Goal: Transaction & Acquisition: Purchase product/service

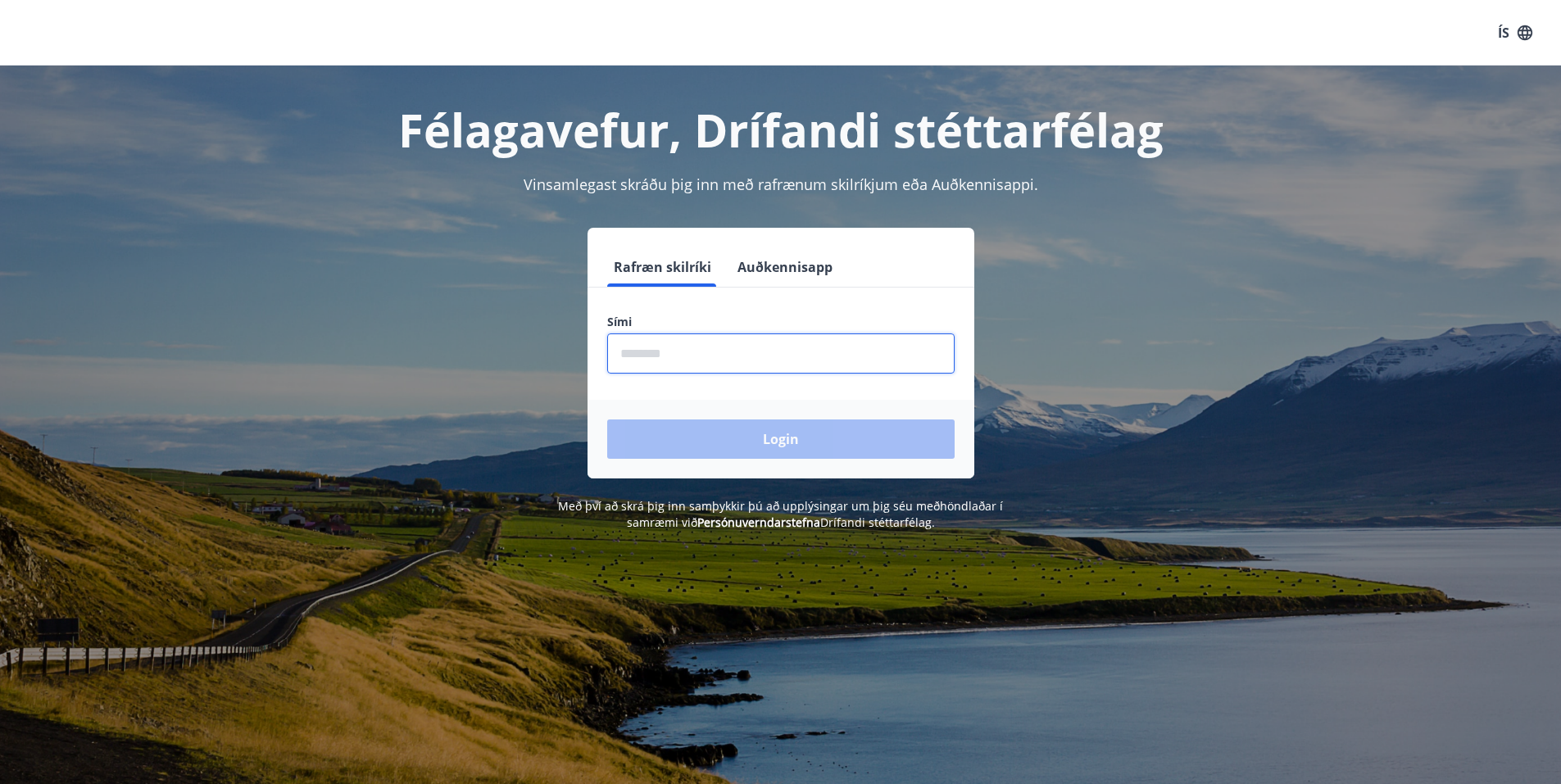
click at [729, 348] on input "phone" at bounding box center [781, 353] width 348 height 40
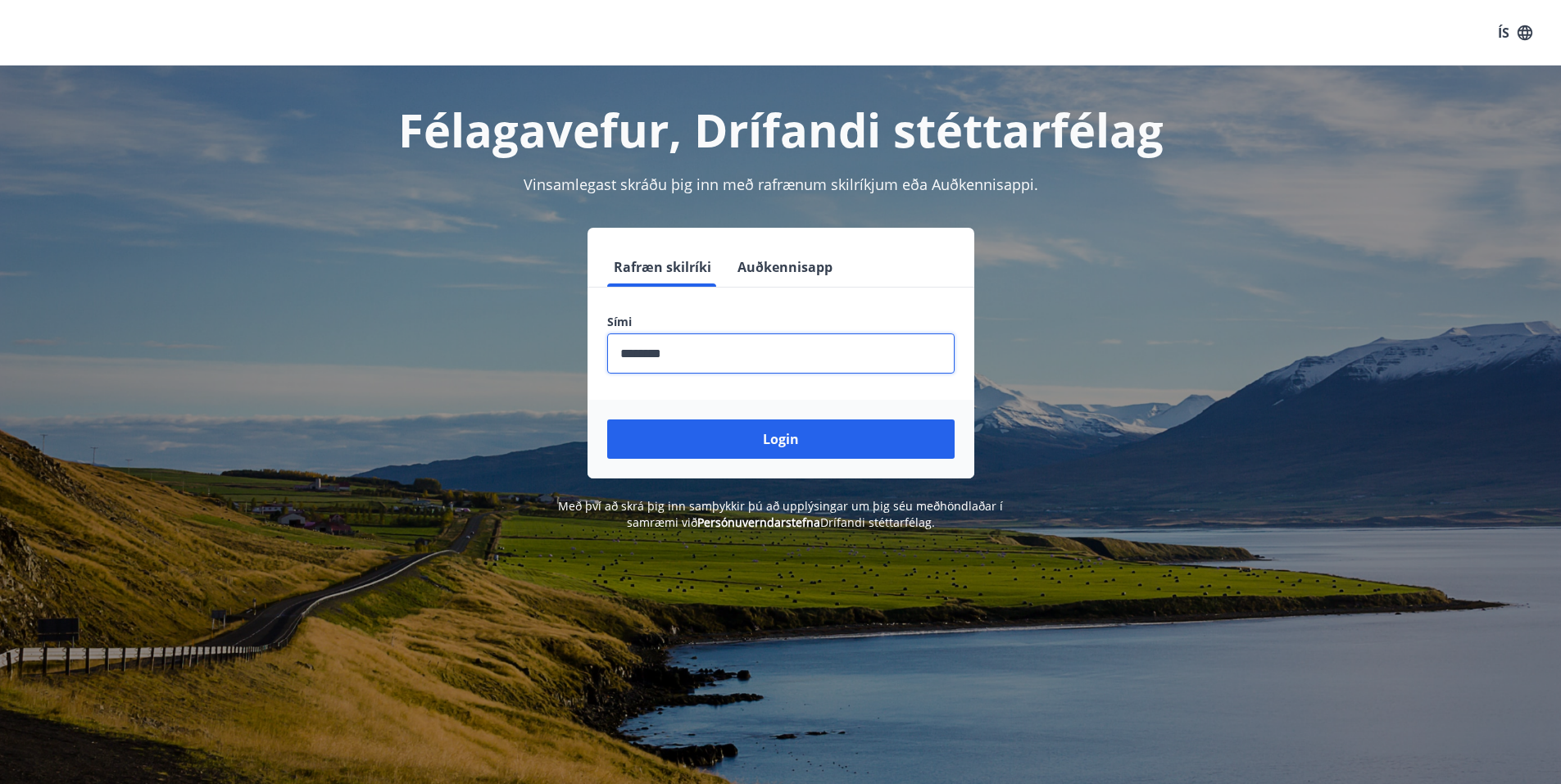
type input "********"
click at [608, 419] on button "Login" at bounding box center [781, 439] width 348 height 40
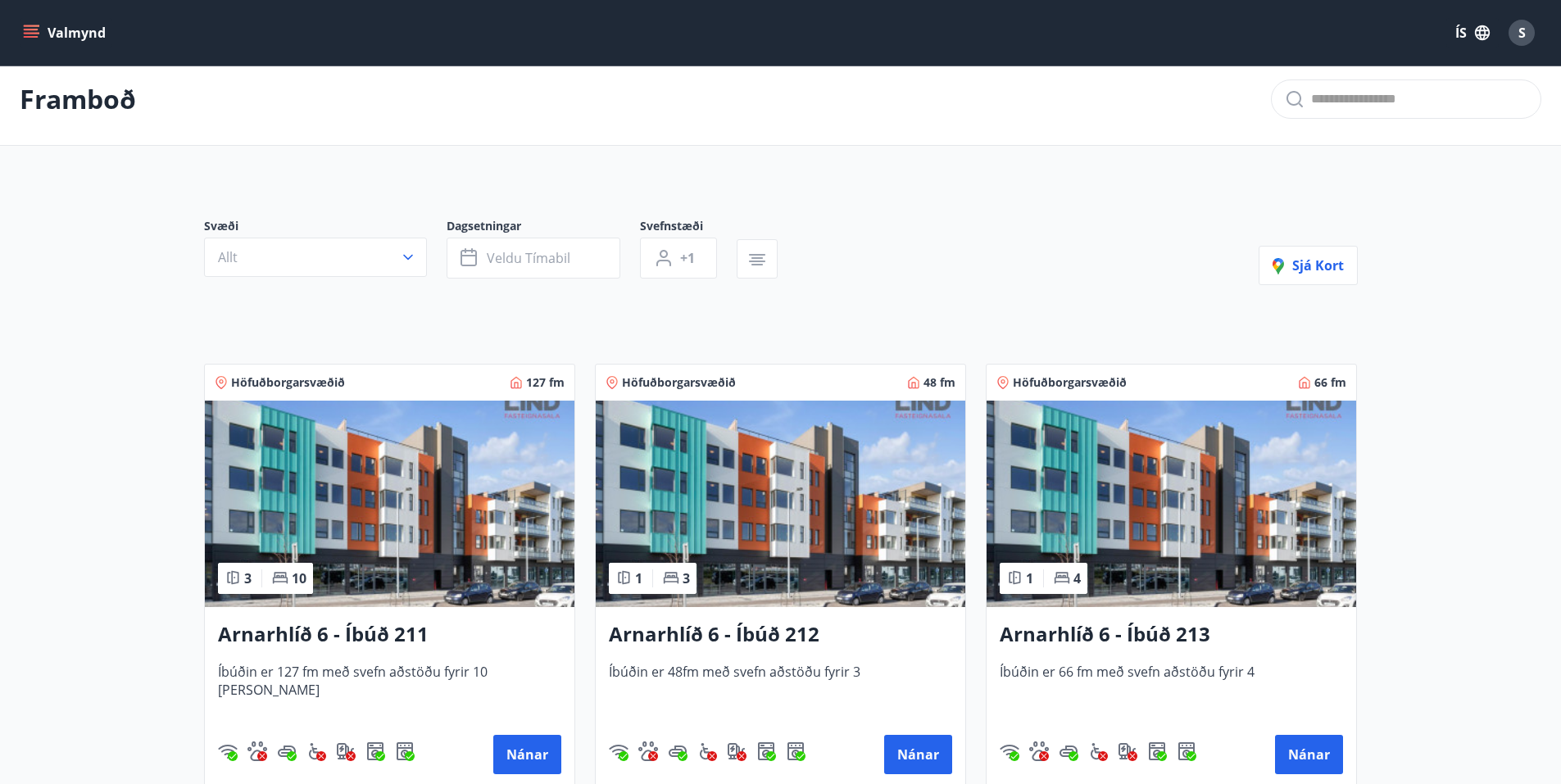
scroll to position [246, 0]
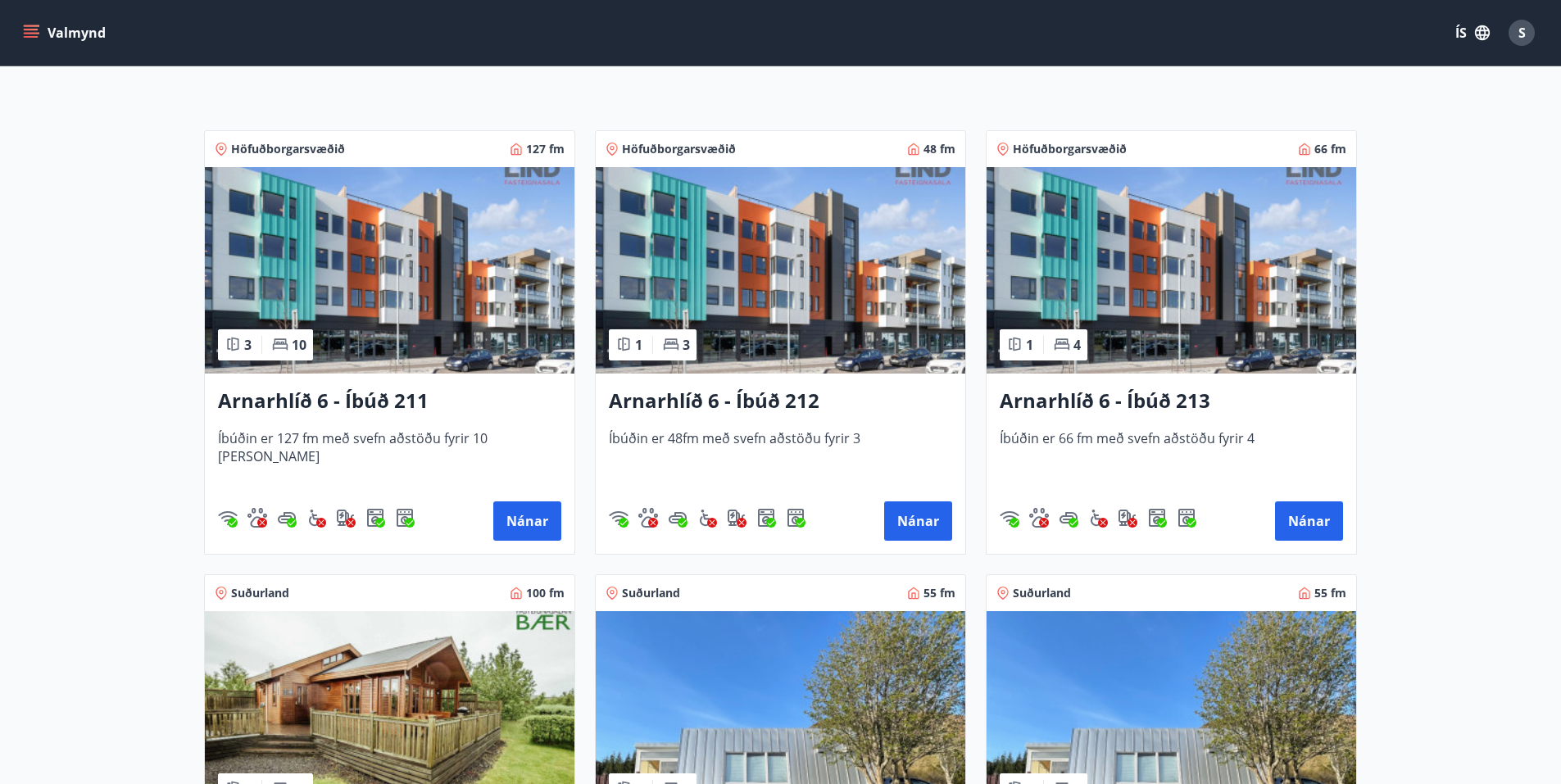
click at [927, 500] on div "Arnarhlíð 6 - Íbúð 212 Íbúðin er 48fm með svefn aðstöðu fyrir 3 Nánar" at bounding box center [780, 463] width 369 height 180
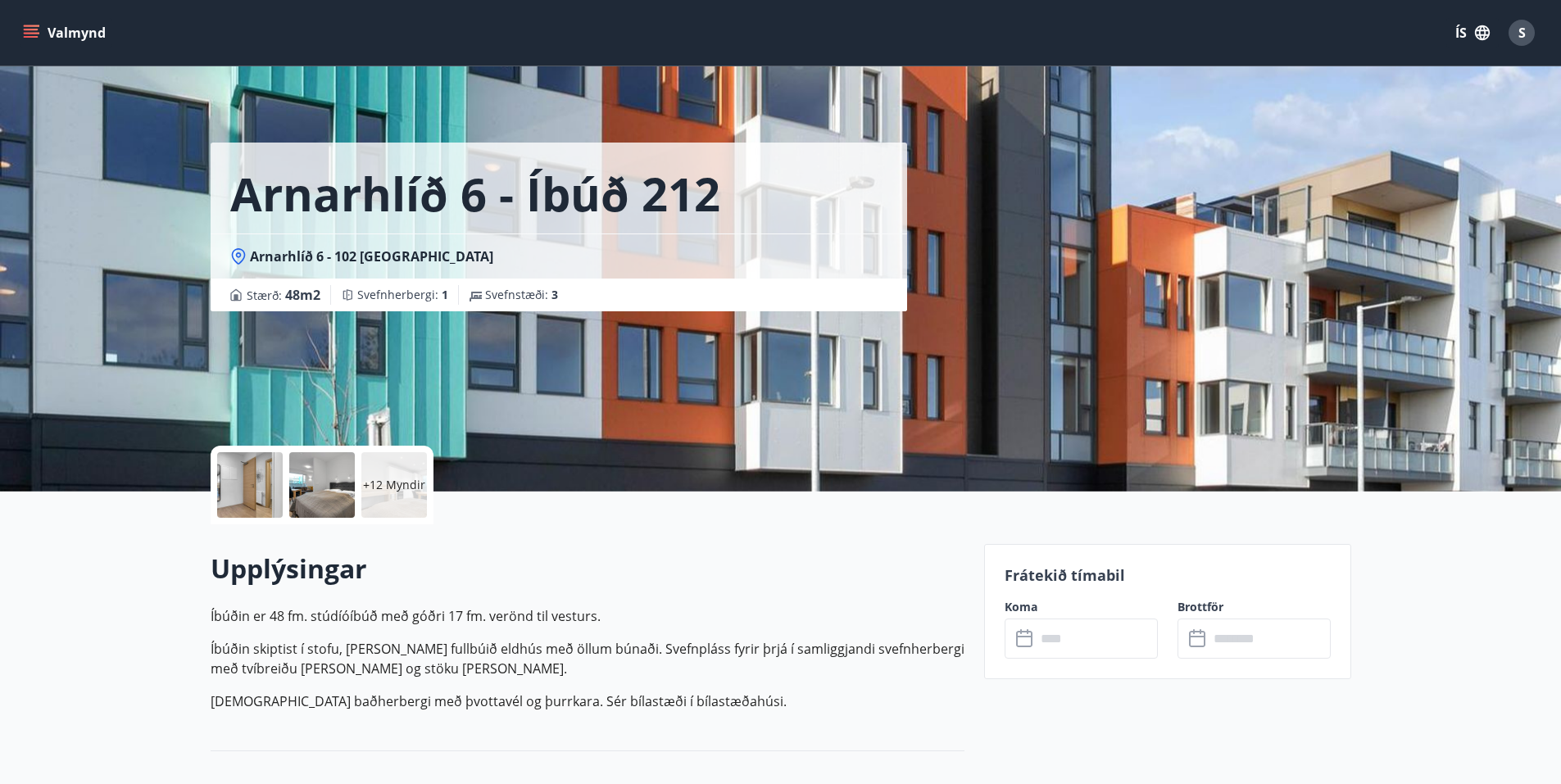
click at [256, 488] on div at bounding box center [249, 485] width 65 height 65
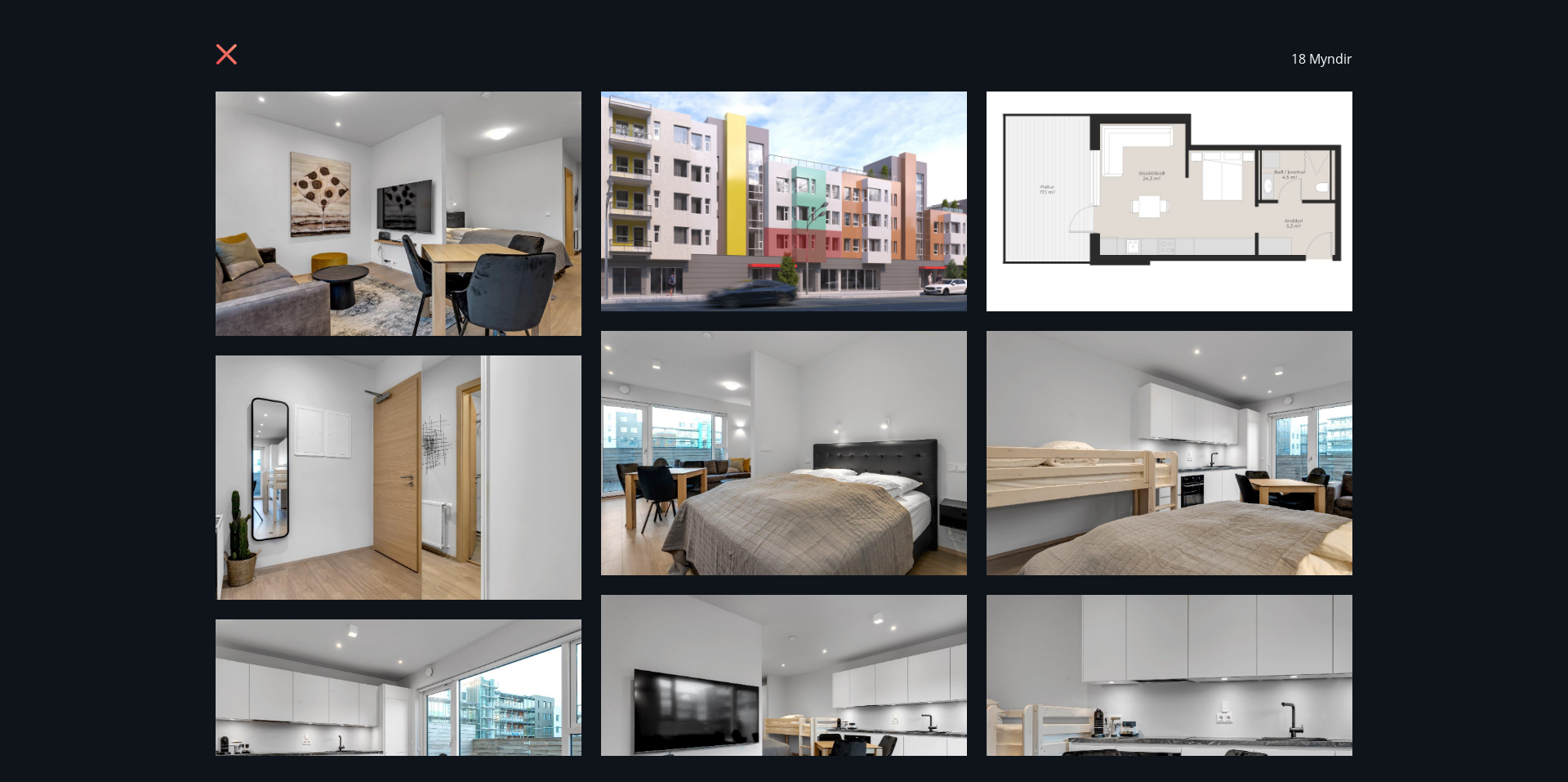
click at [1144, 168] on img at bounding box center [1170, 201] width 366 height 220
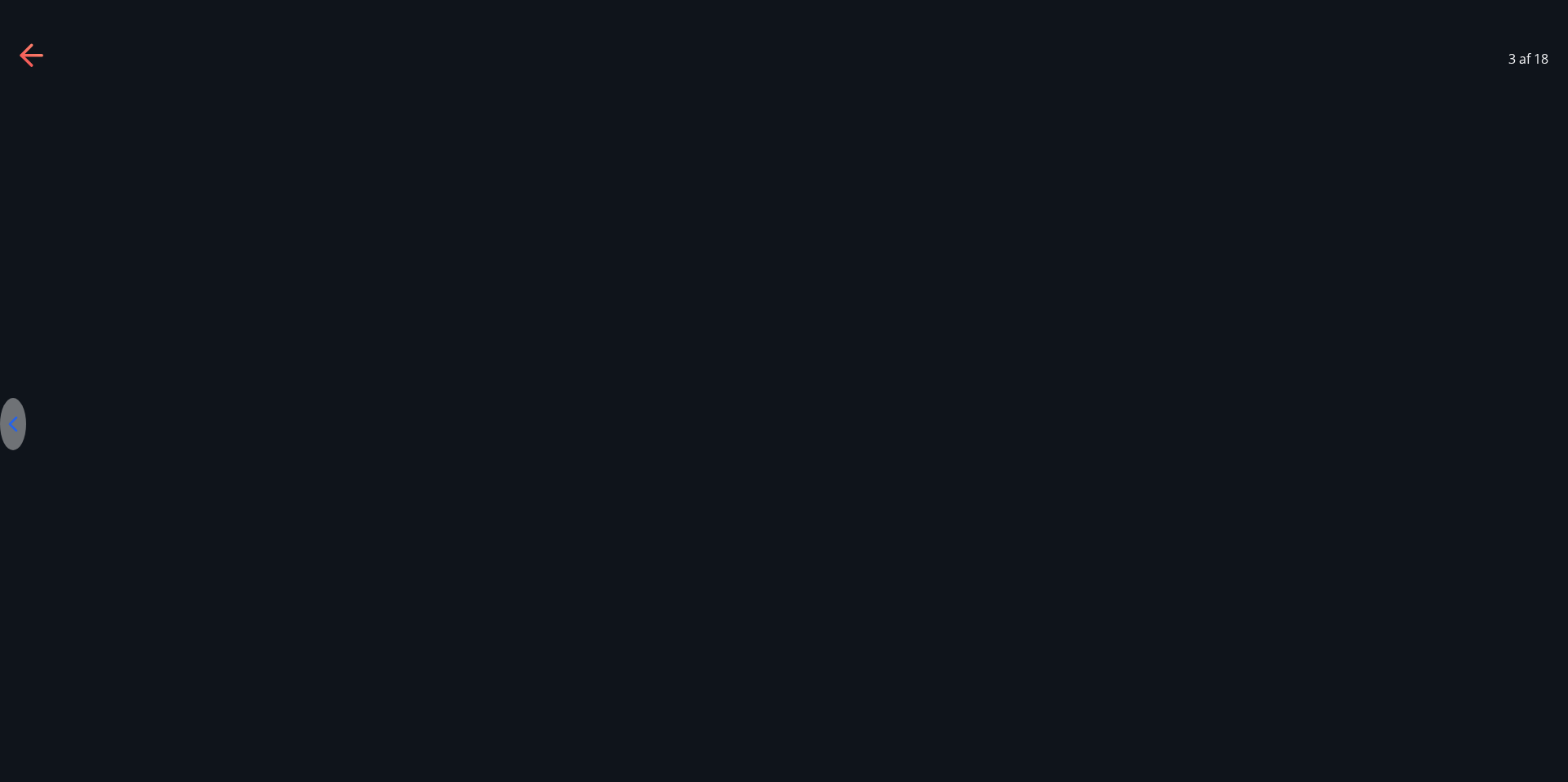
click at [21, 51] on icon at bounding box center [33, 57] width 26 height 26
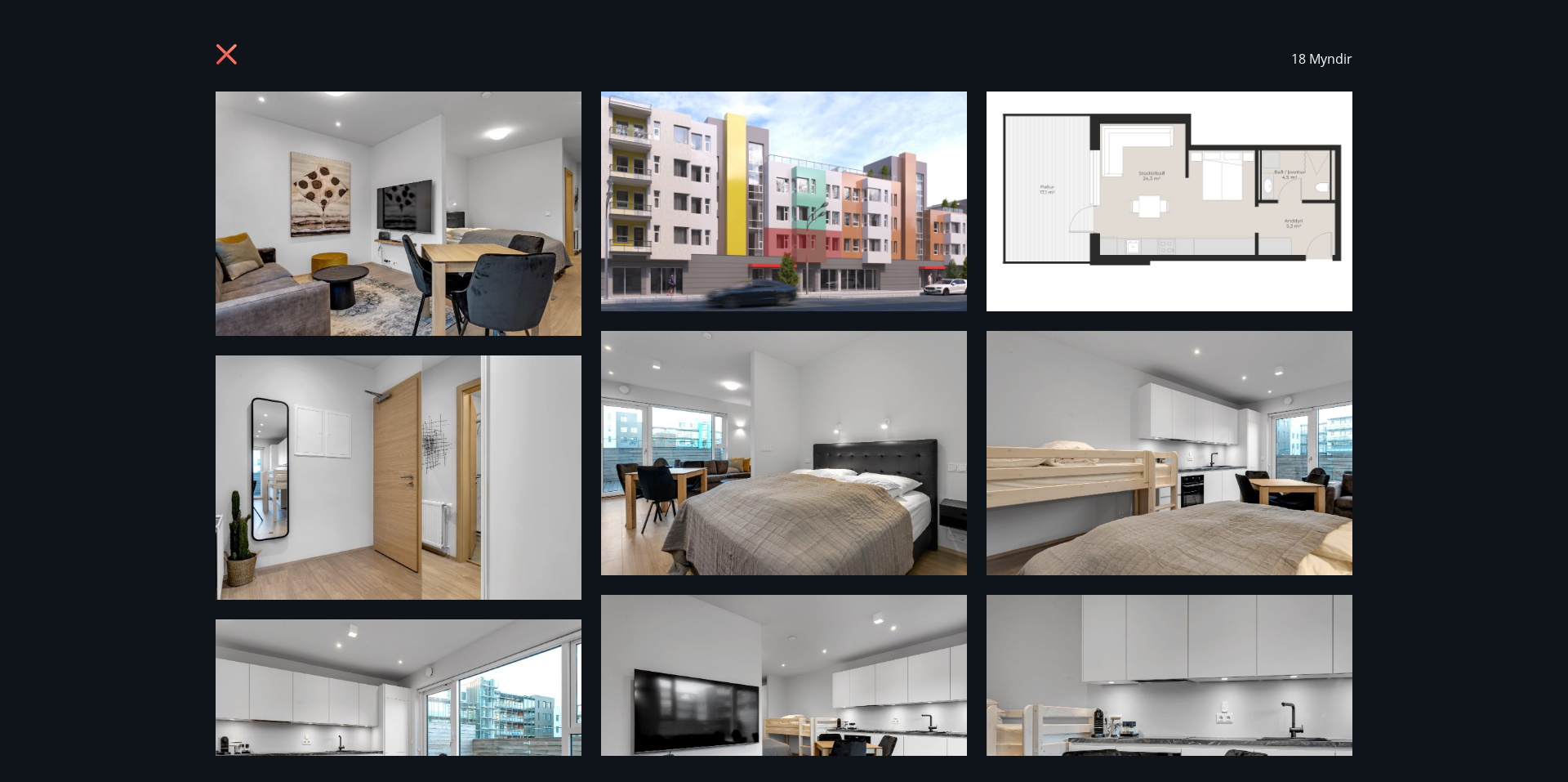
click at [397, 259] on img at bounding box center [398, 213] width 366 height 244
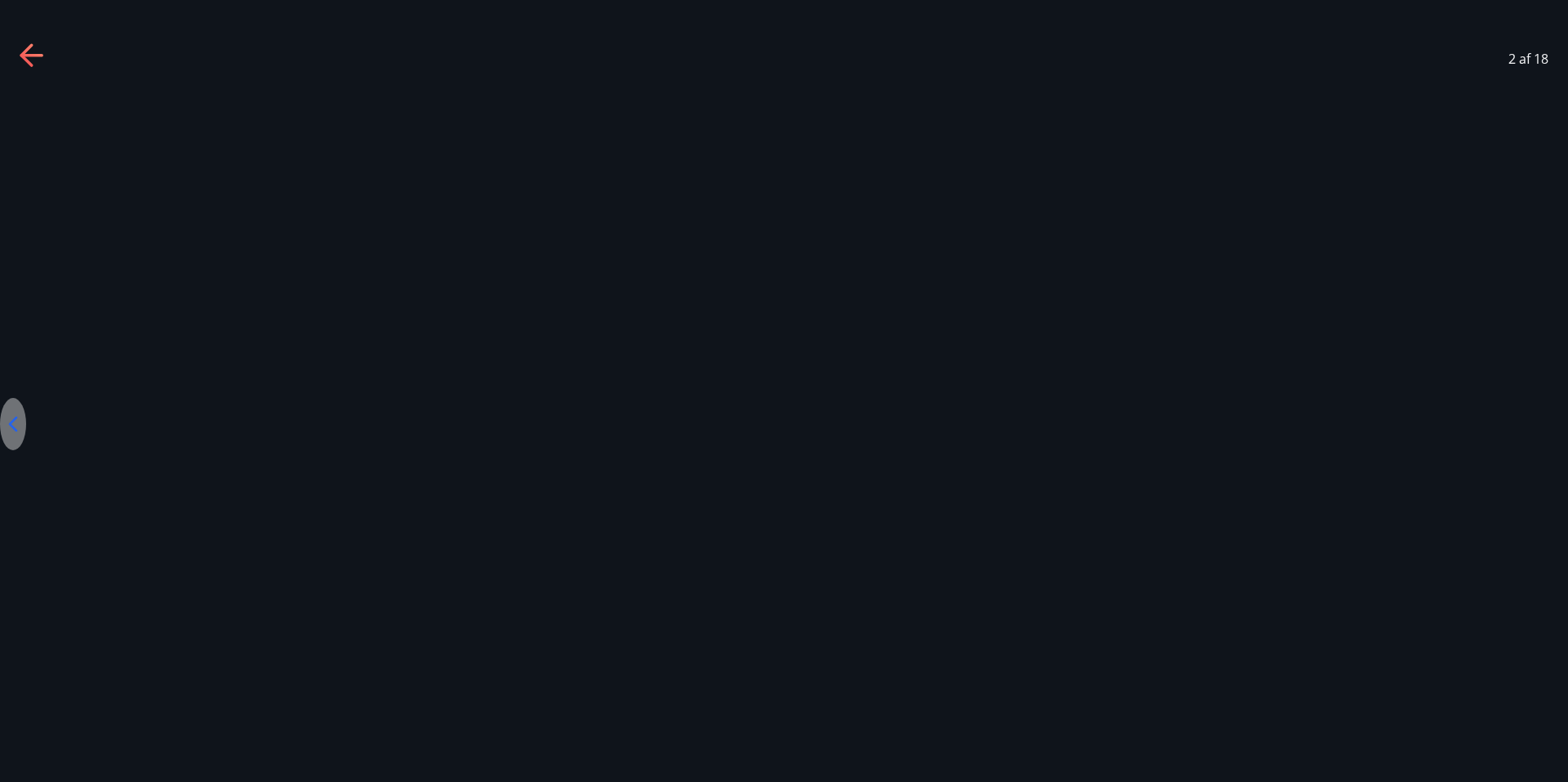
click at [26, 466] on div at bounding box center [13, 441] width 26 height 53
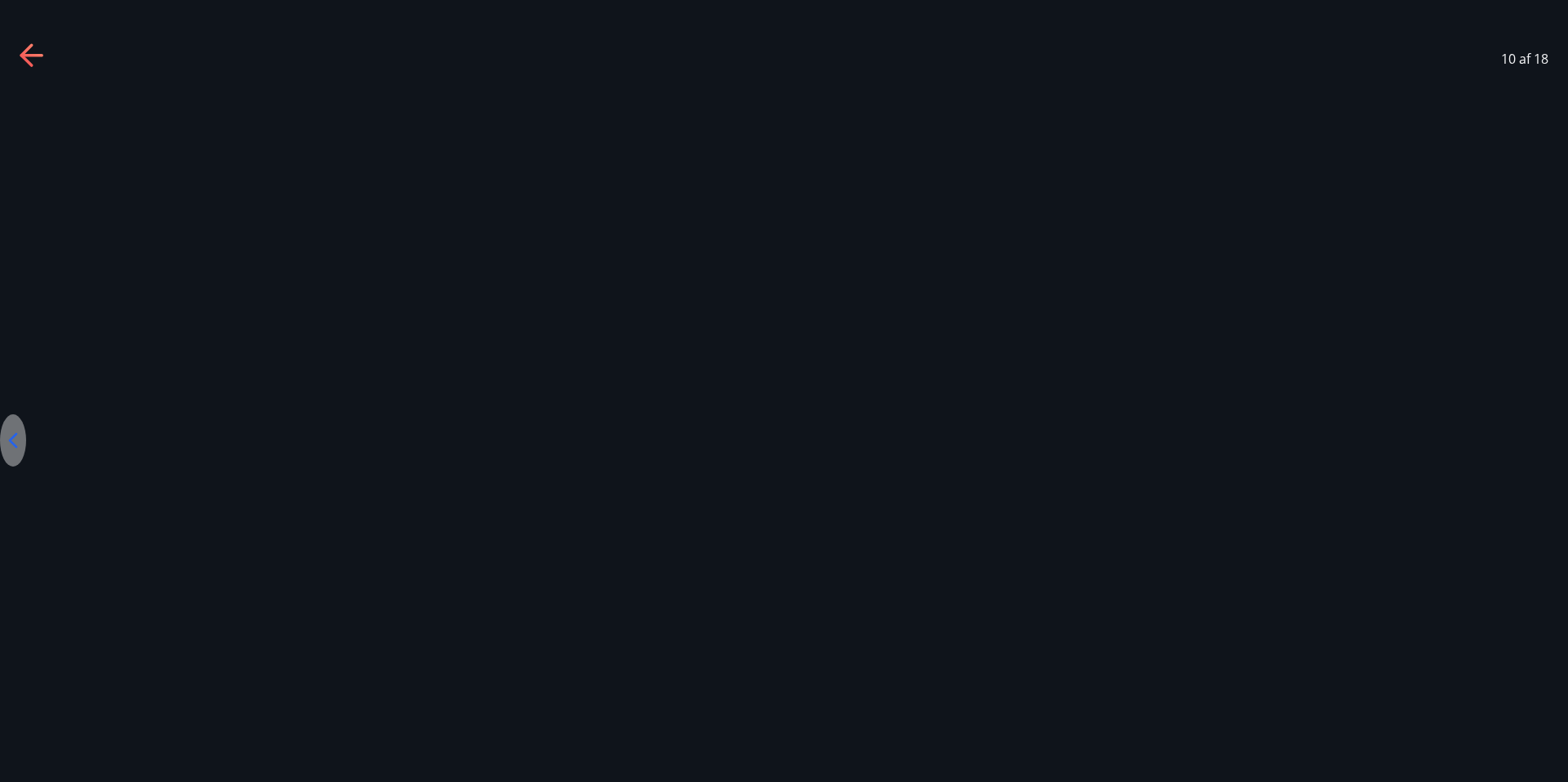
click at [15, 53] on div "13 af 18" at bounding box center [784, 58] width 1568 height 65
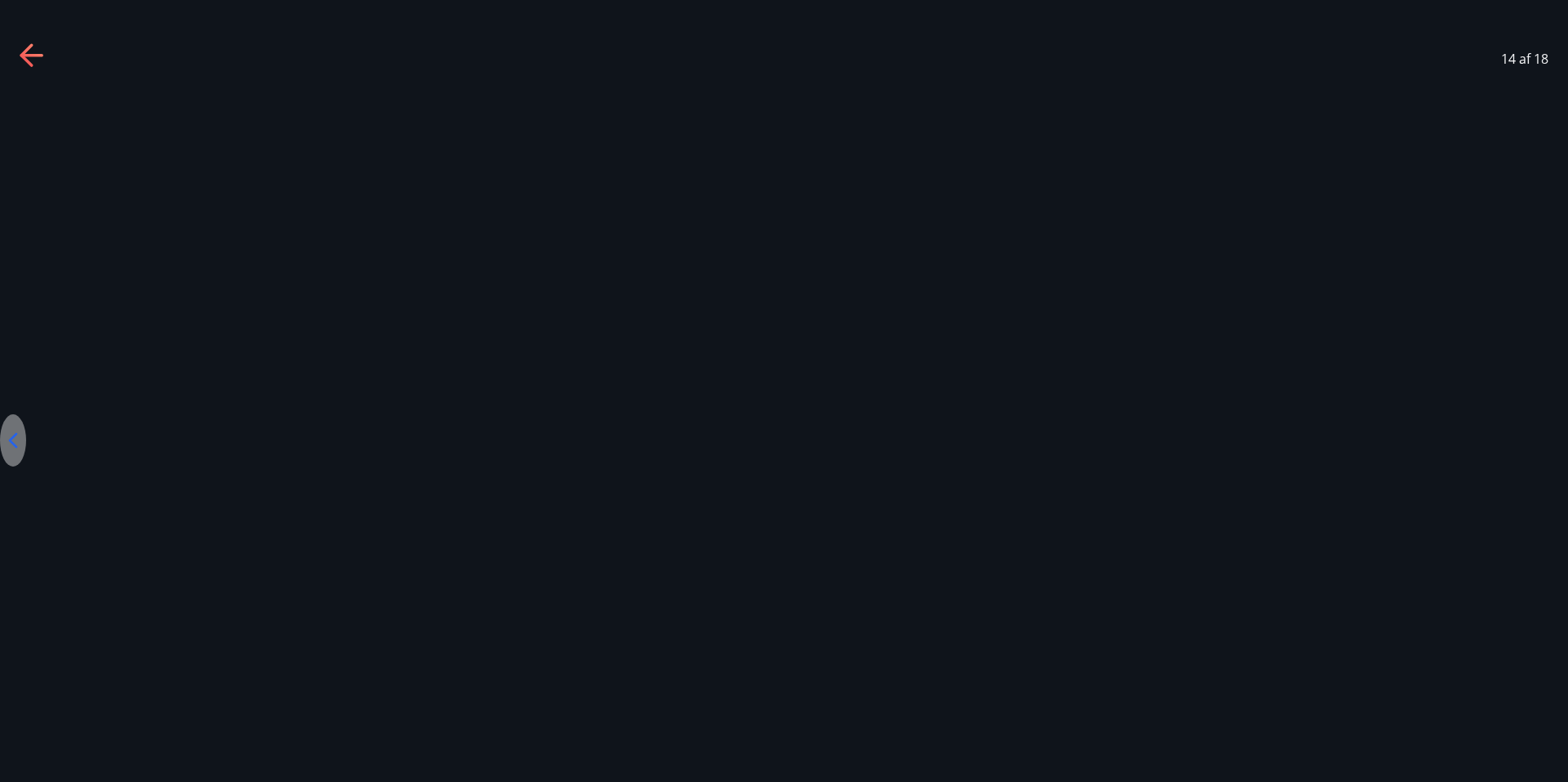
click at [20, 67] on icon at bounding box center [33, 57] width 26 height 26
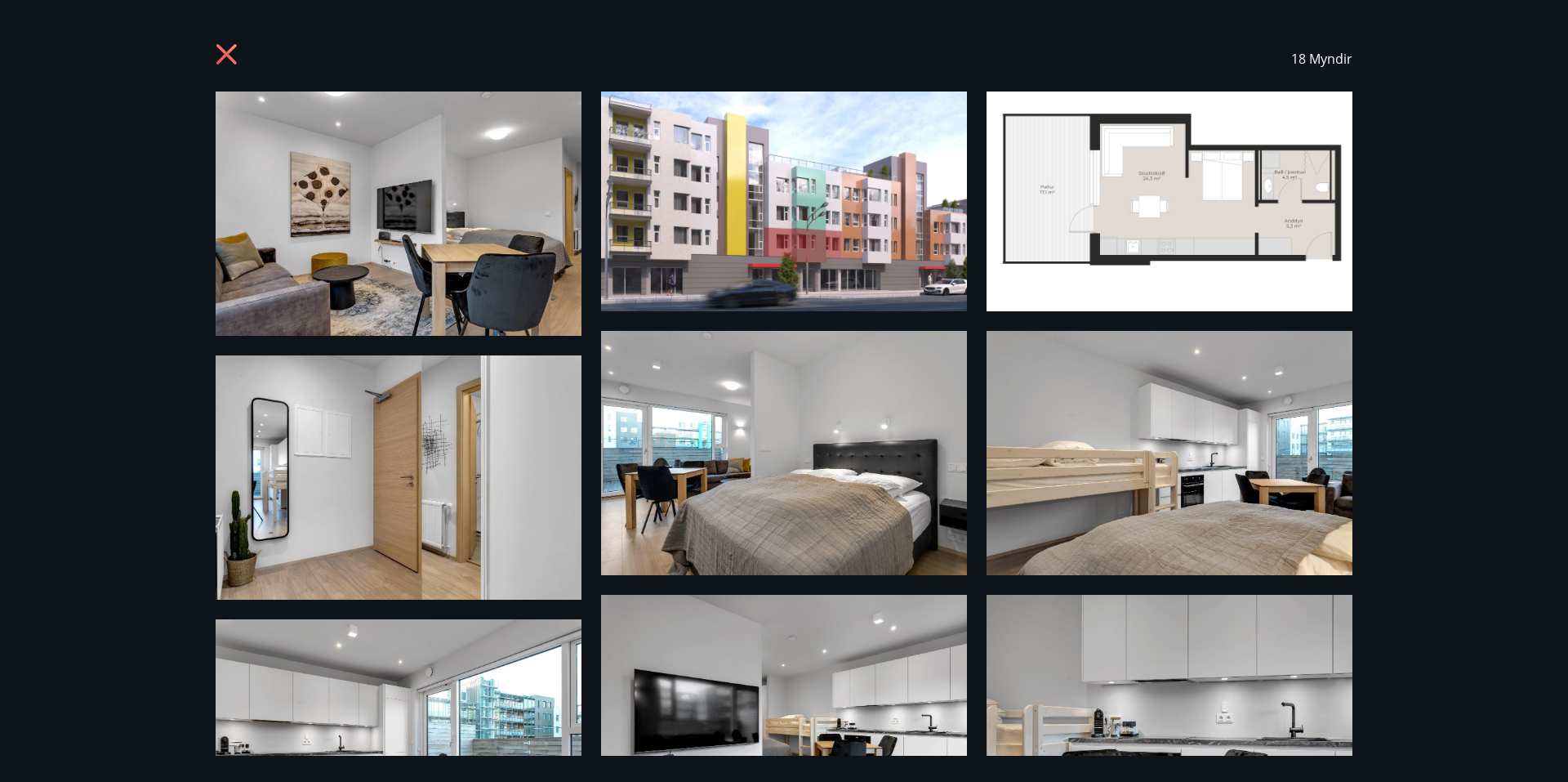
click at [223, 57] on icon at bounding box center [227, 55] width 21 height 21
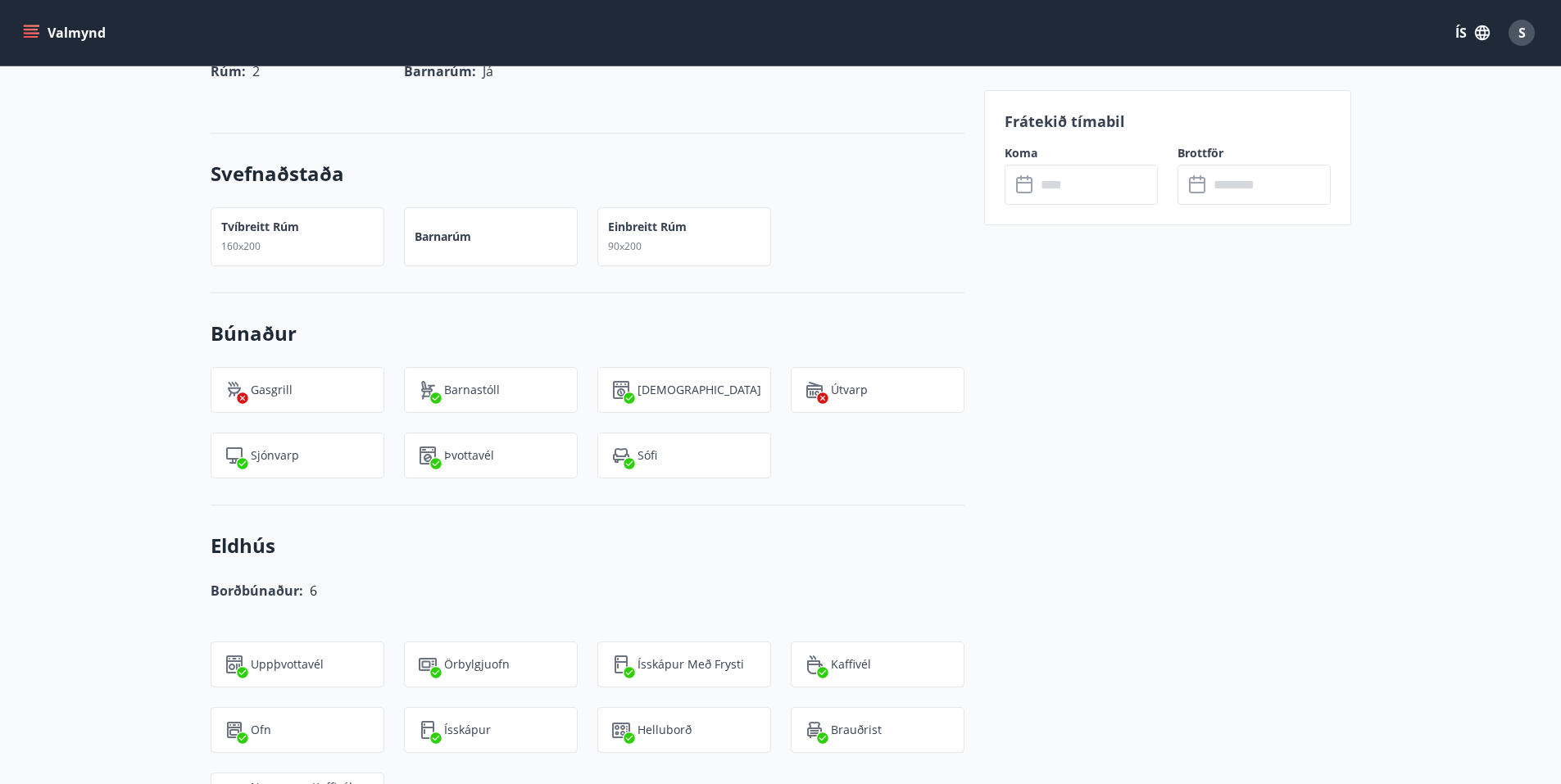
scroll to position [819, 0]
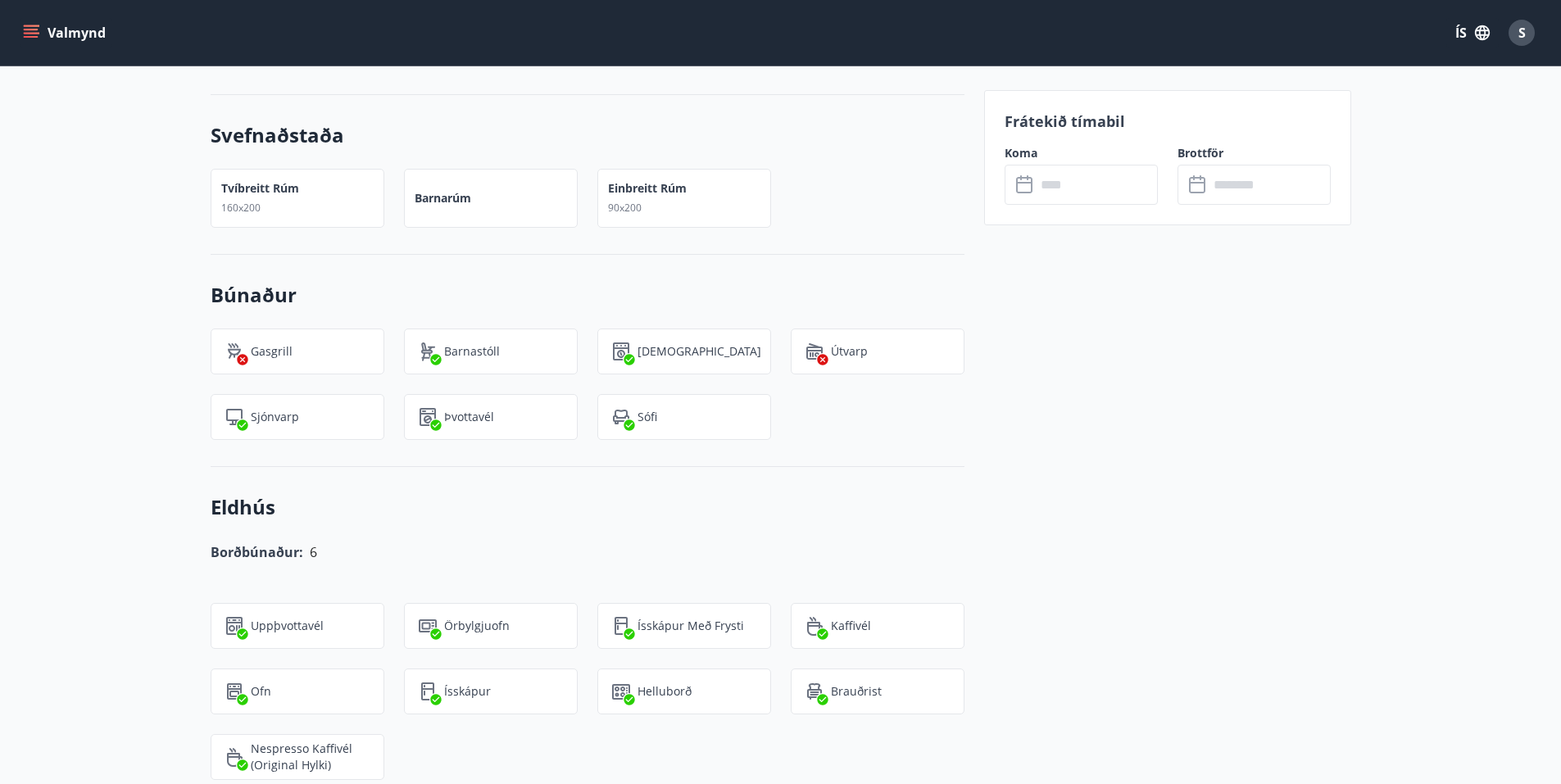
click at [1106, 195] on input "text" at bounding box center [1096, 184] width 122 height 40
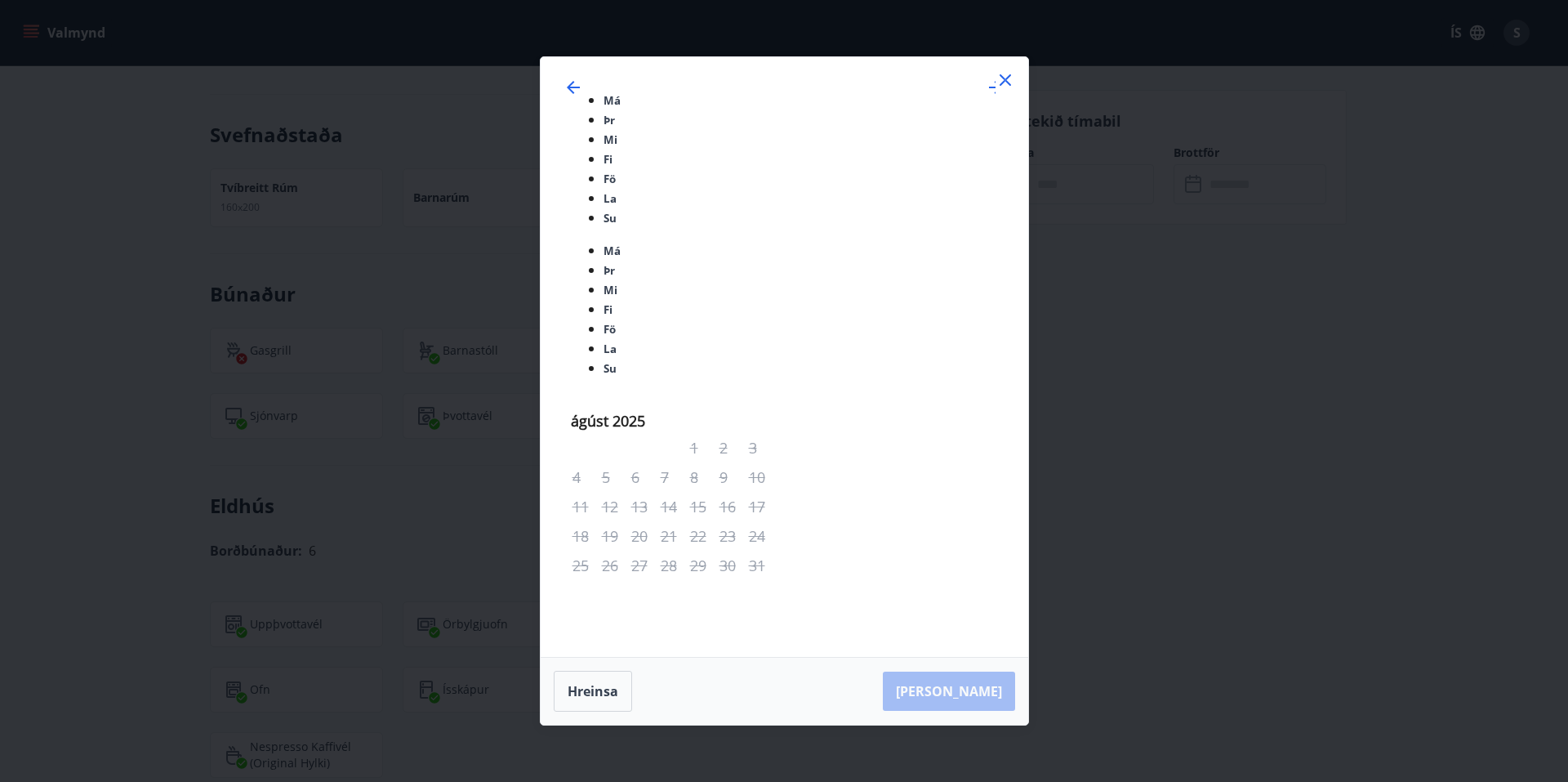
click at [1005, 86] on icon at bounding box center [1006, 80] width 11 height 11
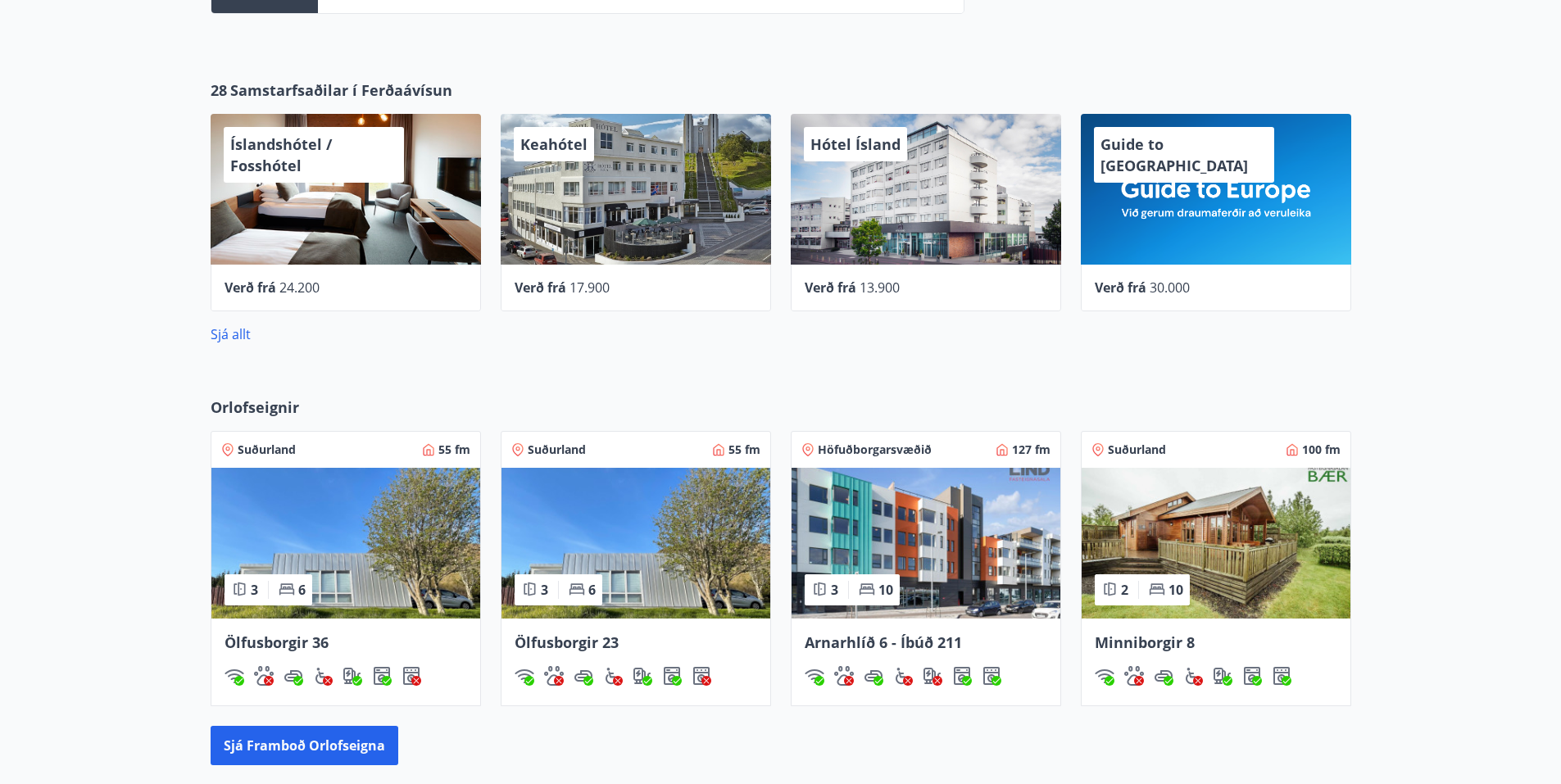
scroll to position [738, 0]
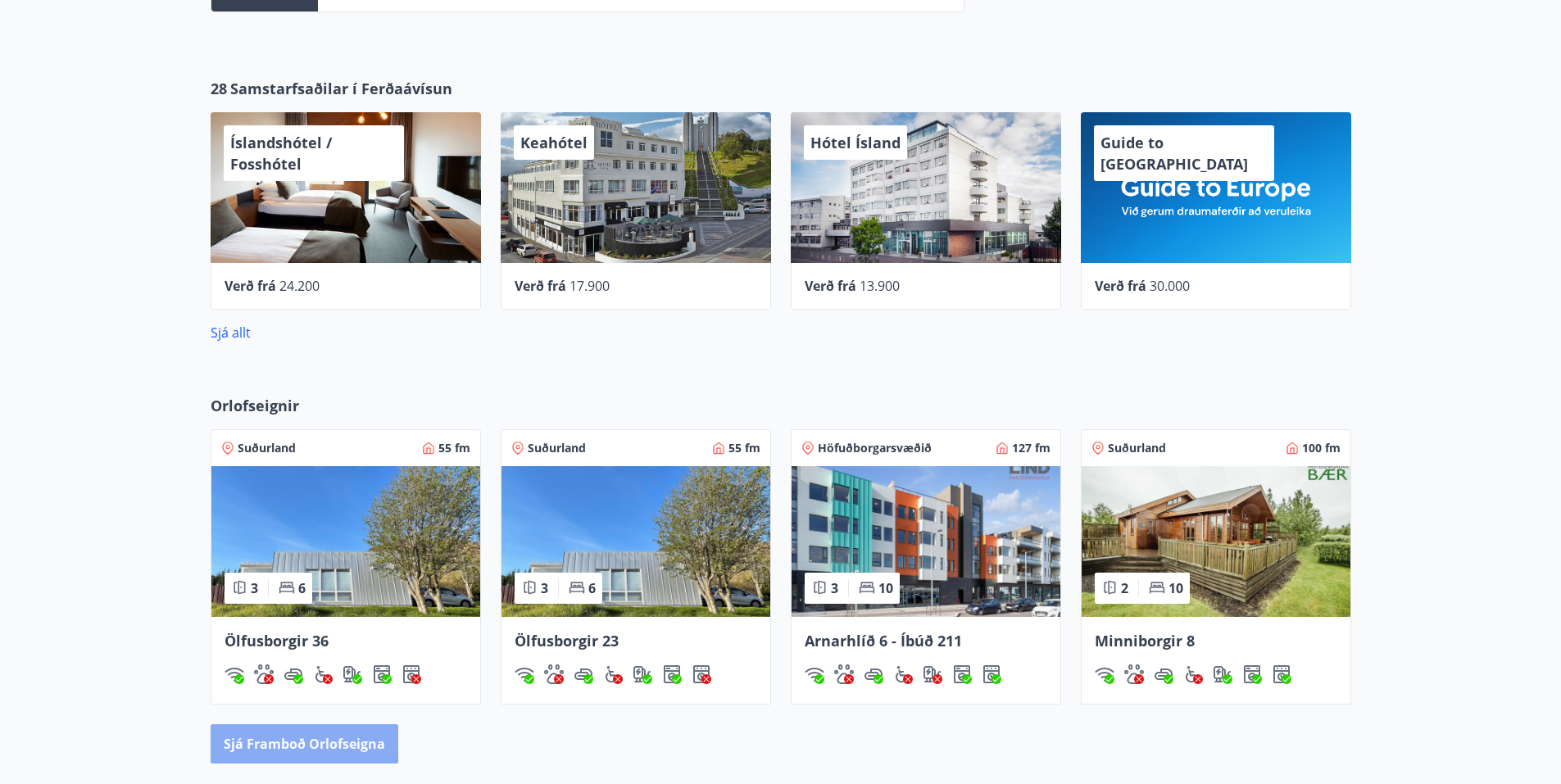
click at [269, 742] on button "Sjá framboð orlofseigna" at bounding box center [304, 744] width 188 height 40
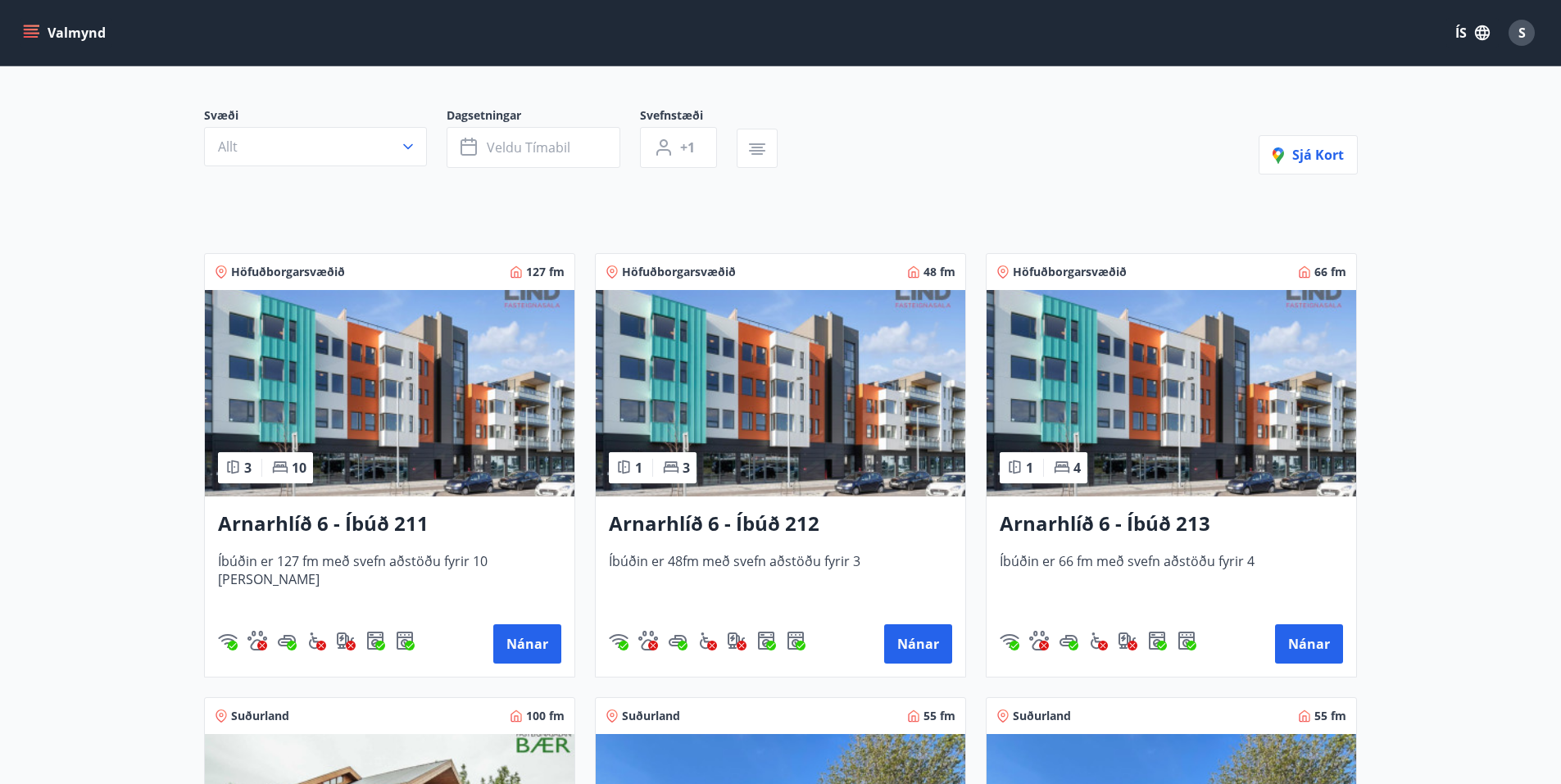
scroll to position [163, 0]
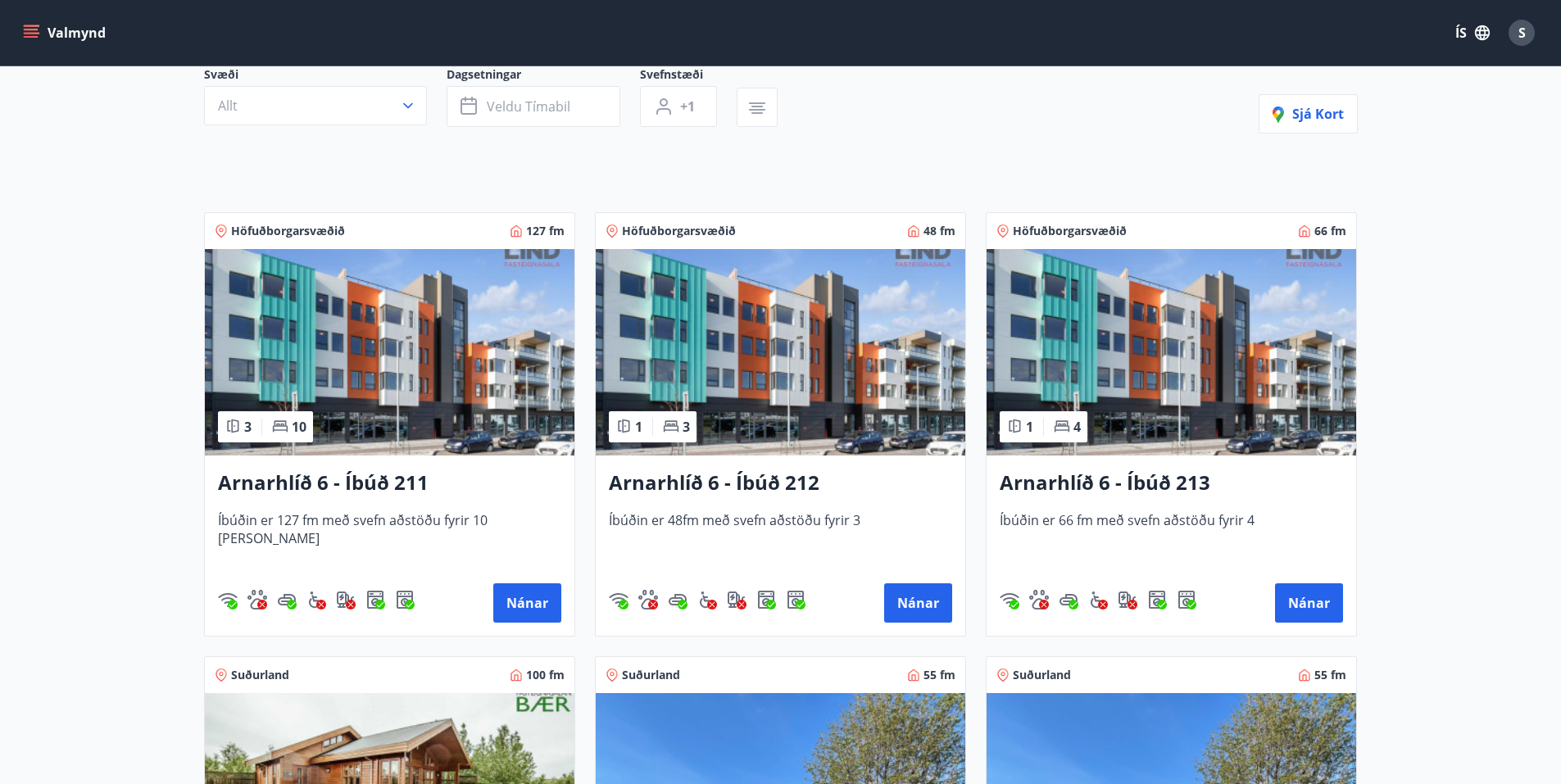
click at [1089, 483] on h3 "Arnarhlíð 6 - Íbúð 213" at bounding box center [1171, 483] width 343 height 29
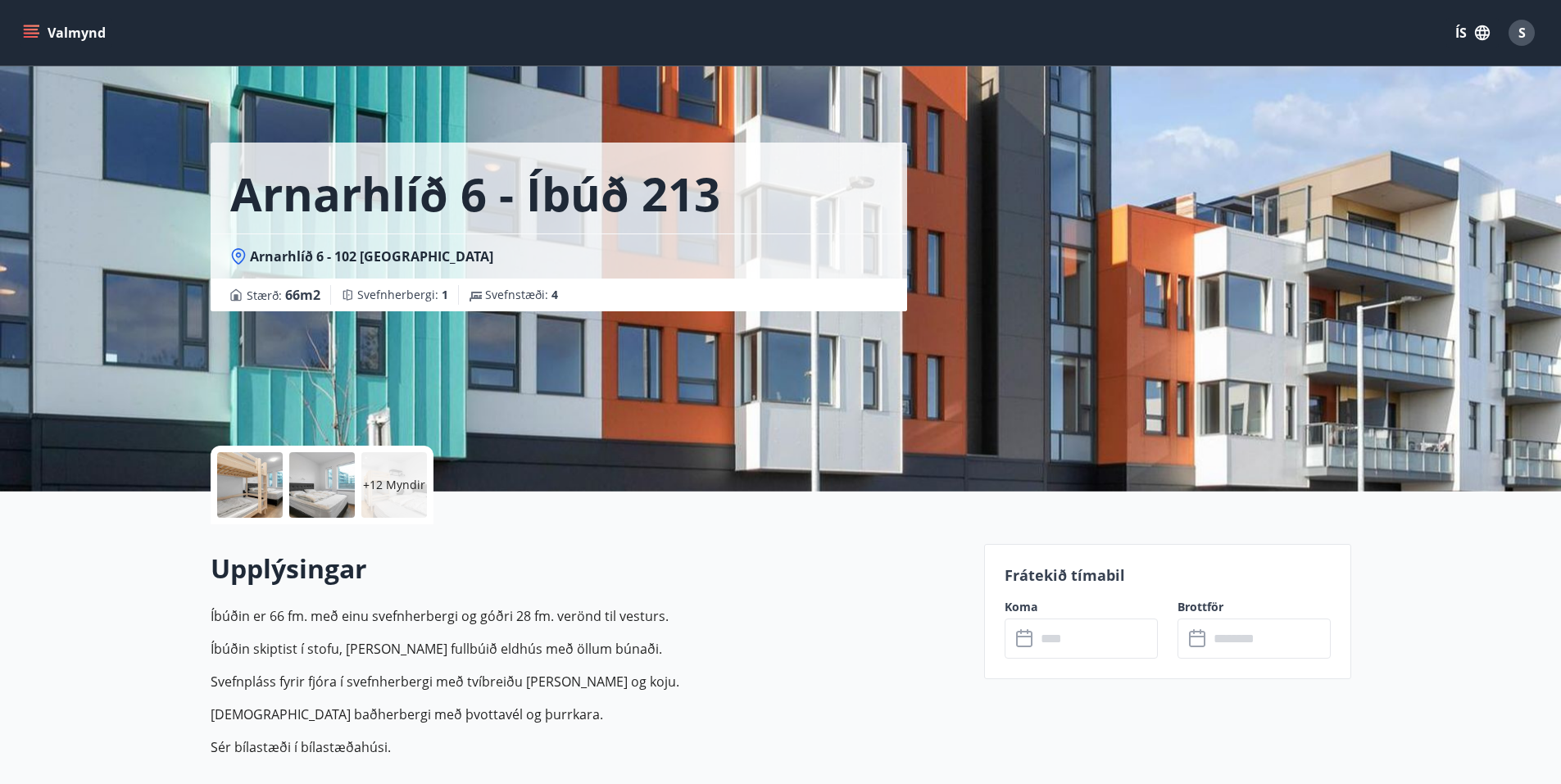
click at [264, 492] on div at bounding box center [249, 485] width 65 height 65
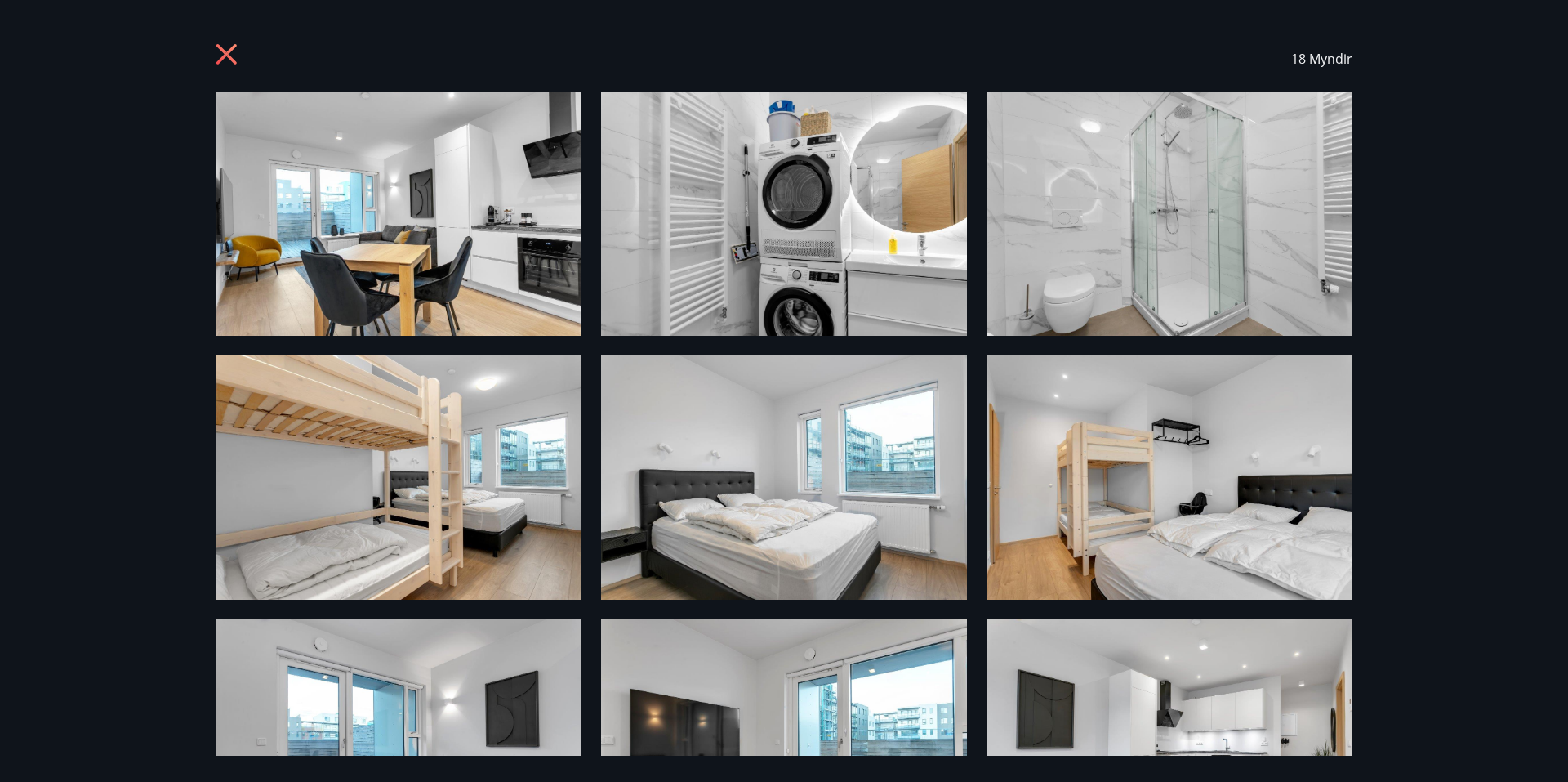
click at [490, 224] on img at bounding box center [398, 213] width 366 height 244
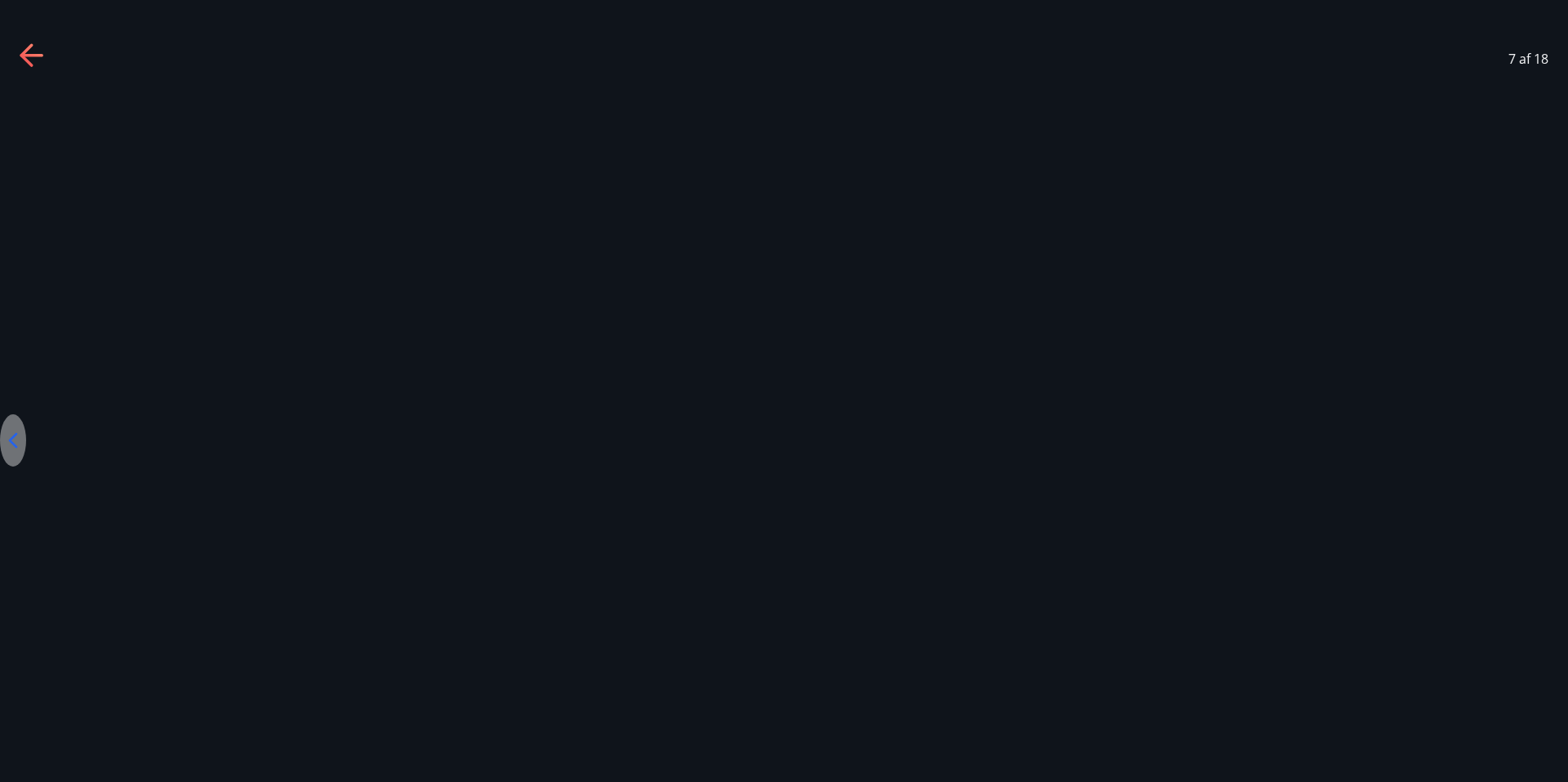
click at [25, 54] on icon at bounding box center [31, 55] width 23 height 3
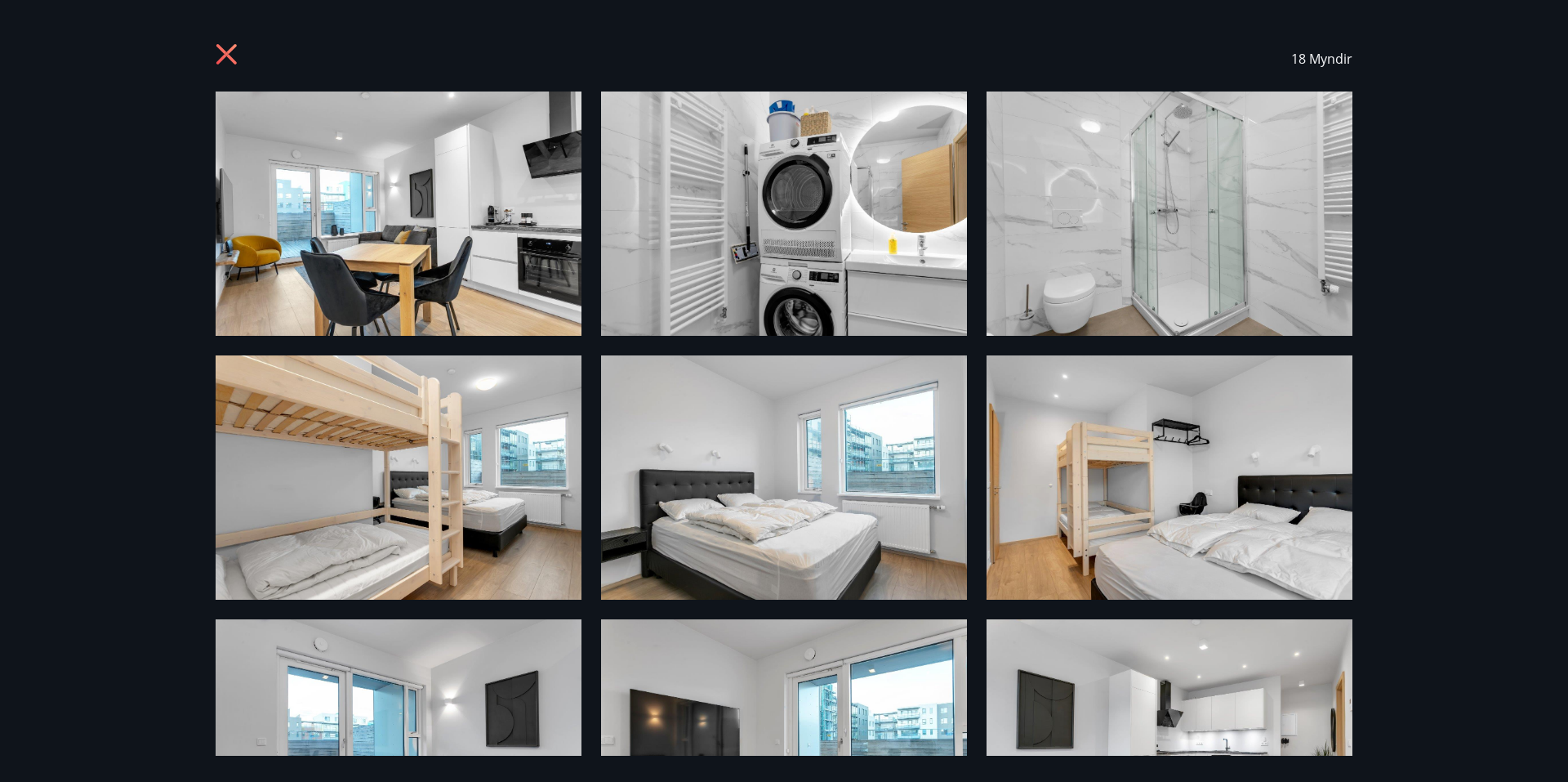
click at [231, 47] on icon at bounding box center [229, 57] width 26 height 26
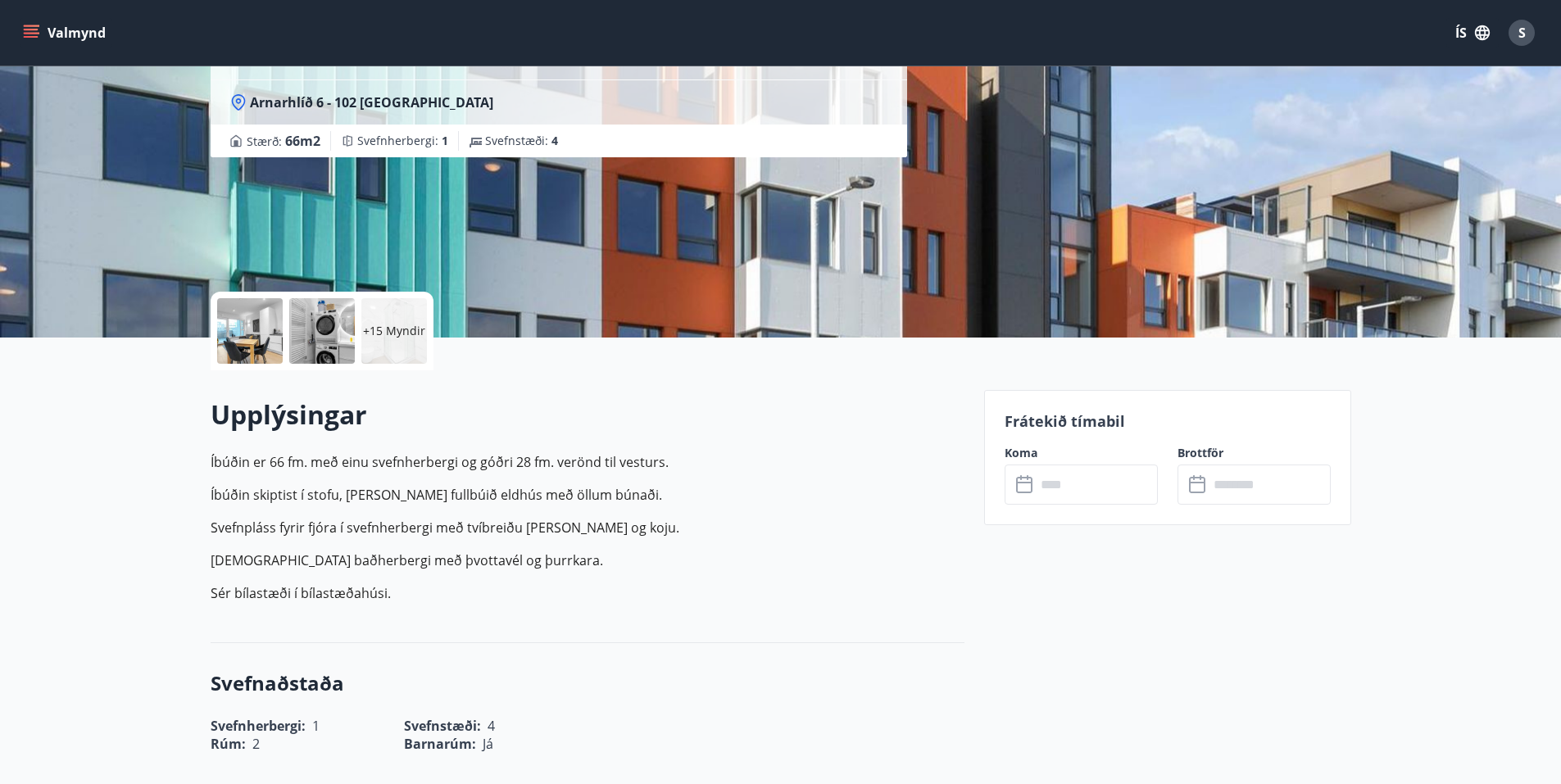
scroll to position [163, 0]
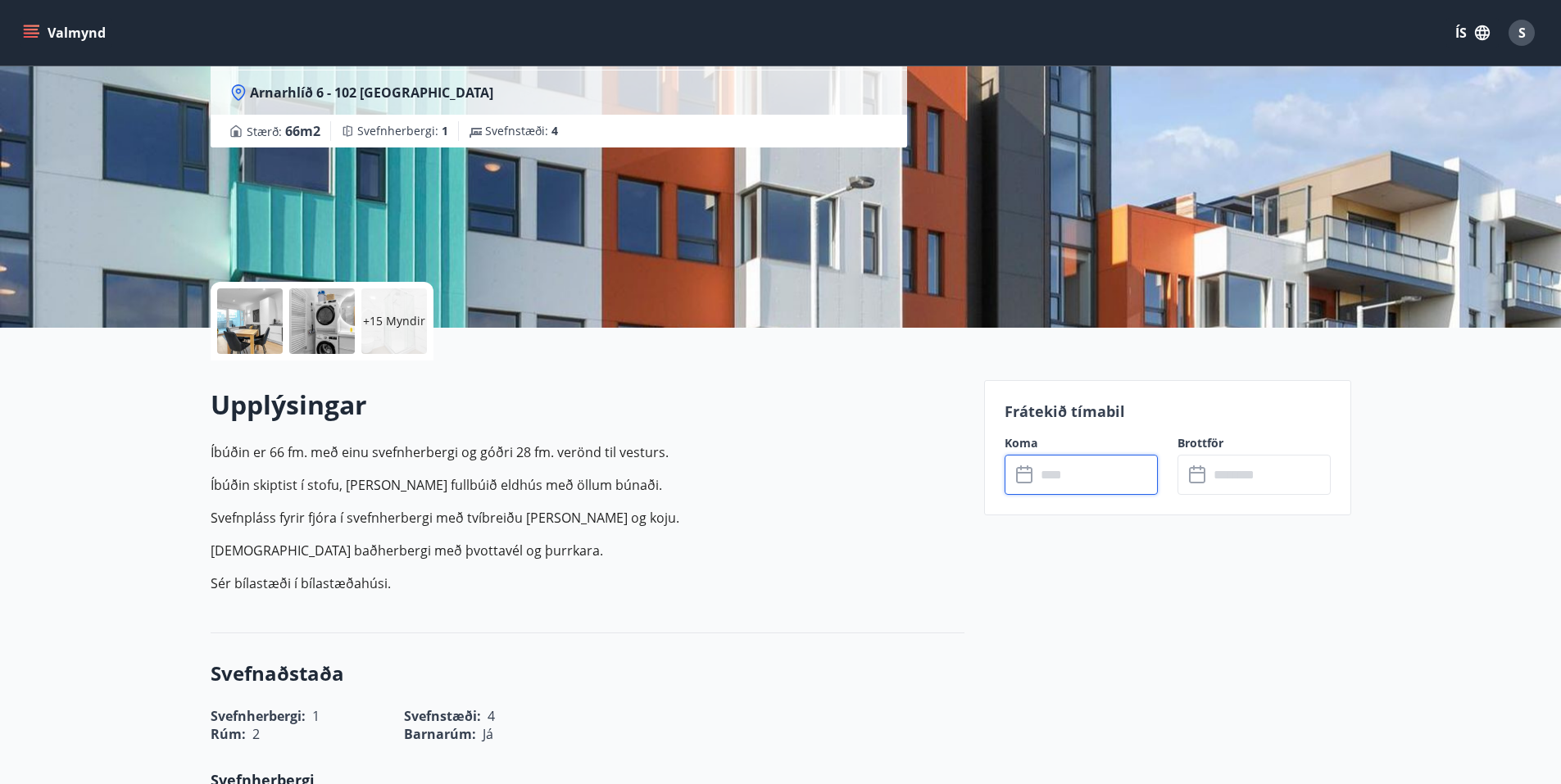
click at [1080, 469] on input "text" at bounding box center [1096, 474] width 122 height 40
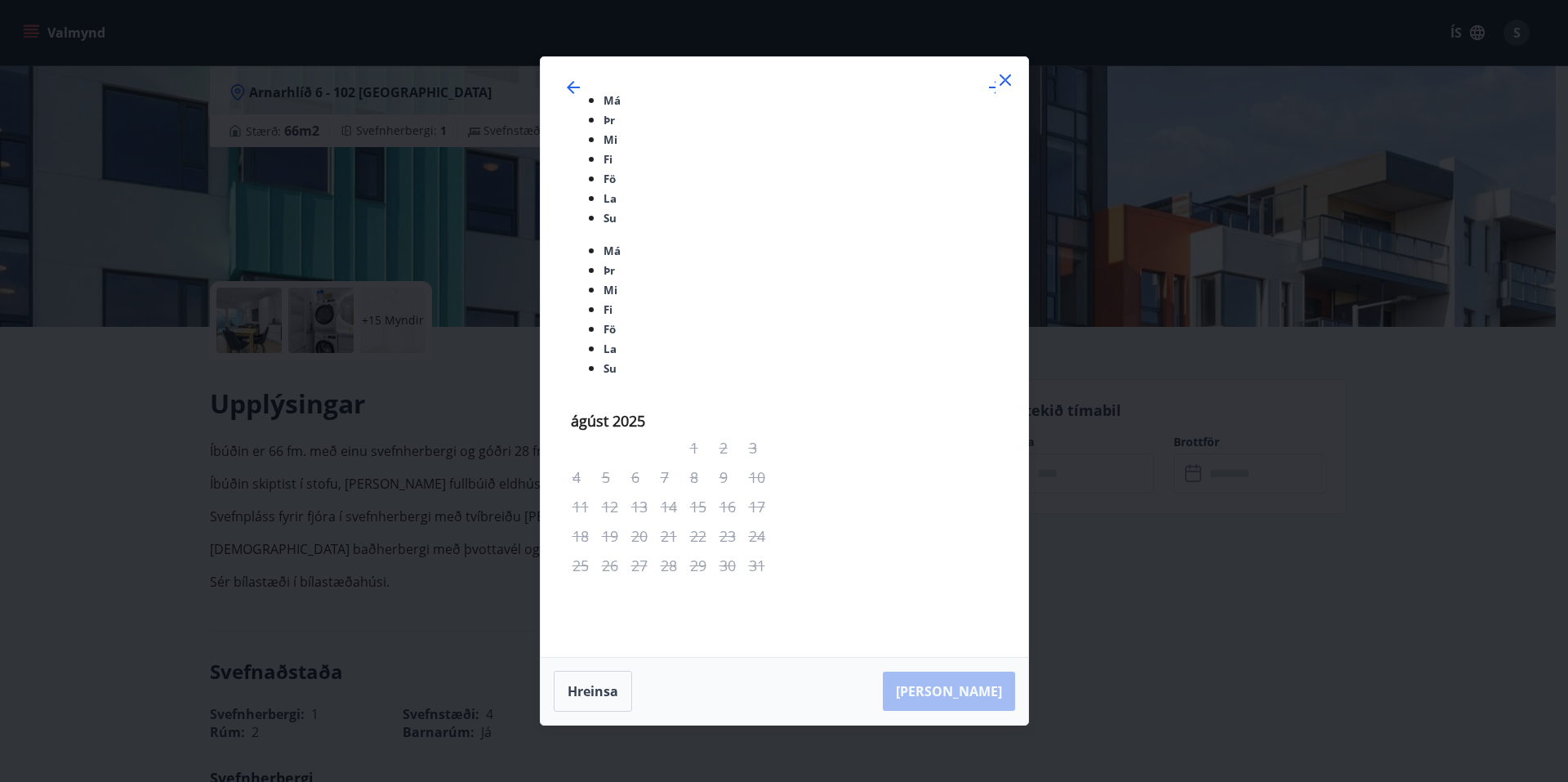
click at [995, 90] on icon at bounding box center [1005, 80] width 20 height 20
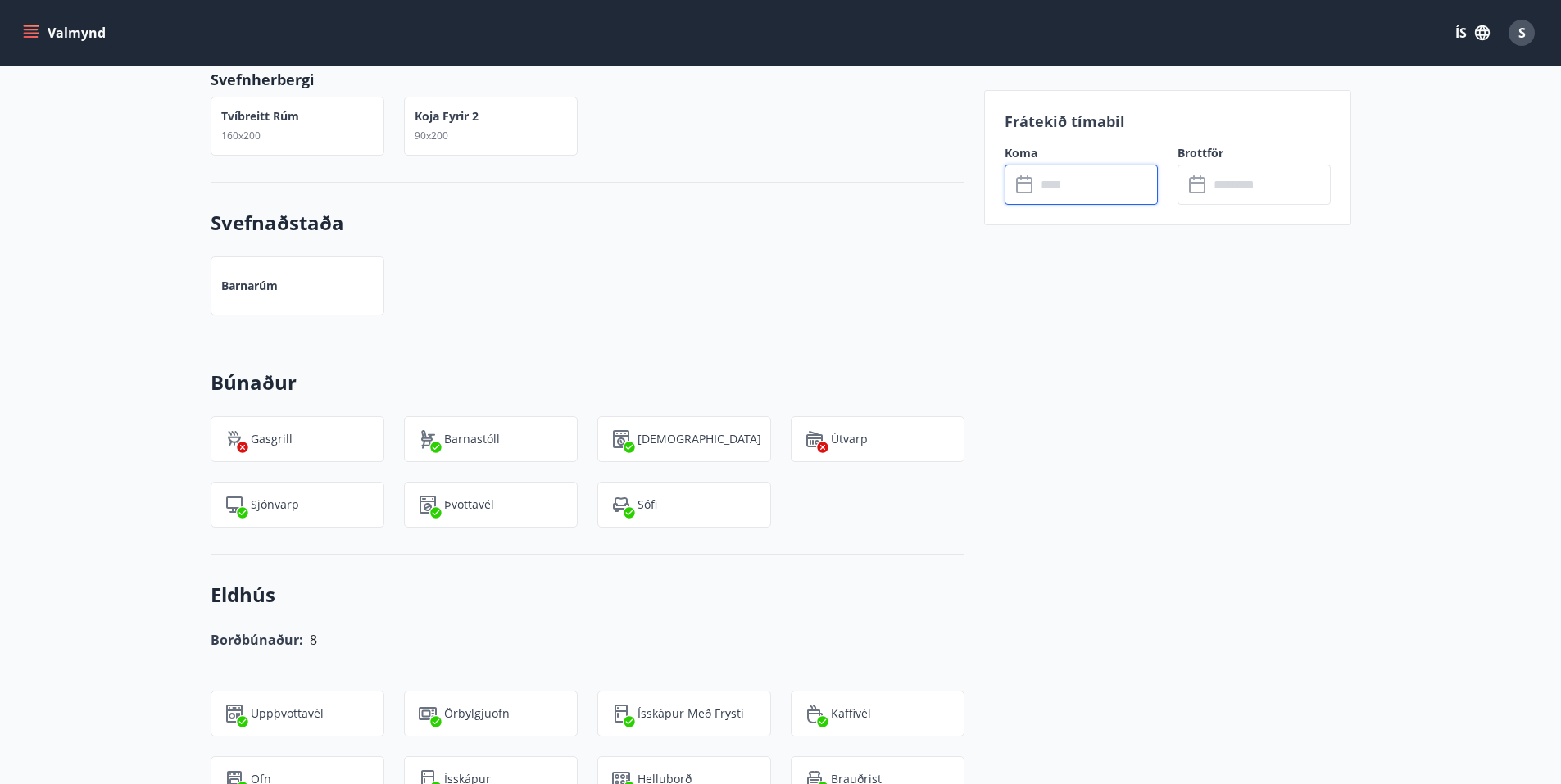
scroll to position [901, 0]
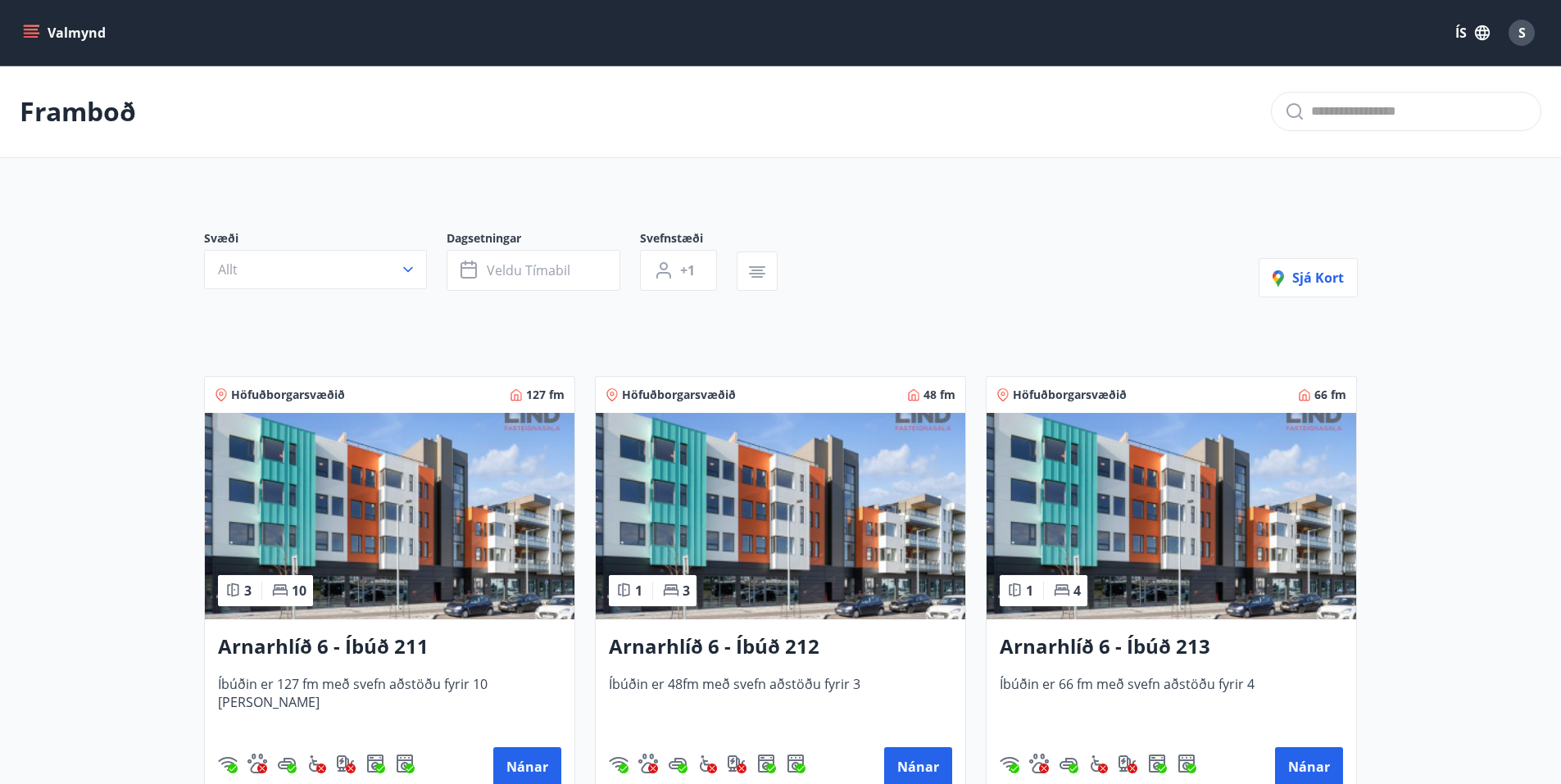
click at [399, 645] on h3 "Arnarhlíð 6 - Íbúð 211" at bounding box center [389, 647] width 343 height 29
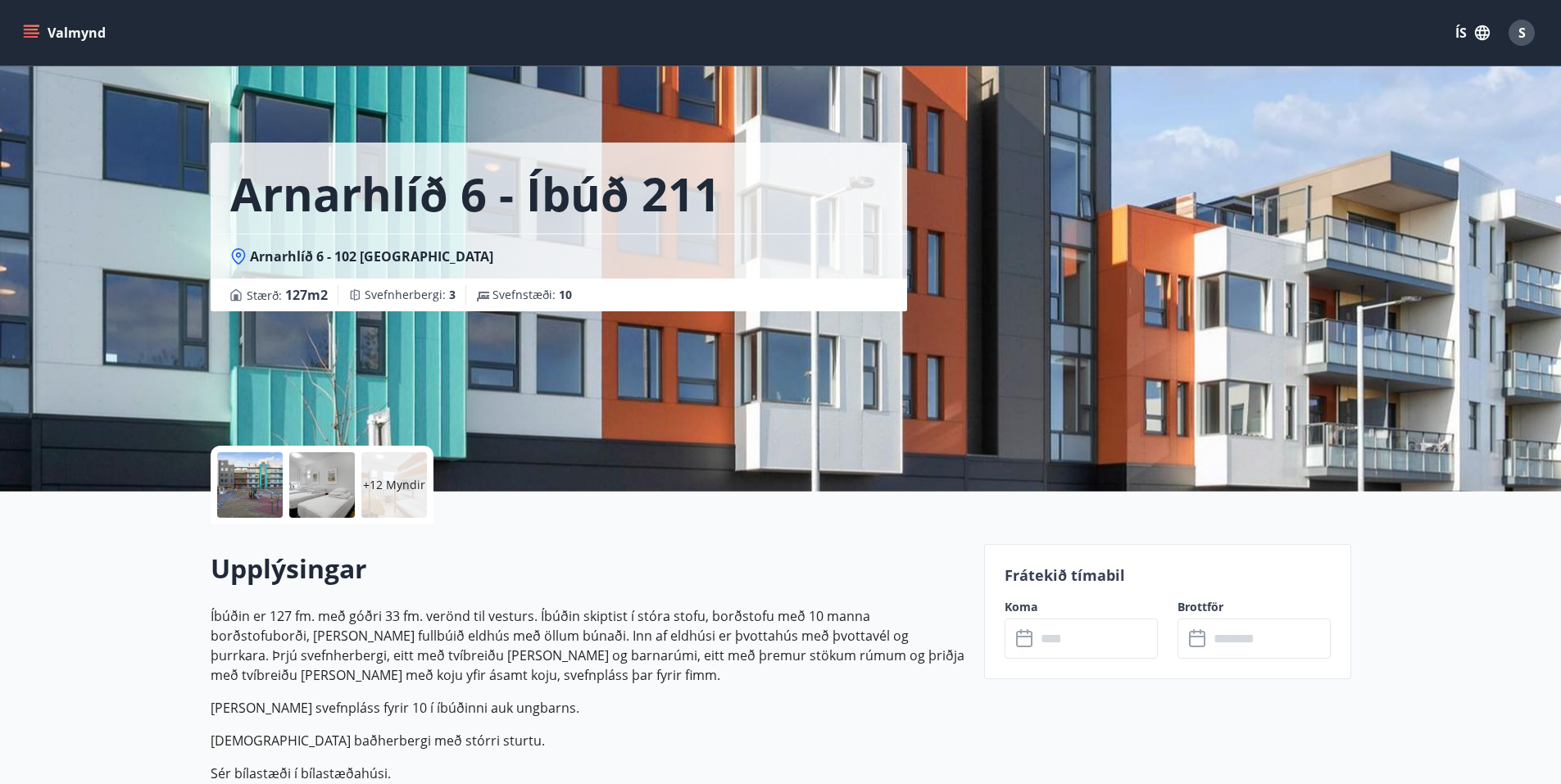
click at [245, 482] on div at bounding box center [249, 485] width 65 height 65
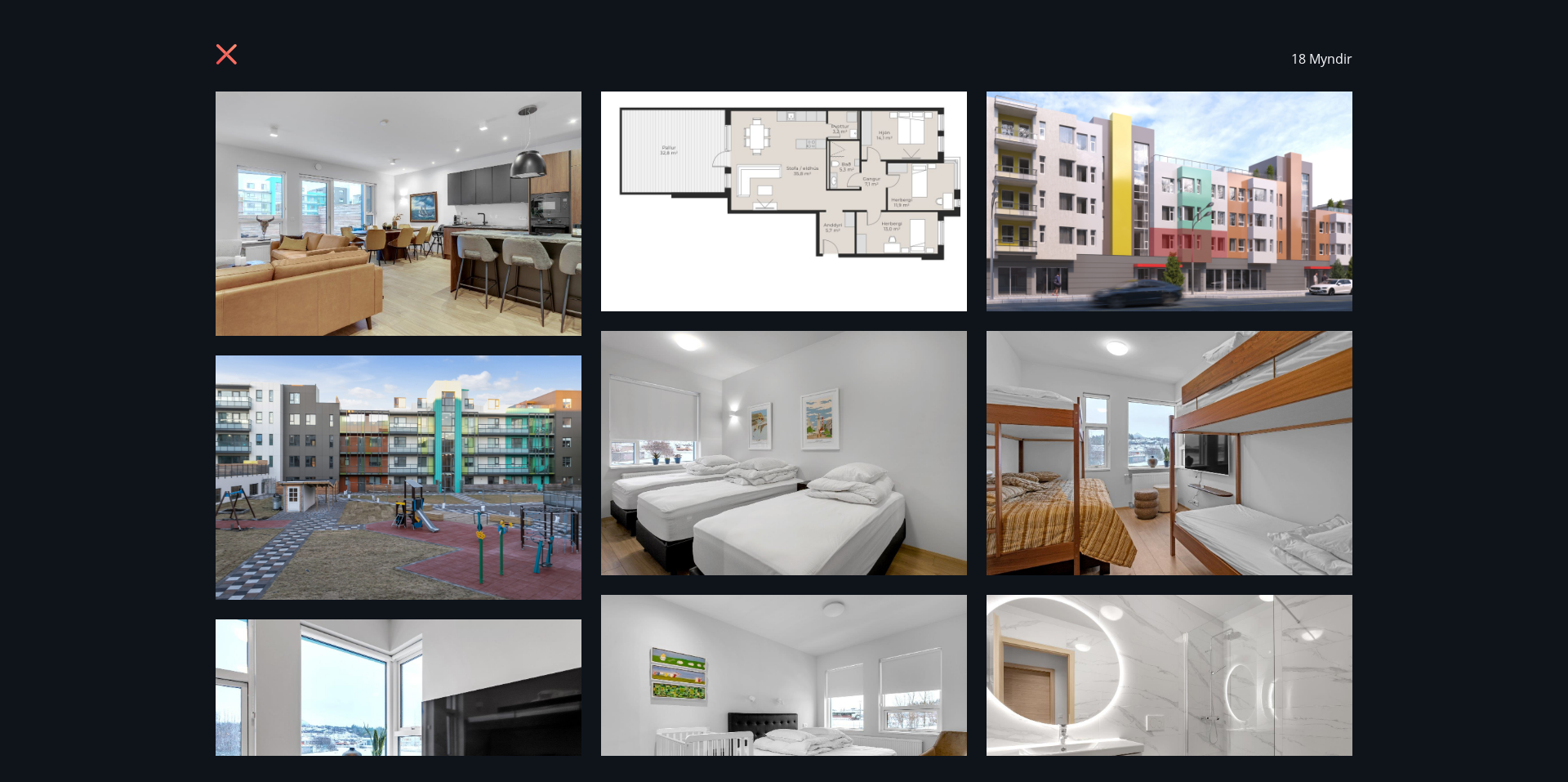
click at [223, 56] on icon at bounding box center [229, 57] width 26 height 26
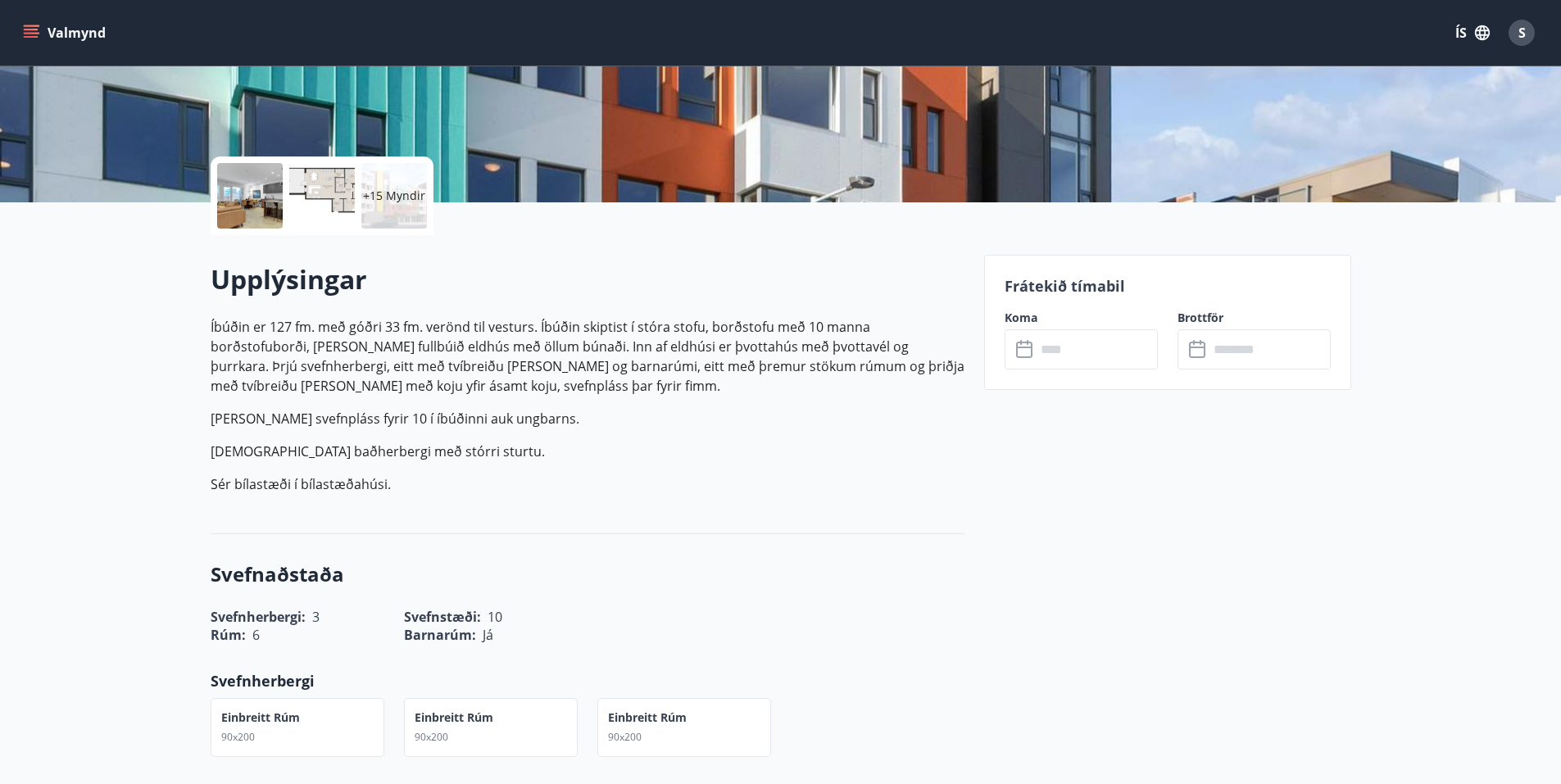
scroll to position [328, 0]
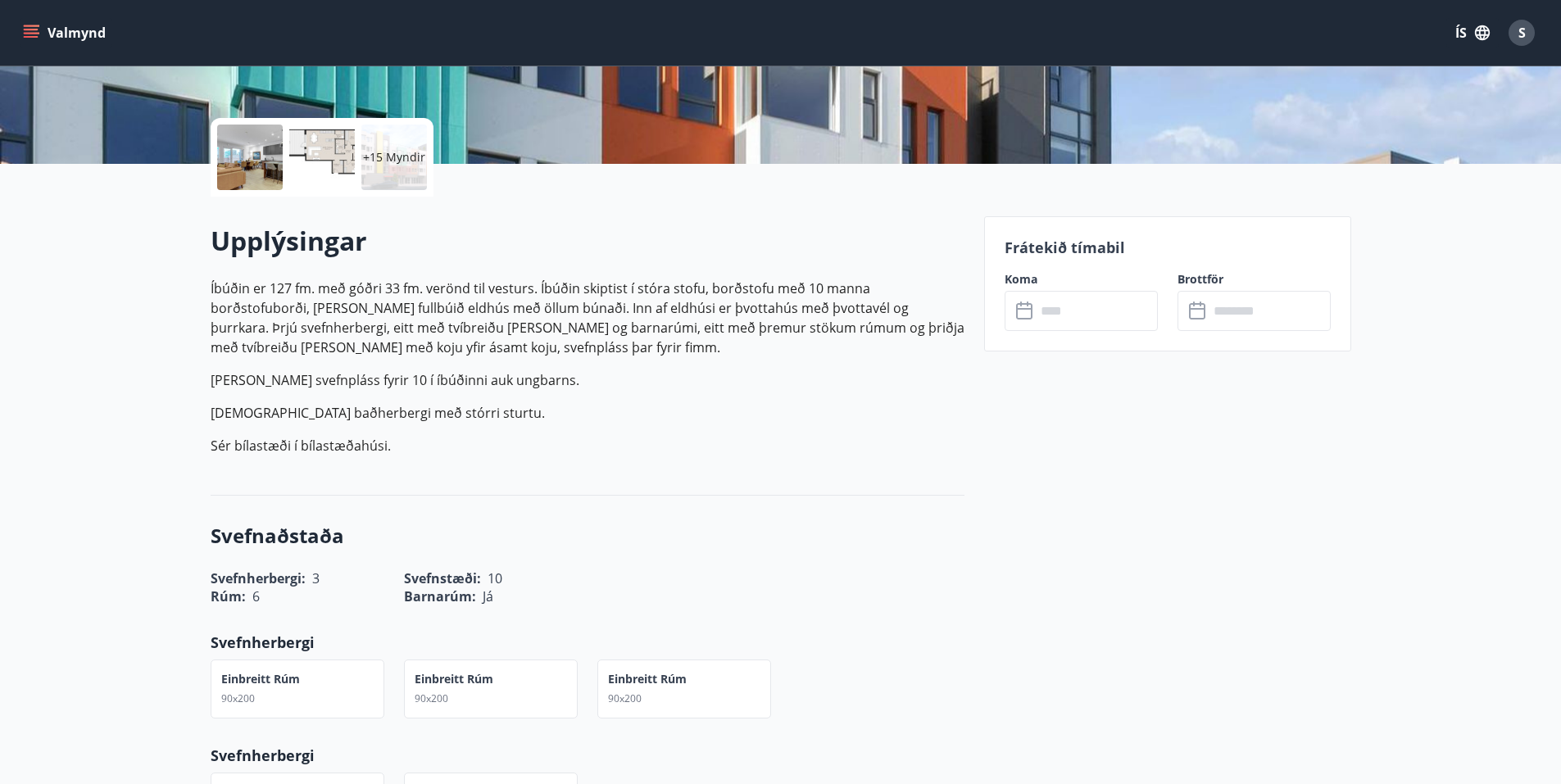
click at [1125, 298] on input "text" at bounding box center [1096, 311] width 122 height 40
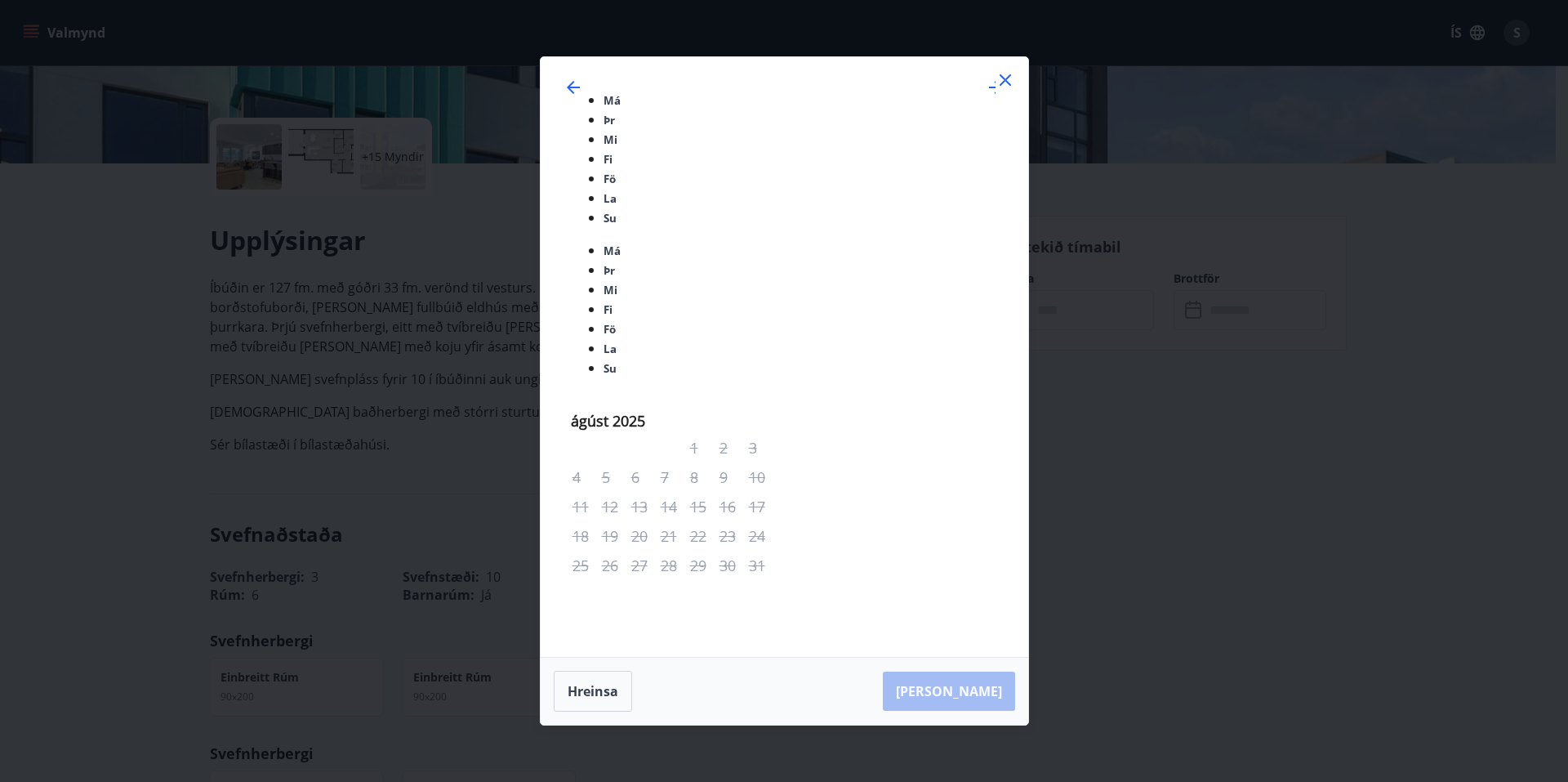
drag, startPoint x: 703, startPoint y: 405, endPoint x: 718, endPoint y: 402, distance: 15.3
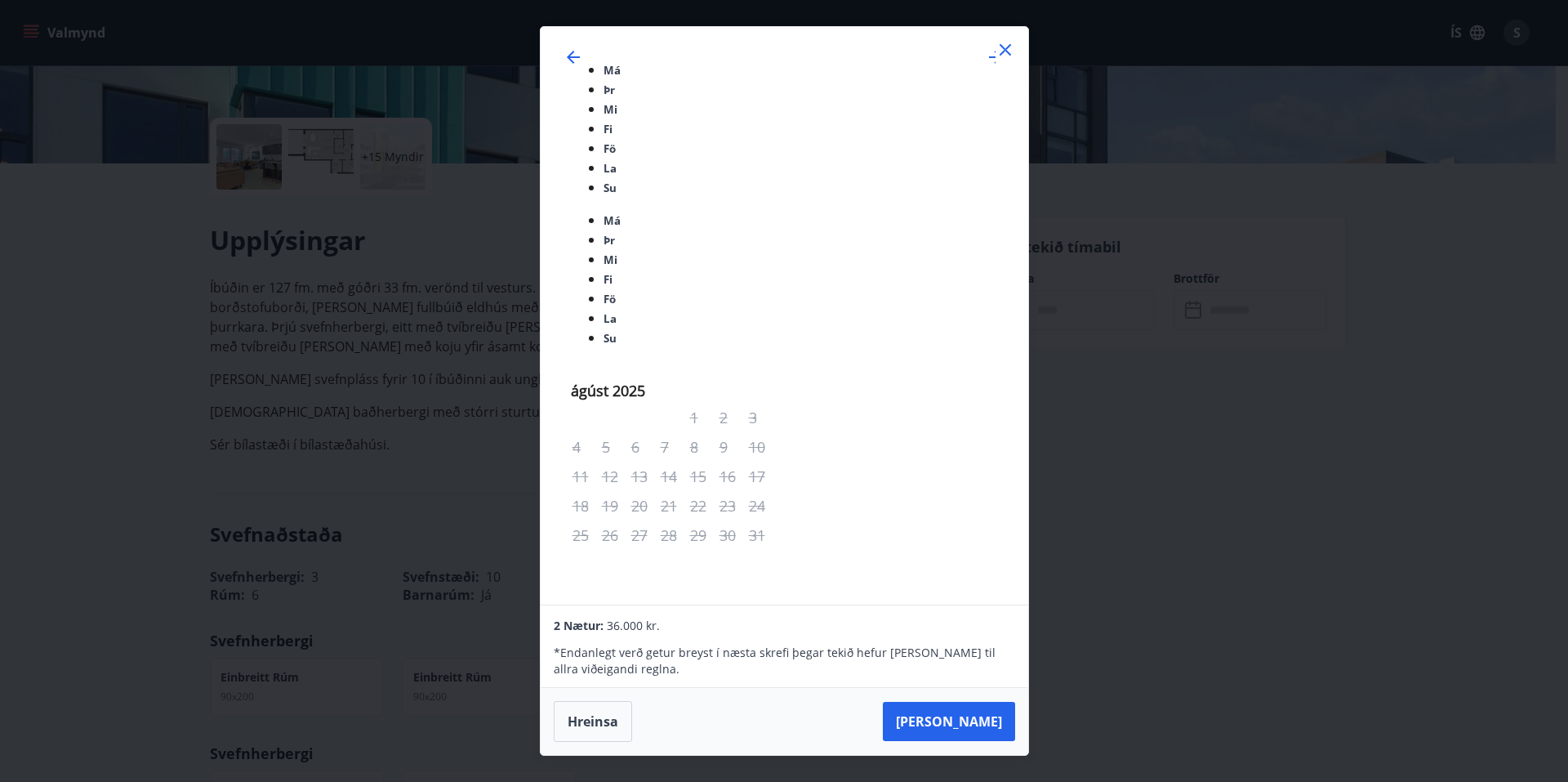
click at [1012, 59] on icon at bounding box center [1005, 49] width 20 height 20
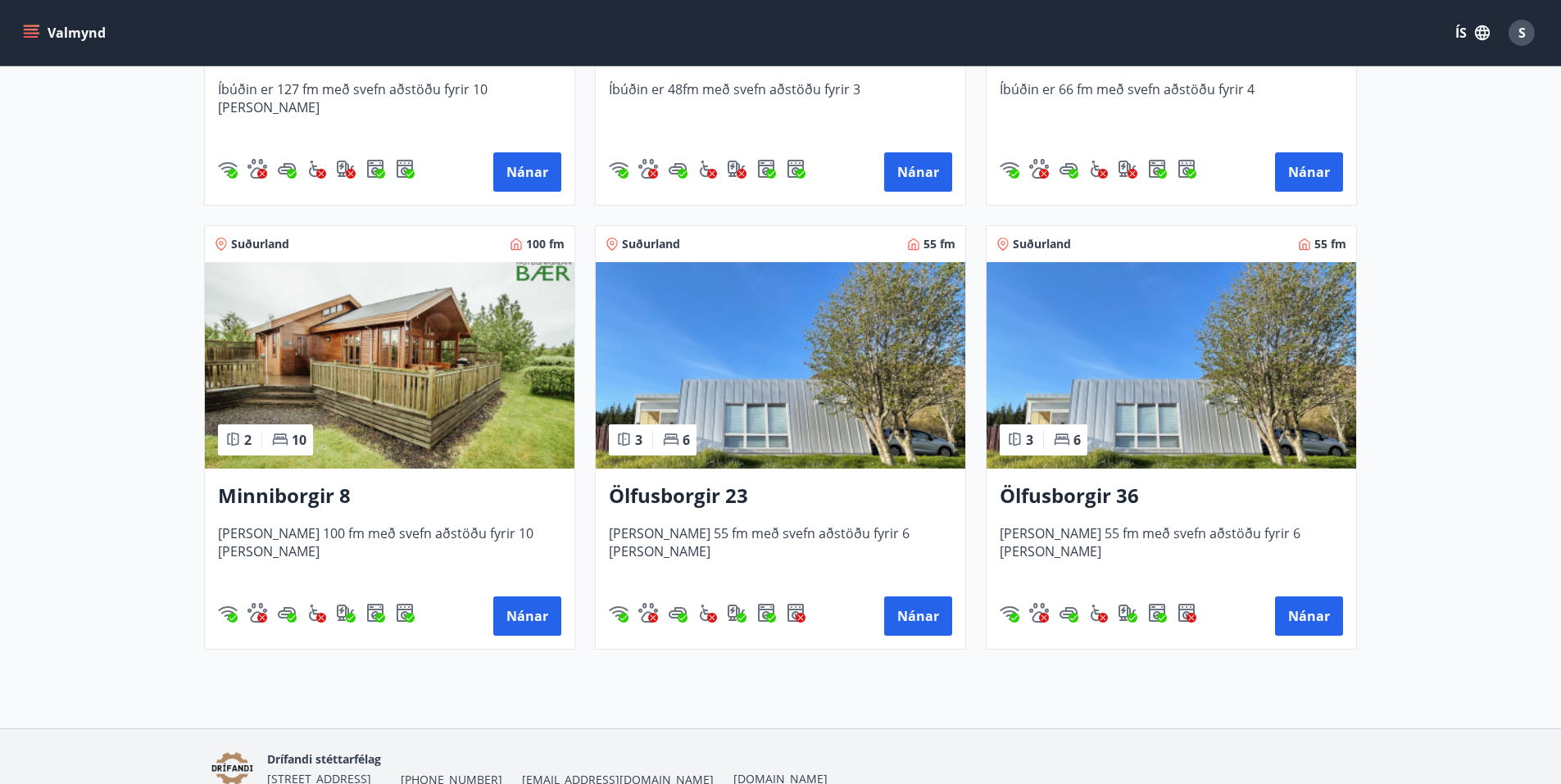
scroll to position [103, 0]
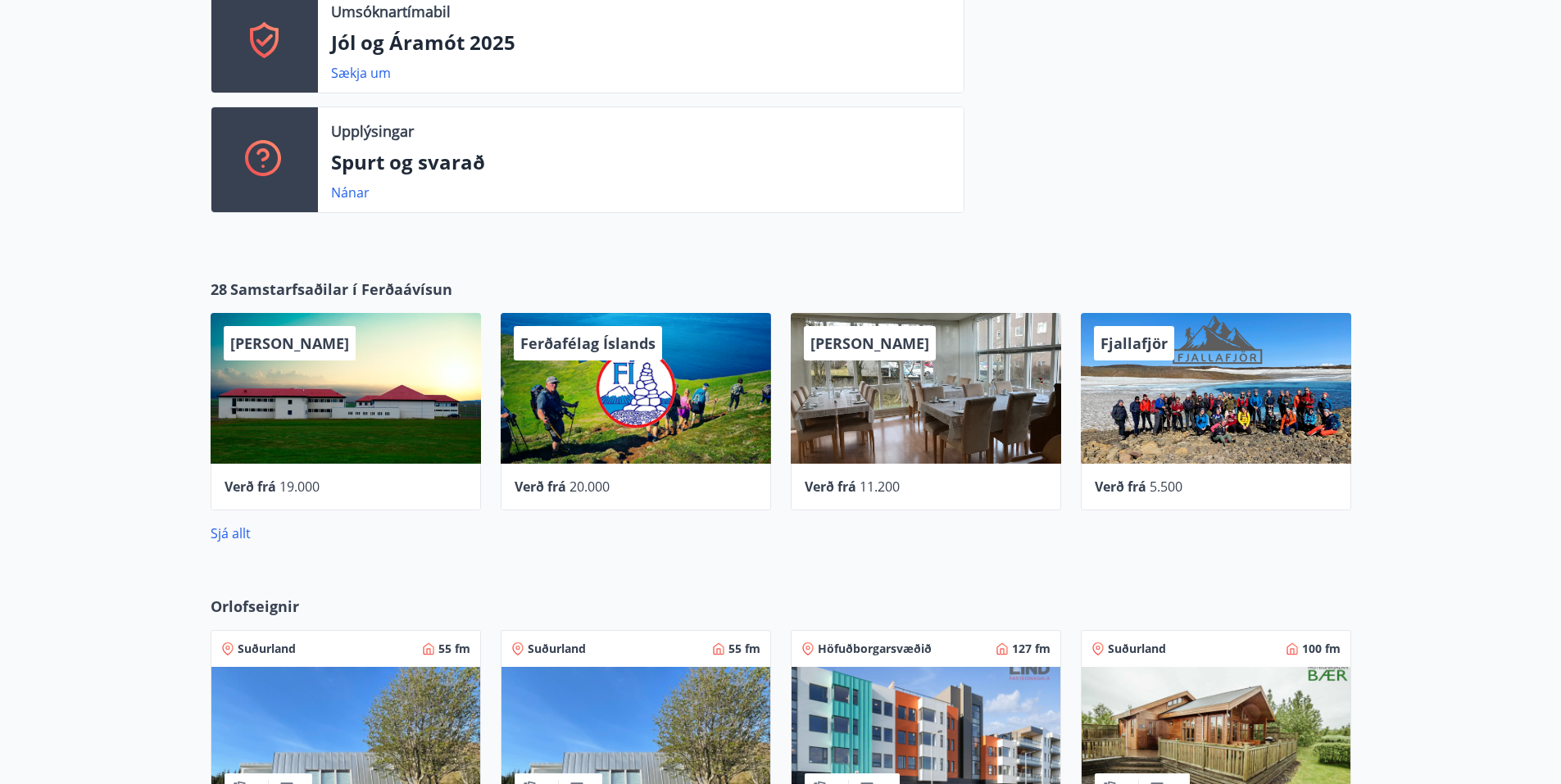
scroll to position [485, 0]
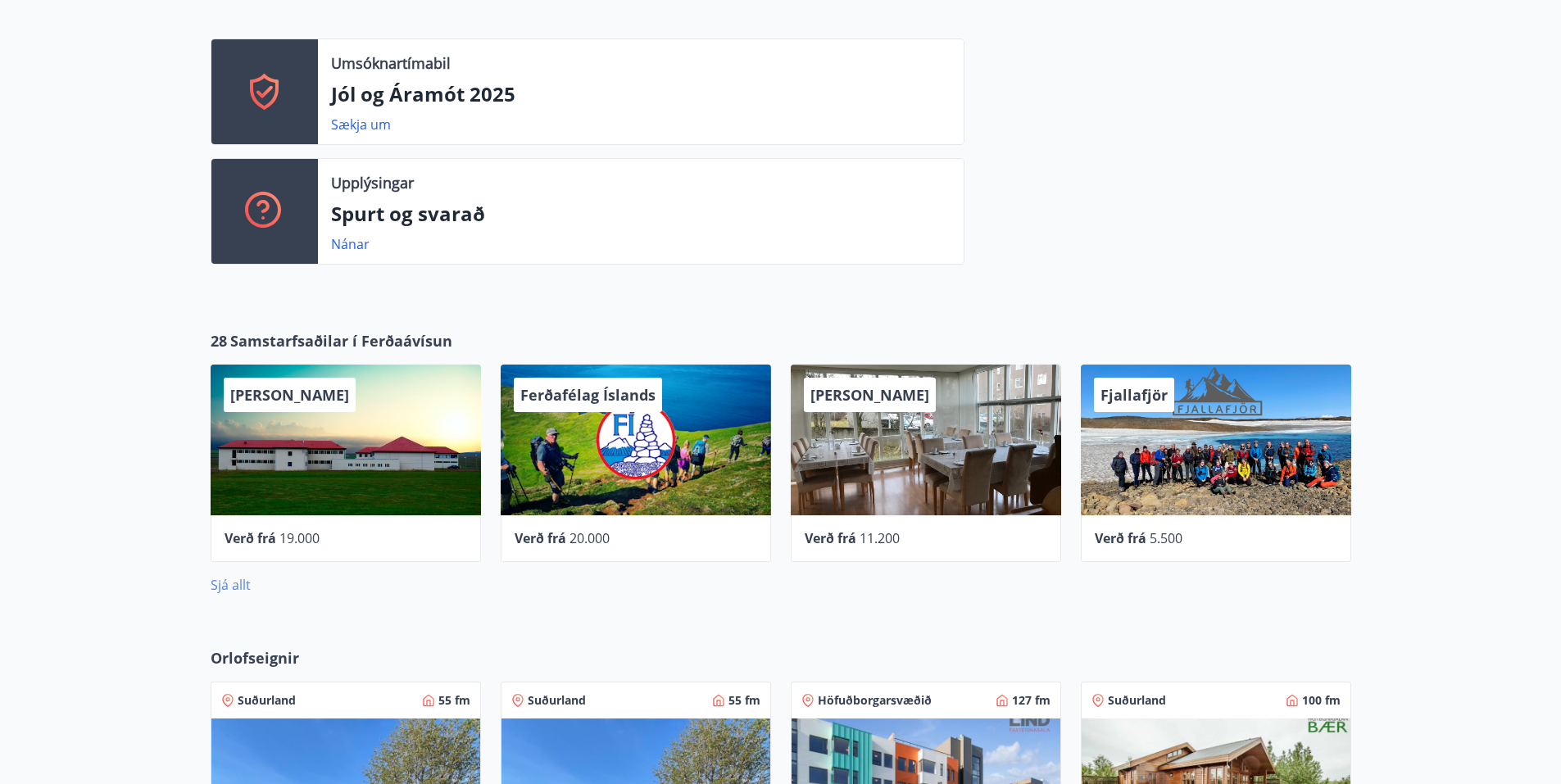
click at [218, 586] on link "Sjá allt" at bounding box center [231, 585] width 40 height 18
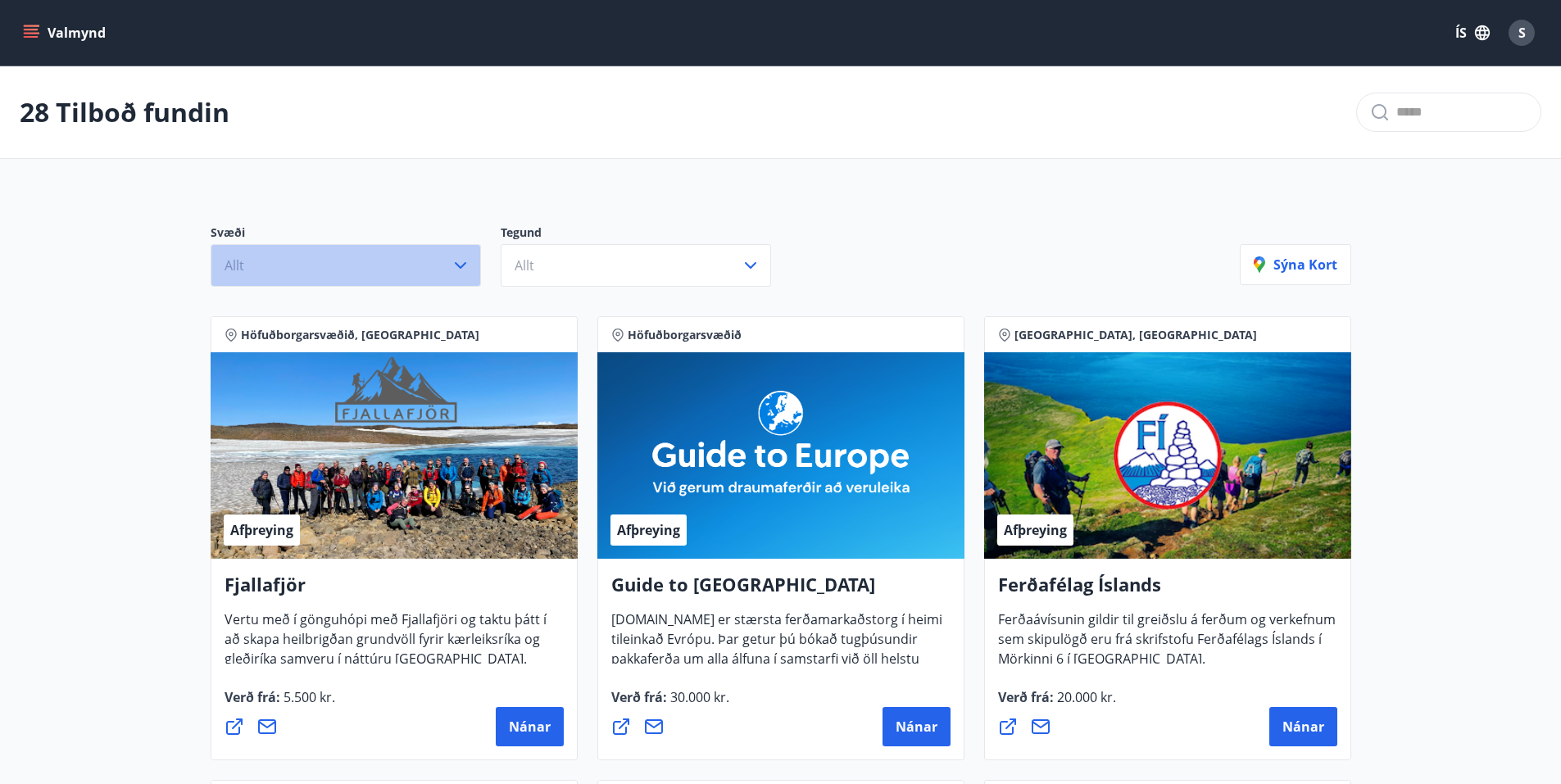
click at [418, 260] on button "Allt" at bounding box center [346, 264] width 270 height 43
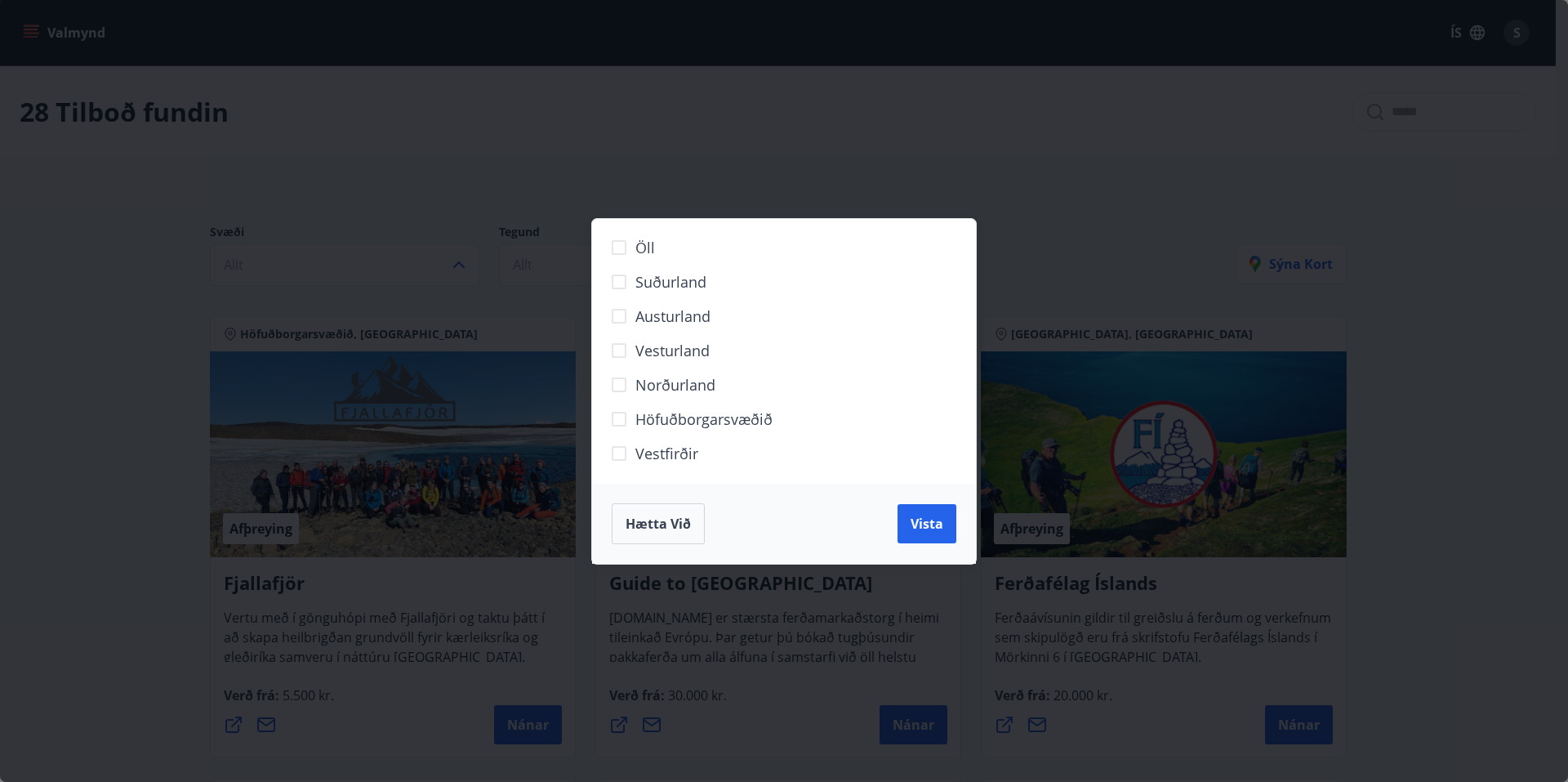
click at [684, 286] on span "Suðurland" at bounding box center [671, 282] width 71 height 22
click at [672, 533] on button "Hætta við" at bounding box center [658, 523] width 93 height 41
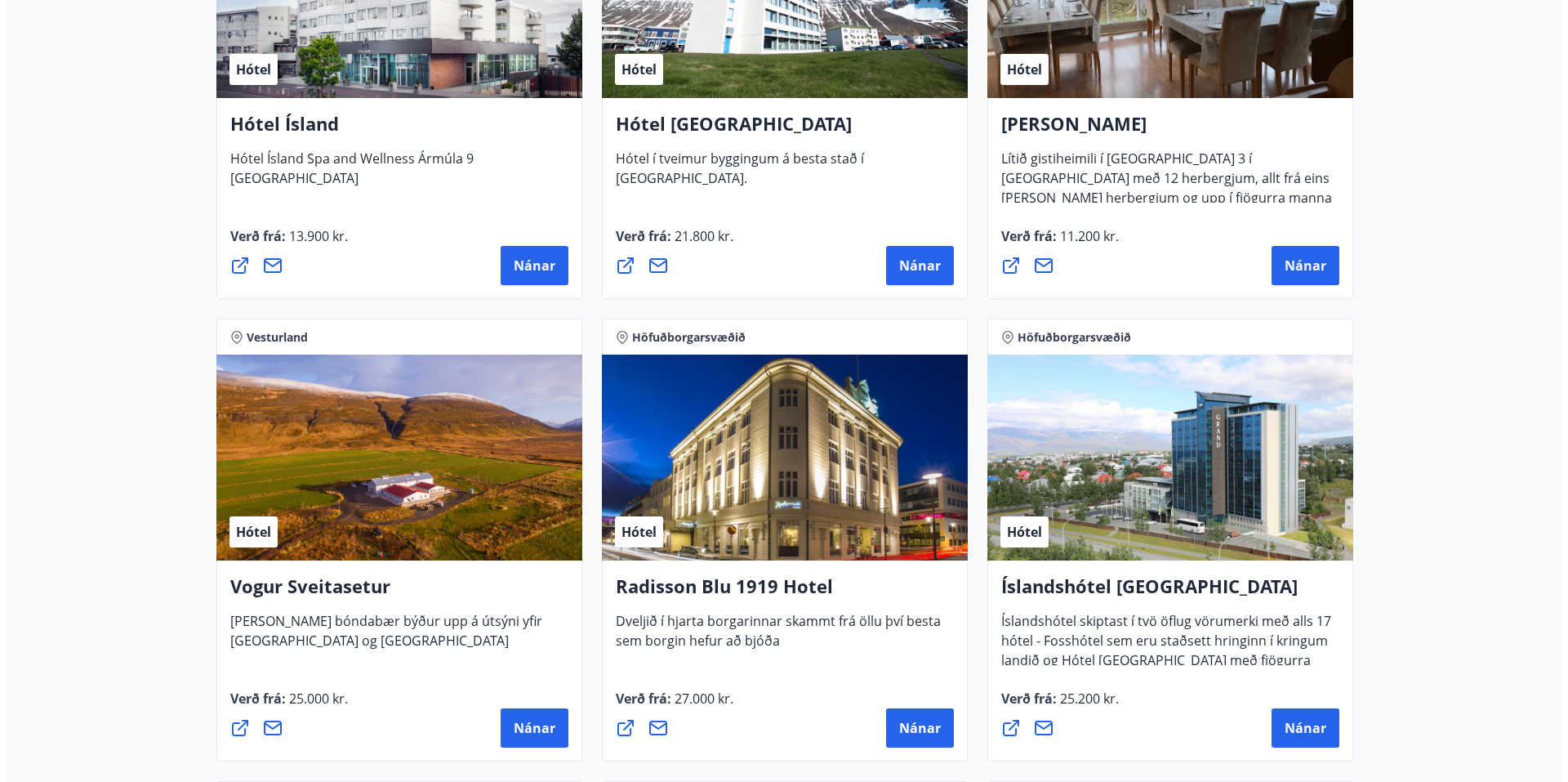
scroll to position [2787, 0]
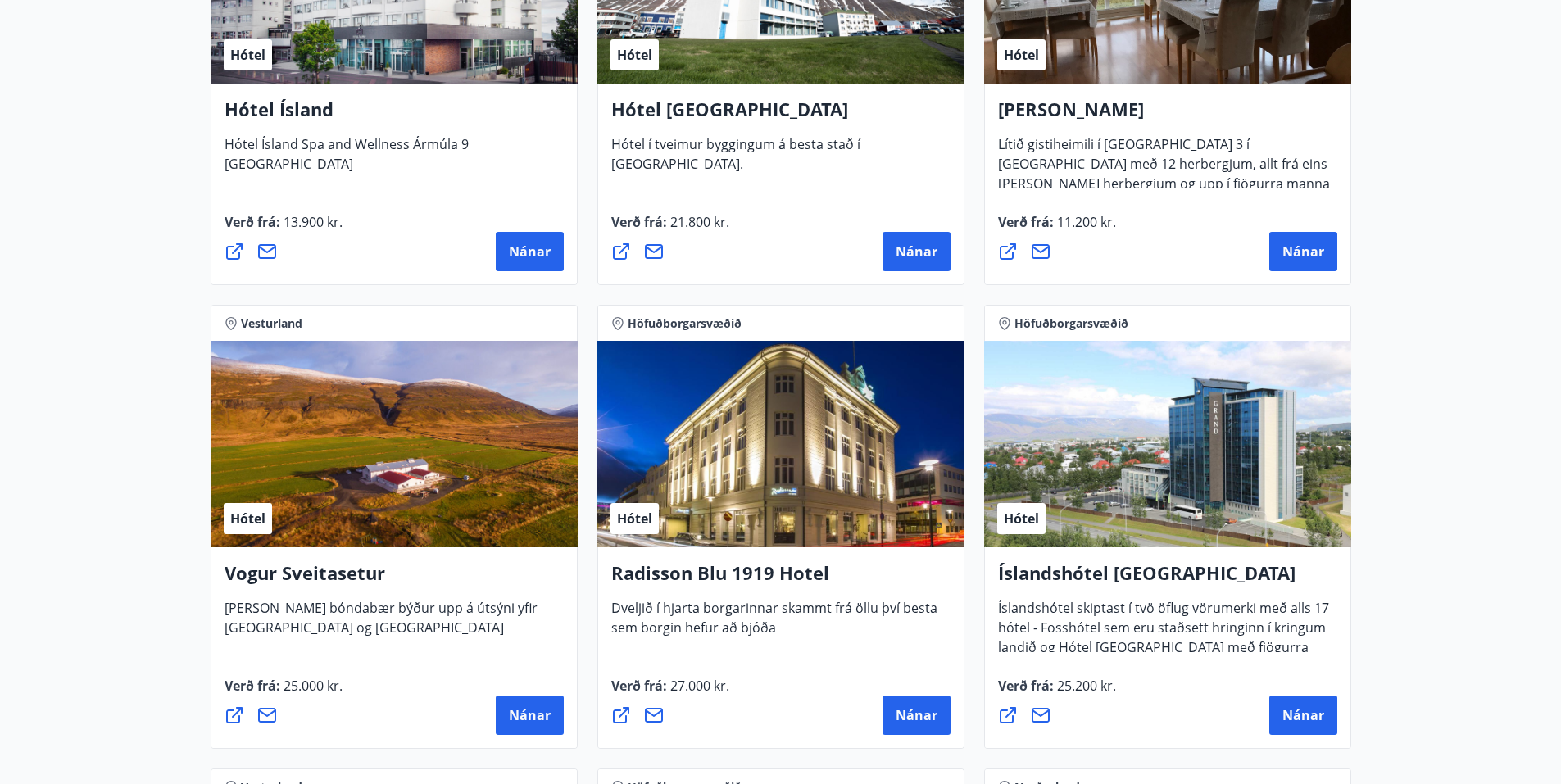
click at [696, 520] on div "Hótel" at bounding box center [780, 444] width 368 height 207
click at [667, 582] on h4 "Radisson Blu 1919 Hotel" at bounding box center [780, 579] width 339 height 38
click at [921, 720] on span "Nánar" at bounding box center [917, 715] width 42 height 18
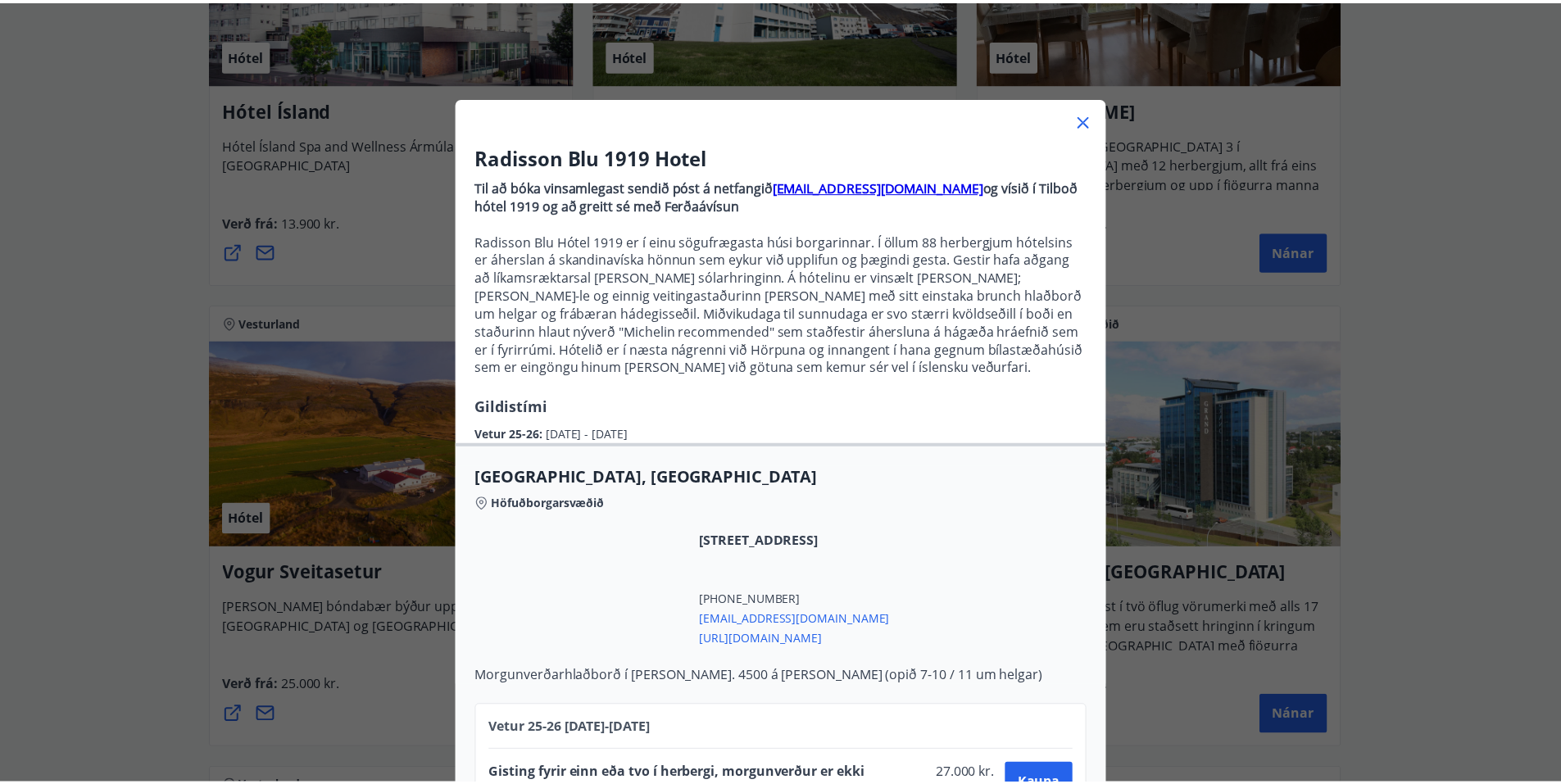
scroll to position [0, 0]
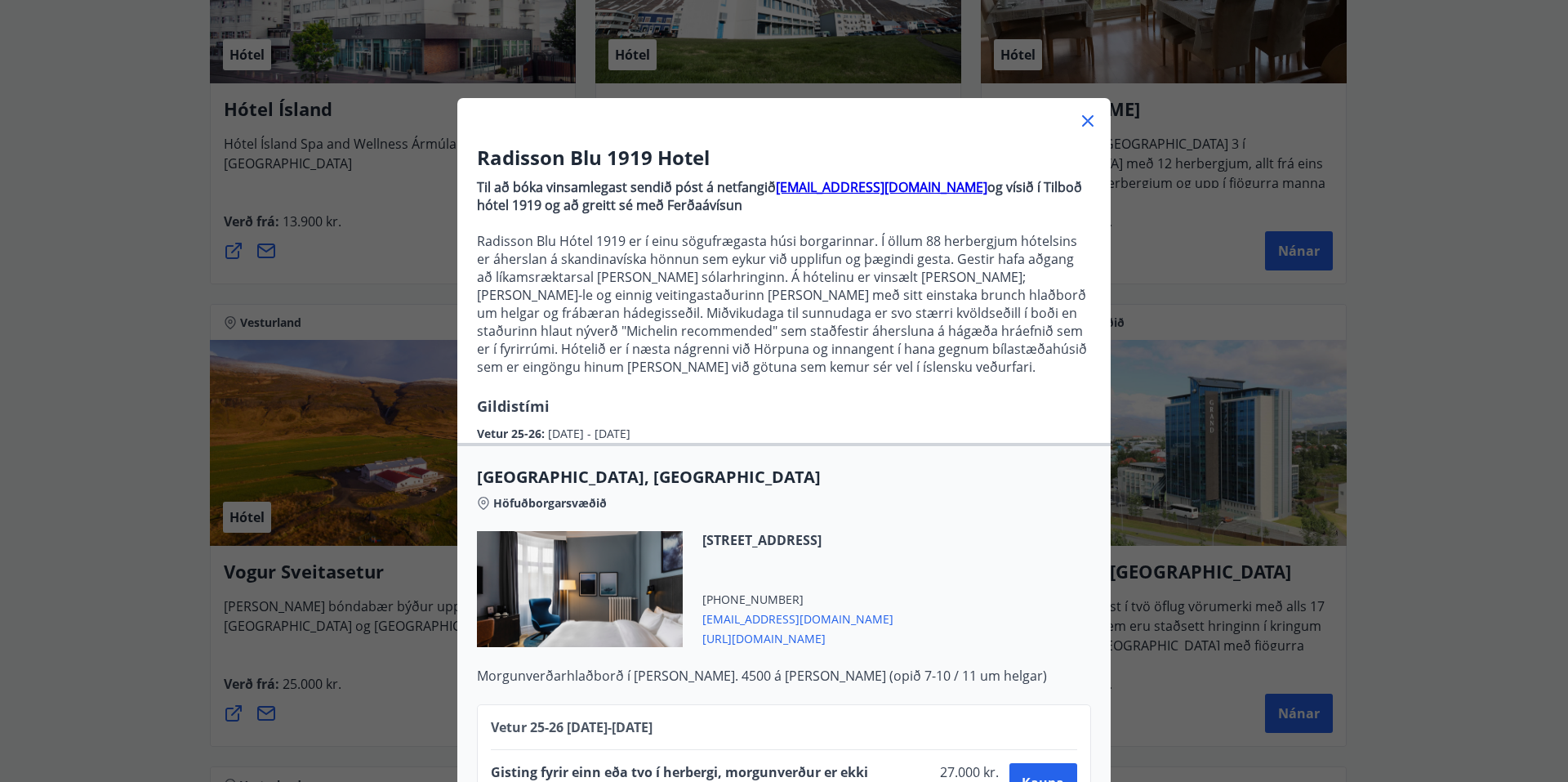
click at [1088, 116] on icon at bounding box center [1088, 121] width 20 height 20
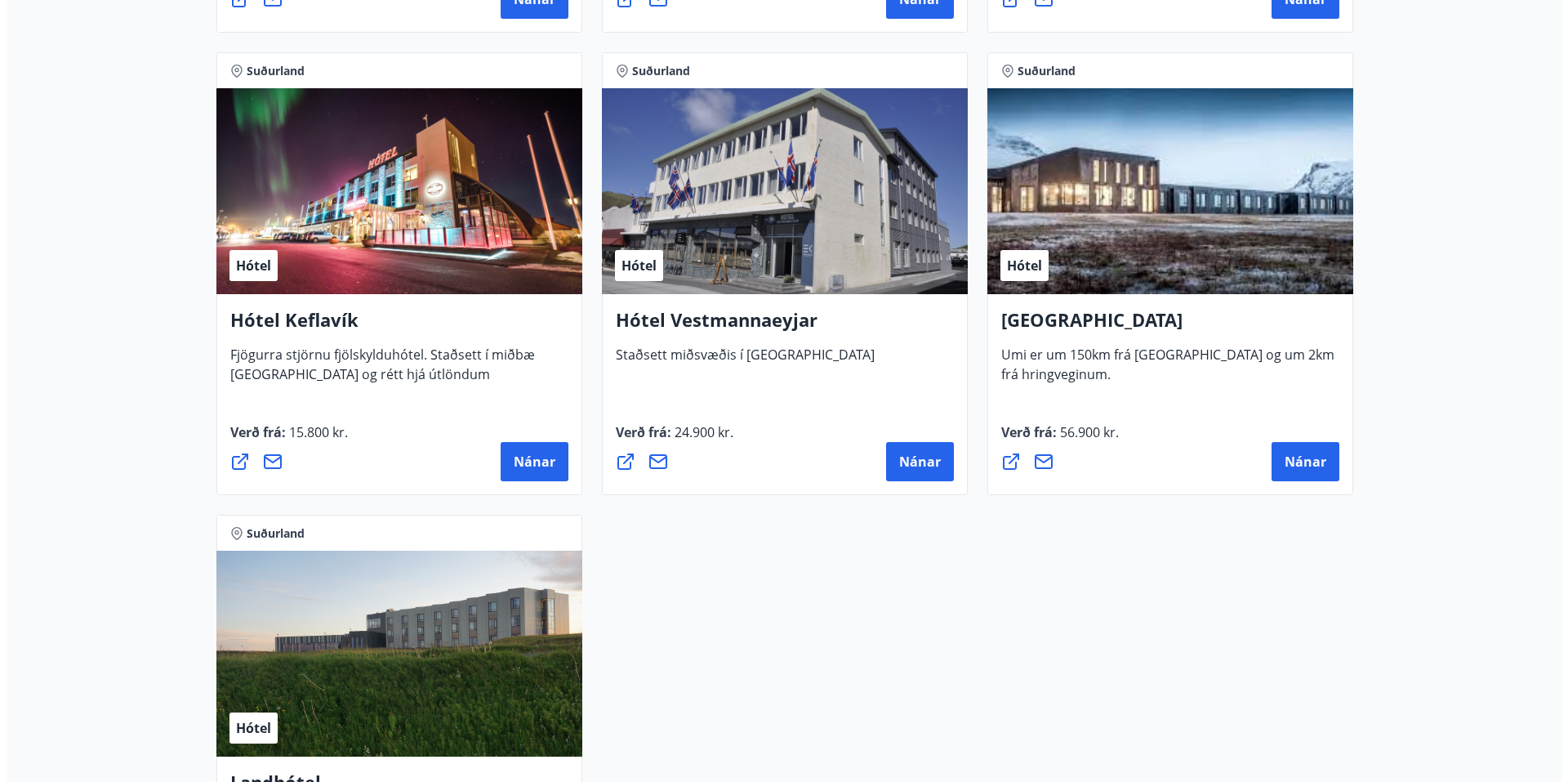
scroll to position [4013, 0]
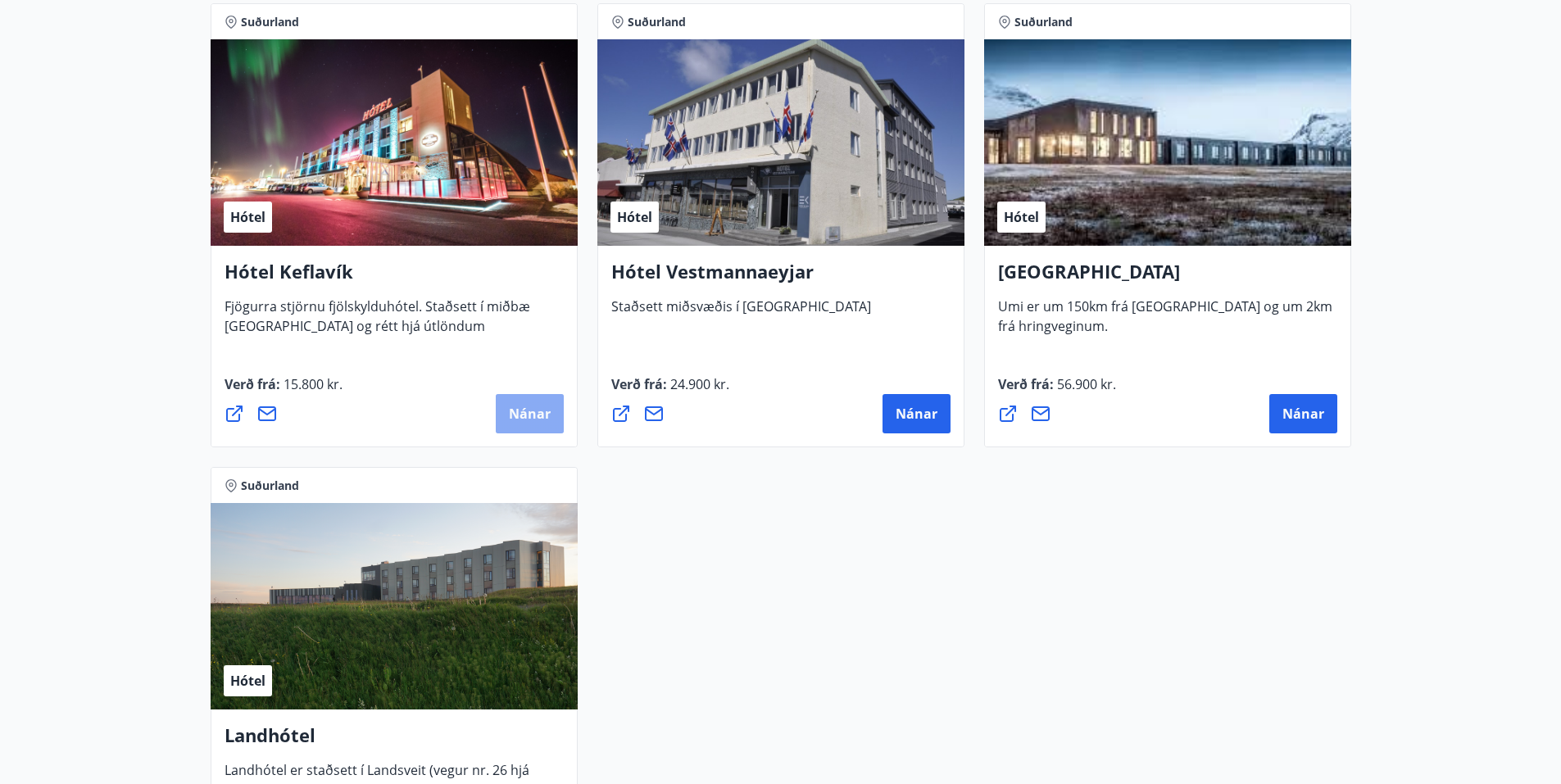
click at [550, 432] on button "Nánar" at bounding box center [530, 414] width 68 height 40
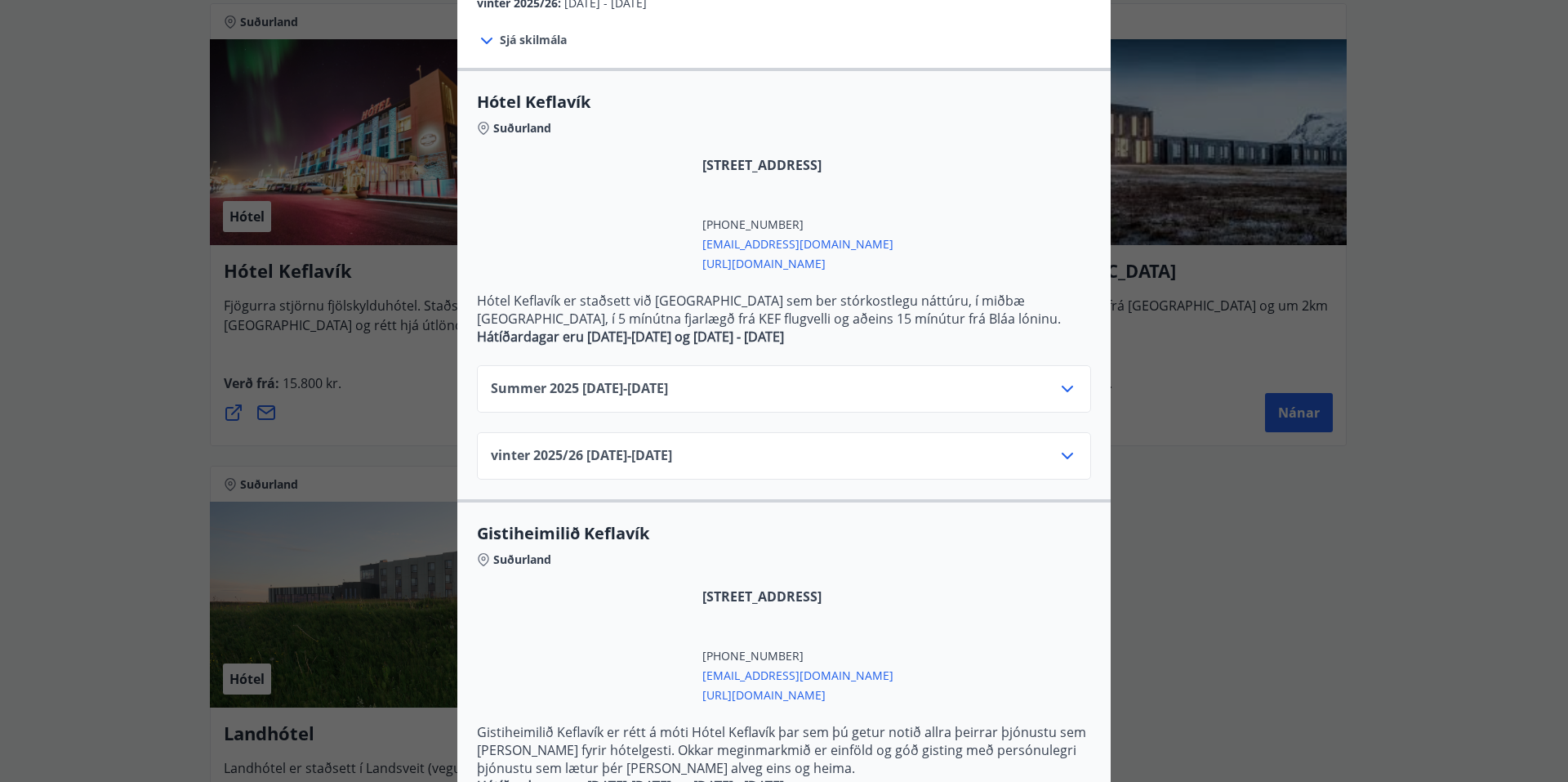
scroll to position [327, 0]
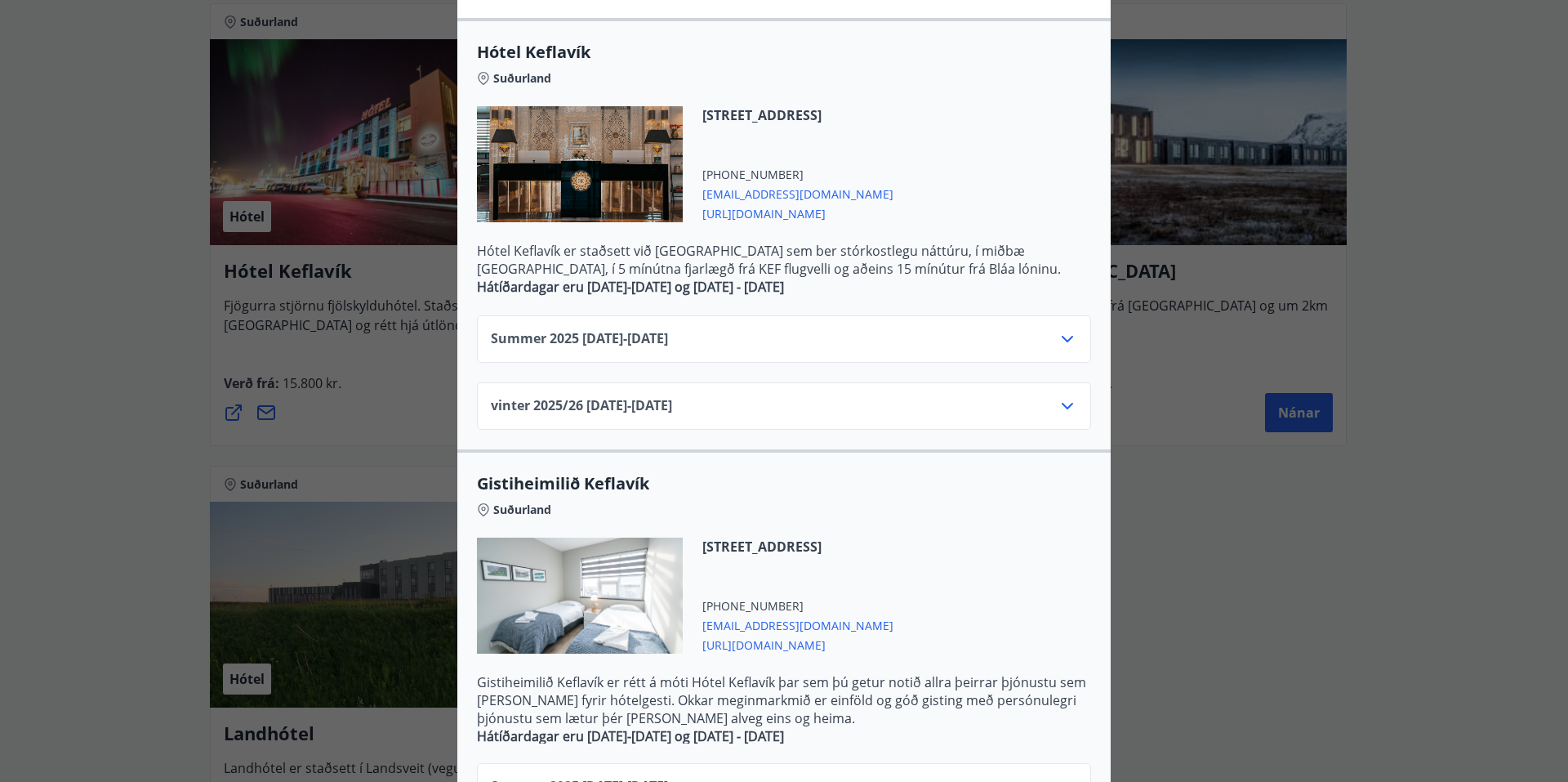
click at [1068, 343] on icon at bounding box center [1067, 339] width 20 height 20
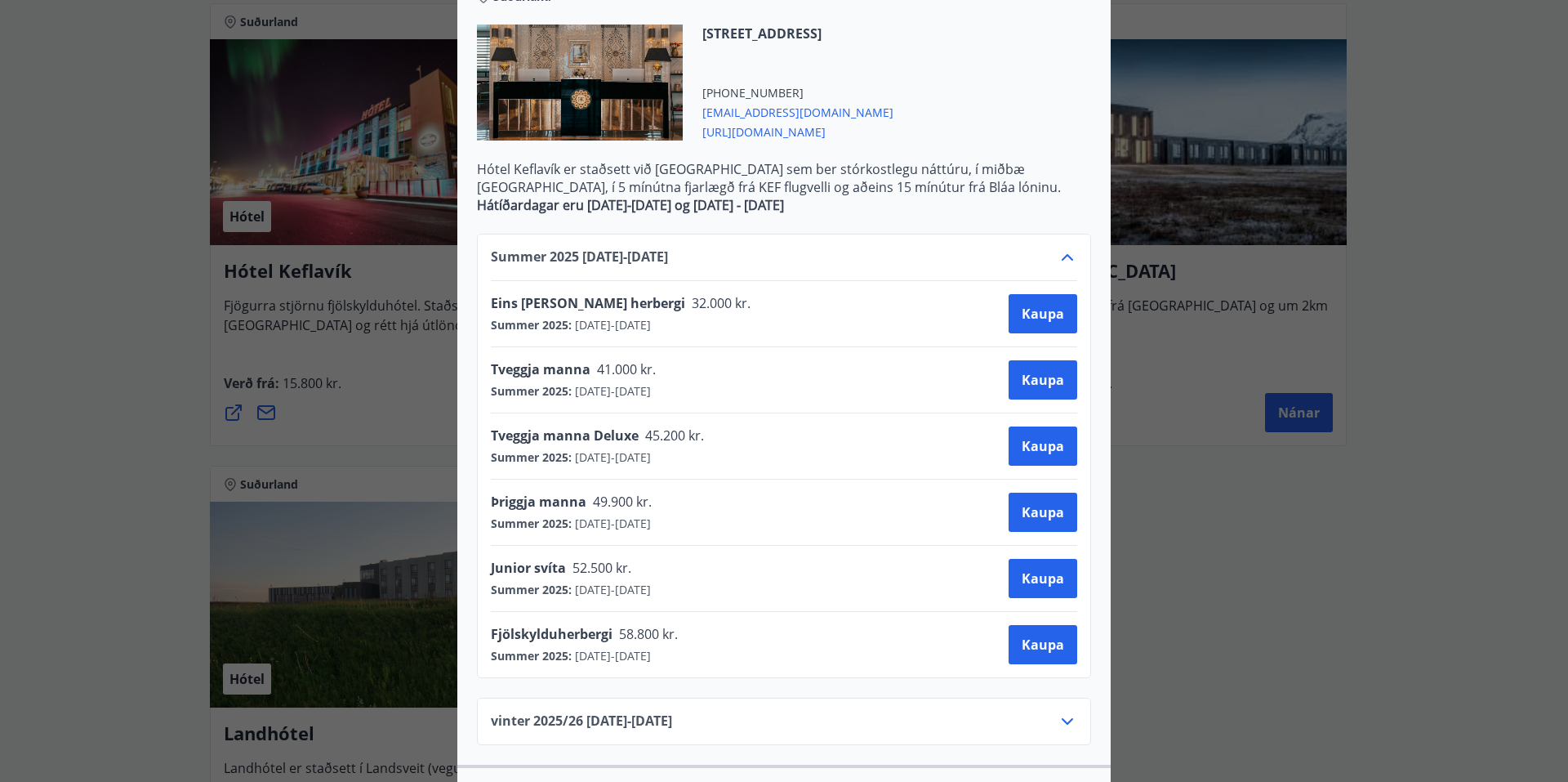
scroll to position [654, 0]
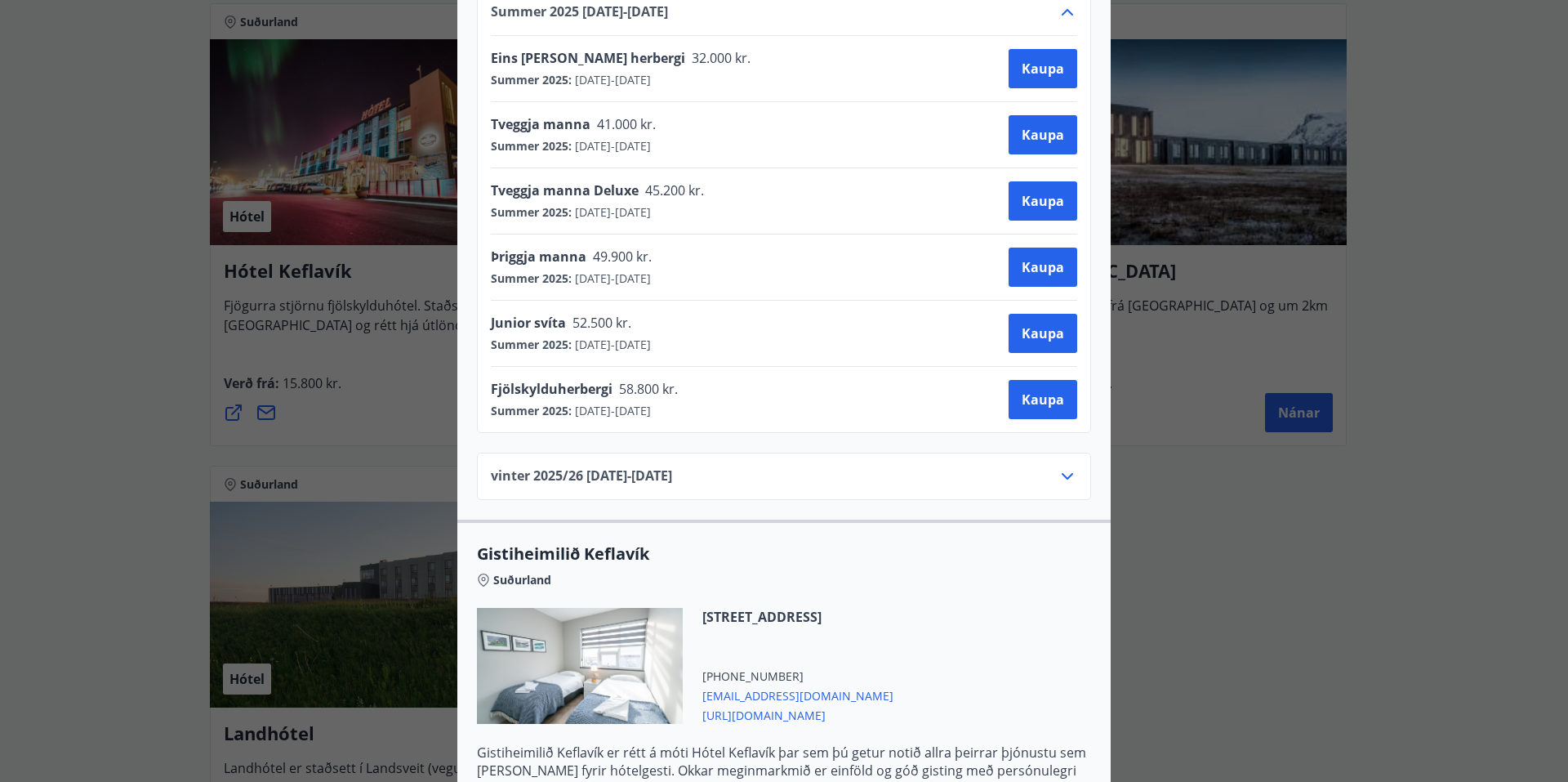
click at [852, 484] on div "vinter 2025/[PHONE_NUMBER][DATE] - [DATE]" at bounding box center [784, 482] width 587 height 33
click at [1058, 473] on icon at bounding box center [1067, 476] width 20 height 20
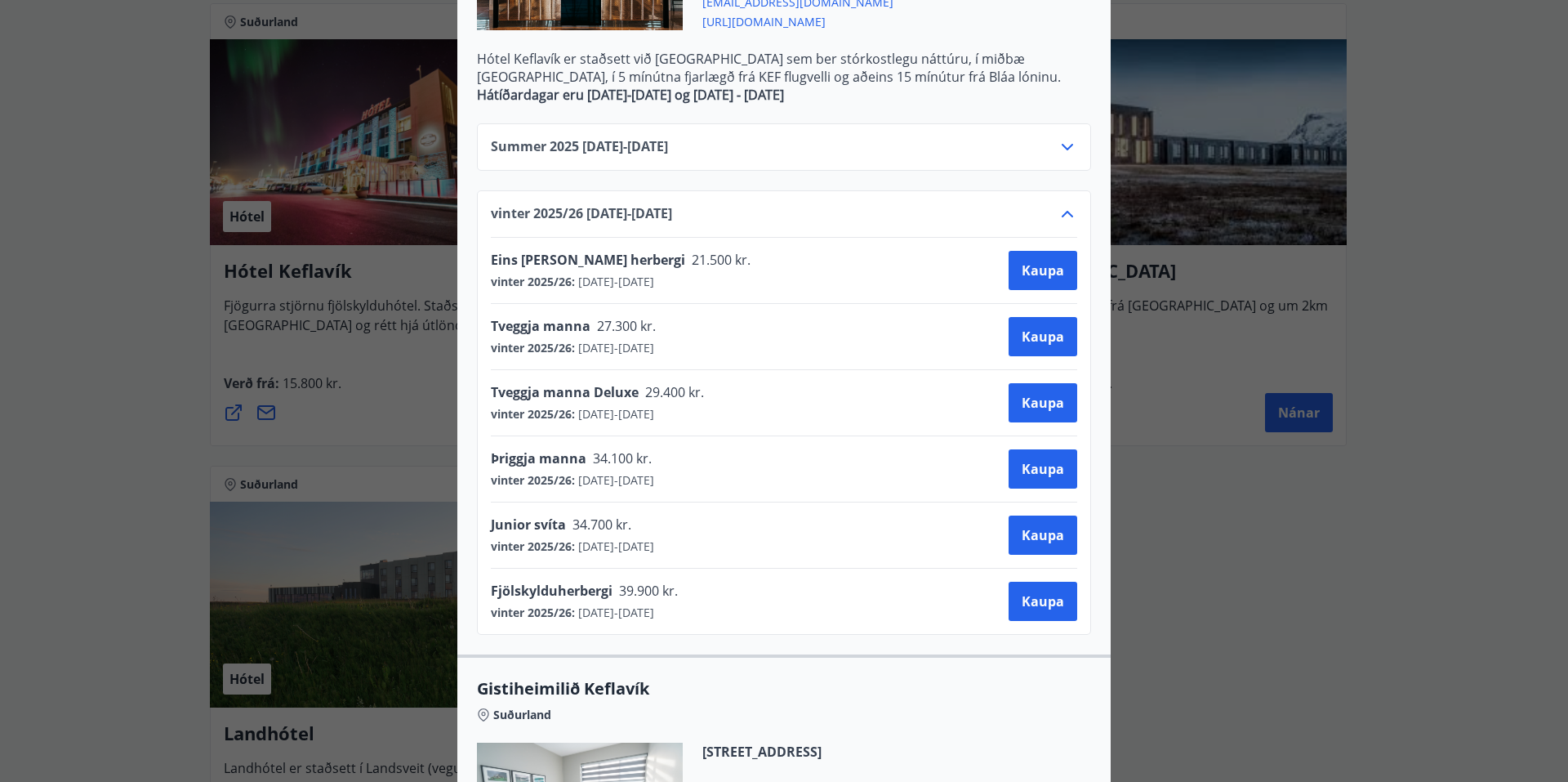
scroll to position [490, 0]
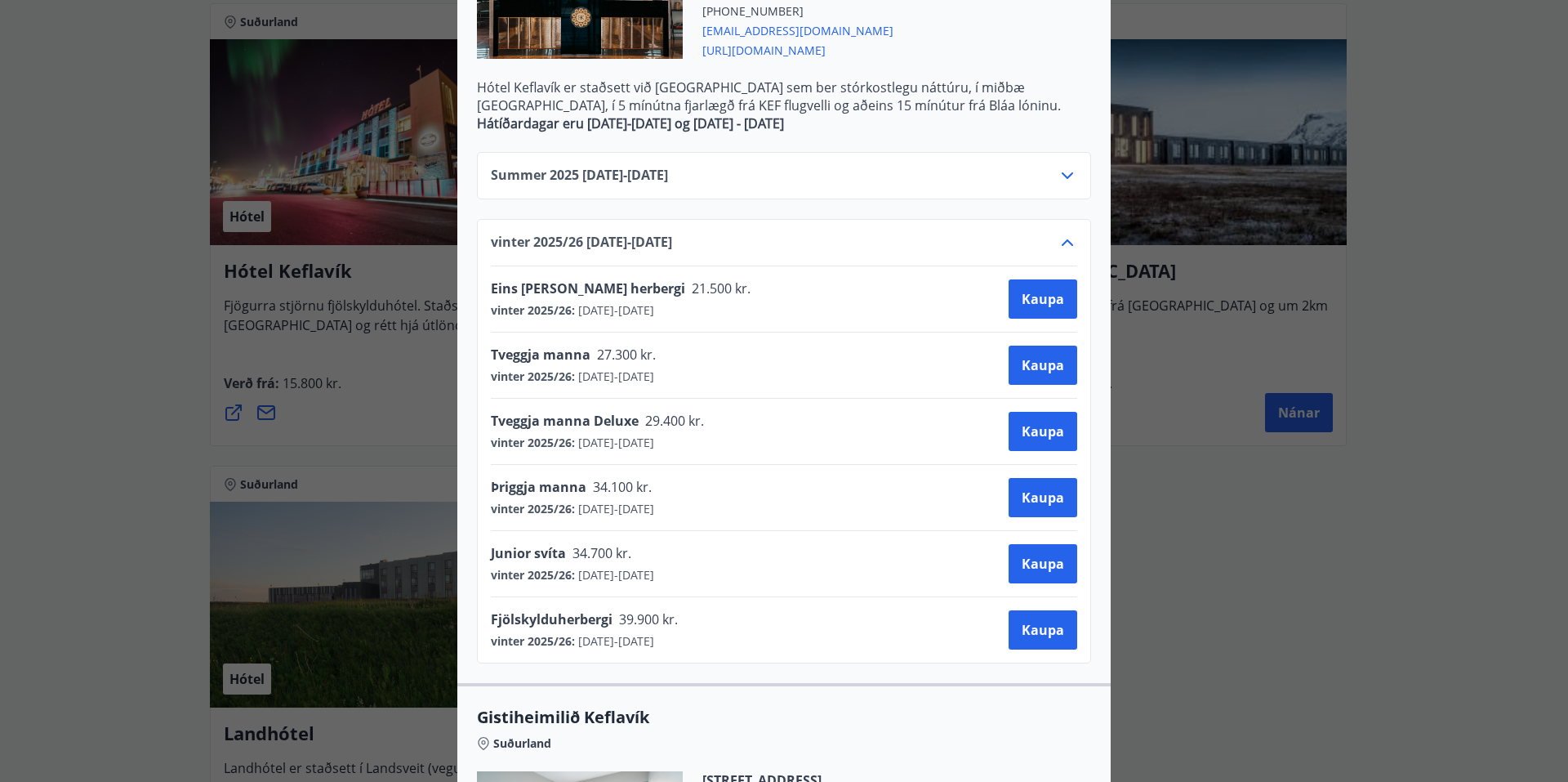
click at [1072, 240] on div "vinter 2025/[PHONE_NUMBER][DATE] - [DATE] Eins [PERSON_NAME] herbergi 21.500 kr…" at bounding box center [784, 441] width 614 height 445
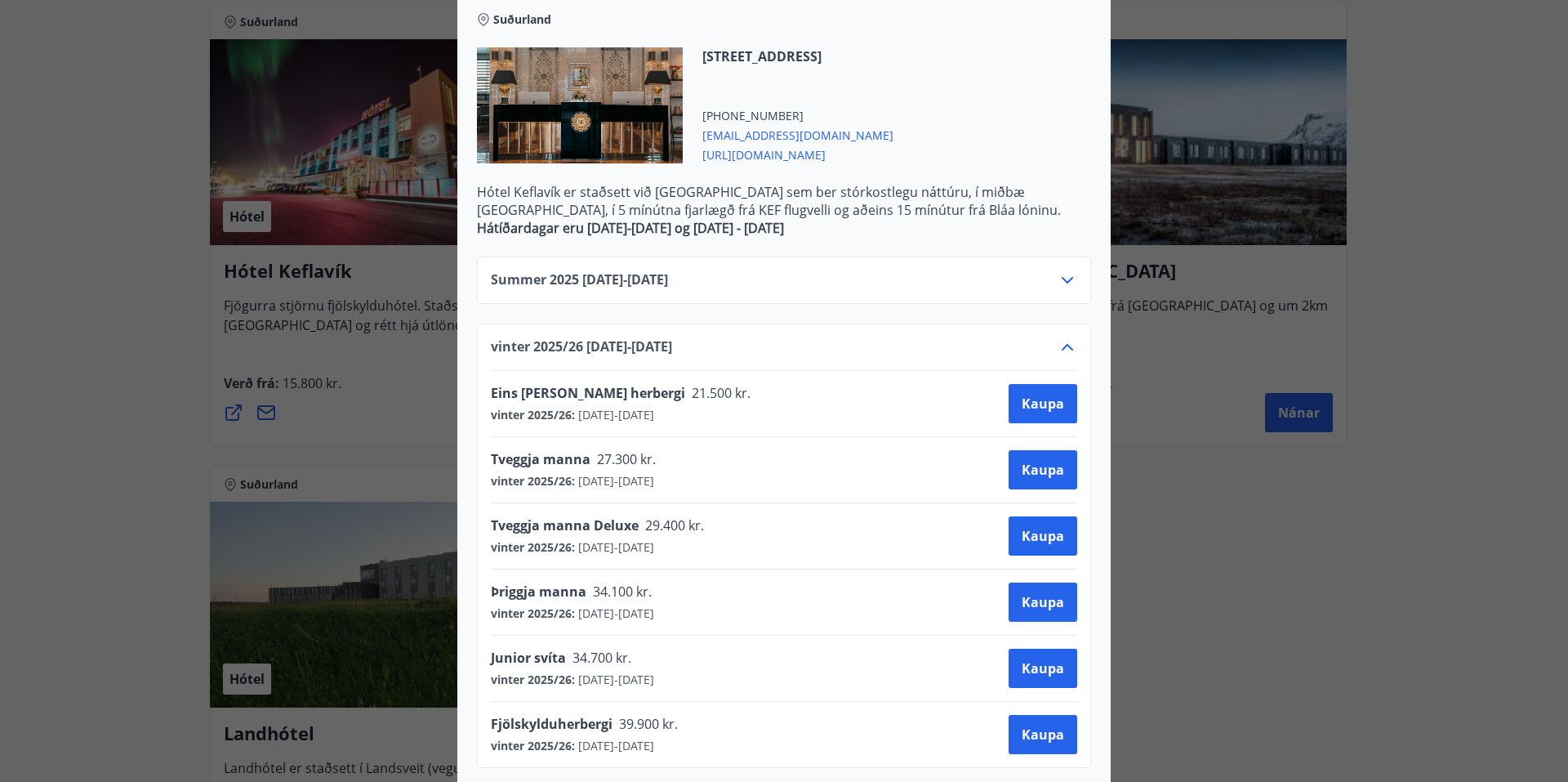
scroll to position [409, 0]
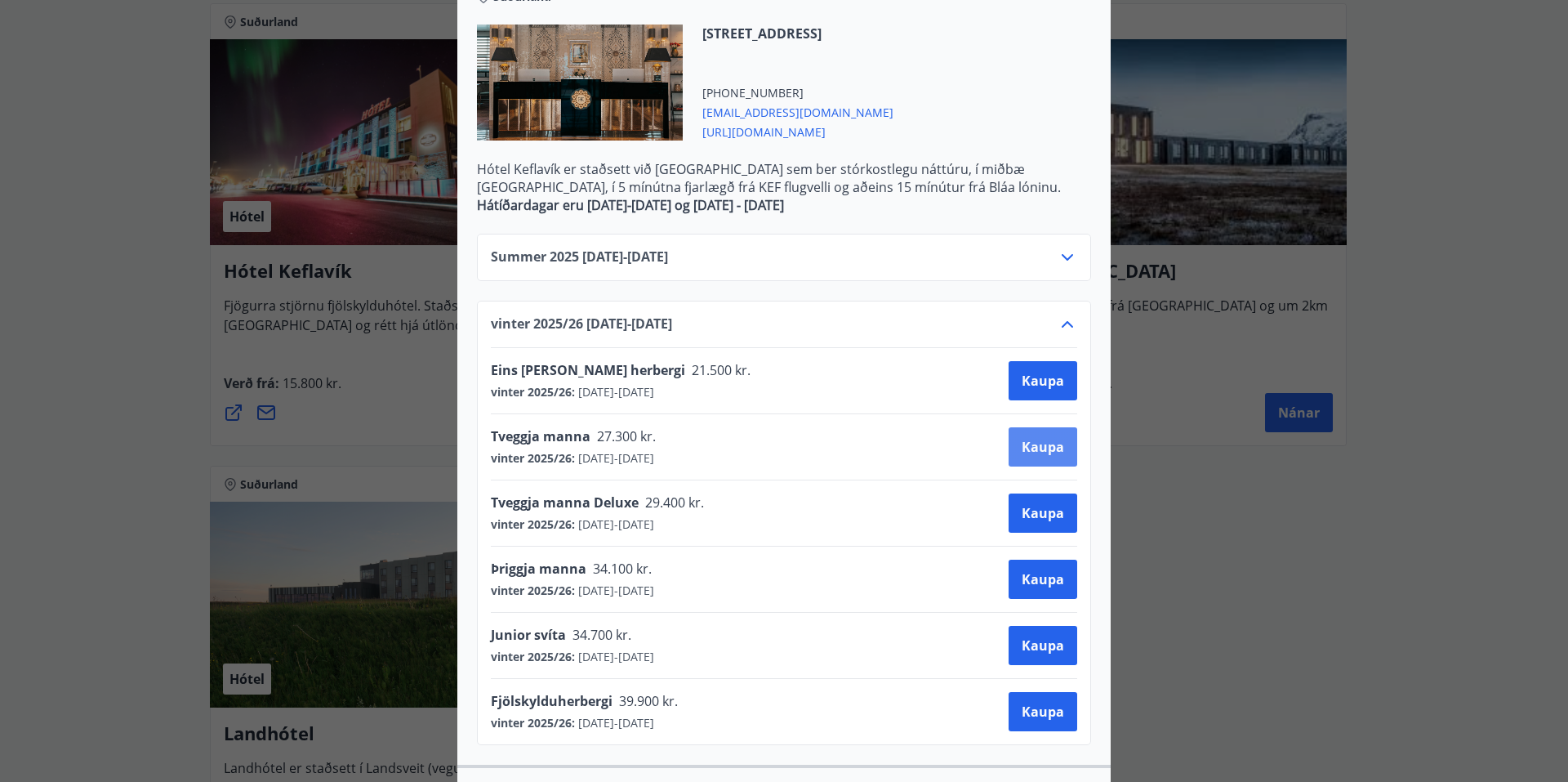
click at [1023, 434] on button "Kaupa" at bounding box center [1043, 448] width 69 height 40
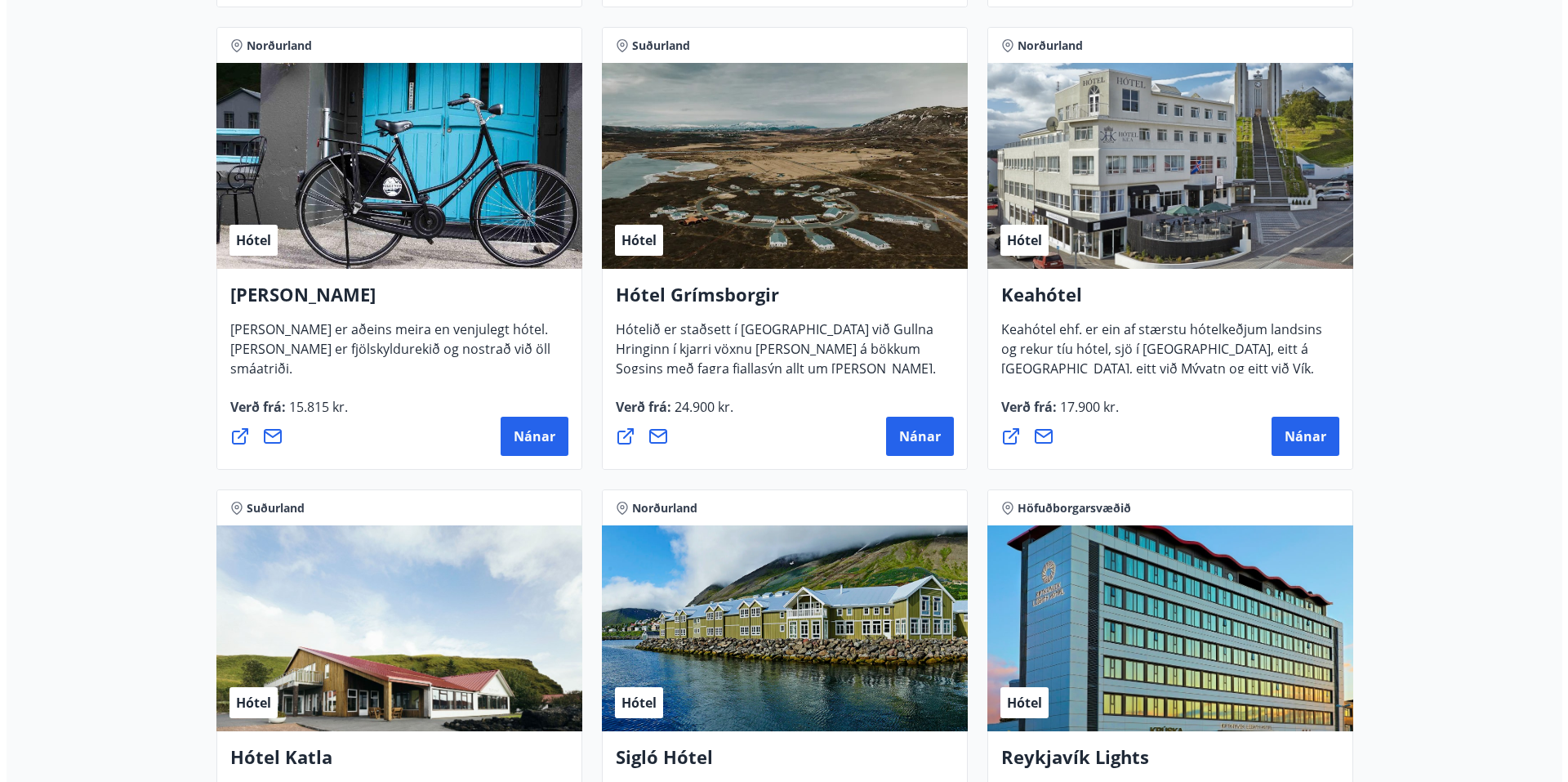
scroll to position [1144, 0]
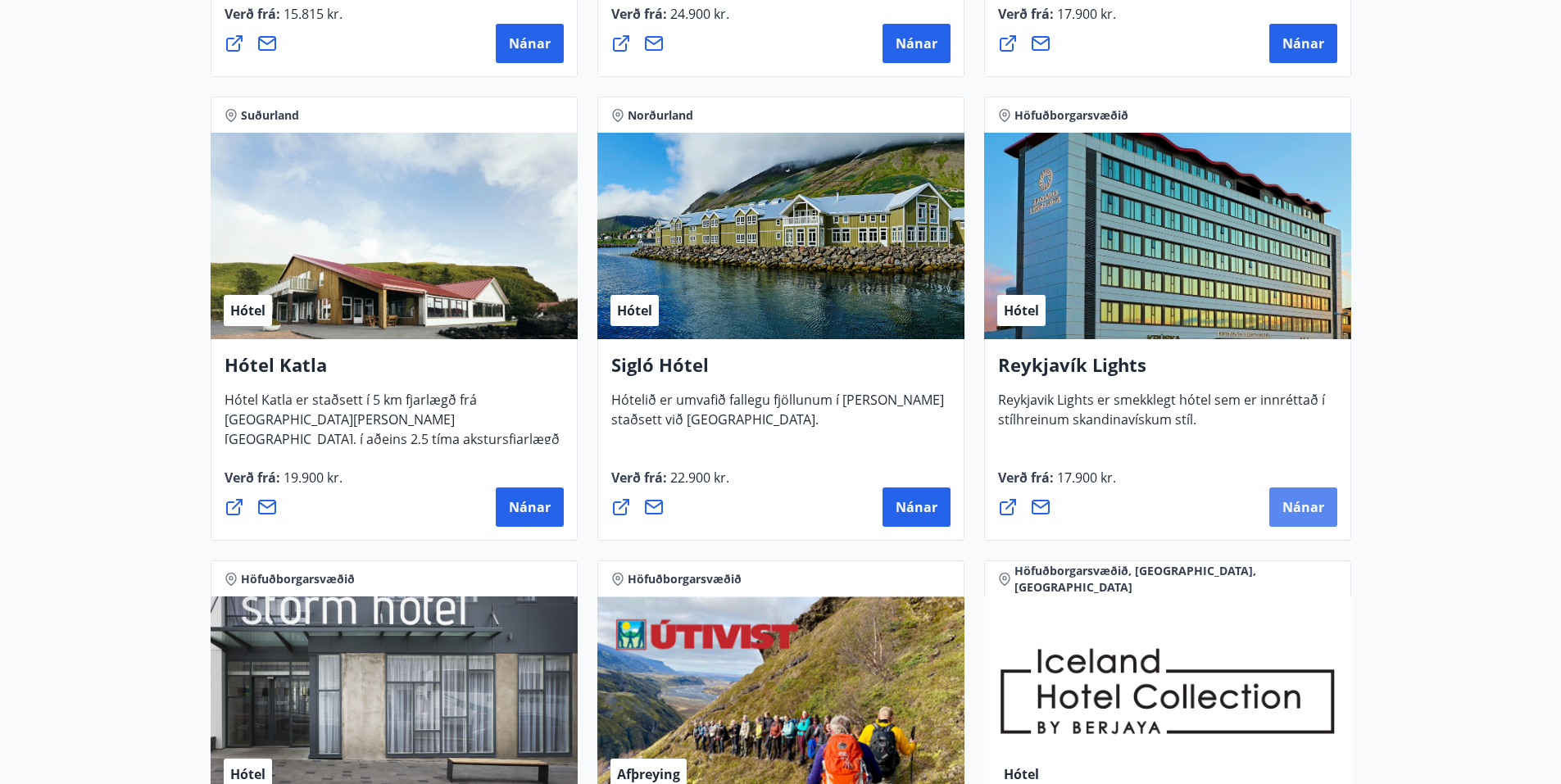
click at [1333, 507] on button "Nánar" at bounding box center [1303, 507] width 68 height 40
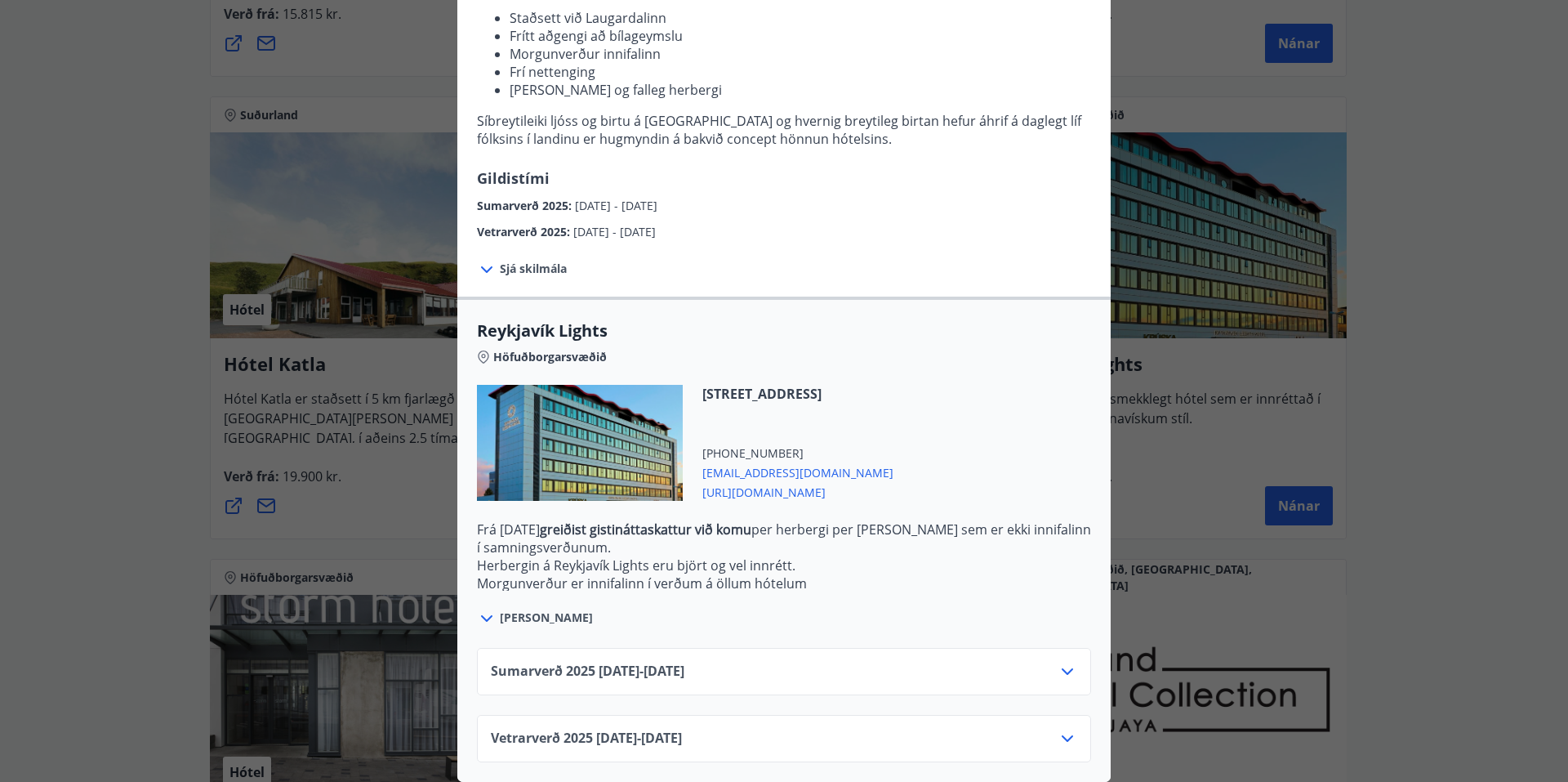
scroll to position [249, 0]
click at [831, 662] on div "Sumarverð 2025 16.05.25 - 30.09.25" at bounding box center [784, 678] width 587 height 33
click at [1058, 664] on icon at bounding box center [1067, 672] width 20 height 20
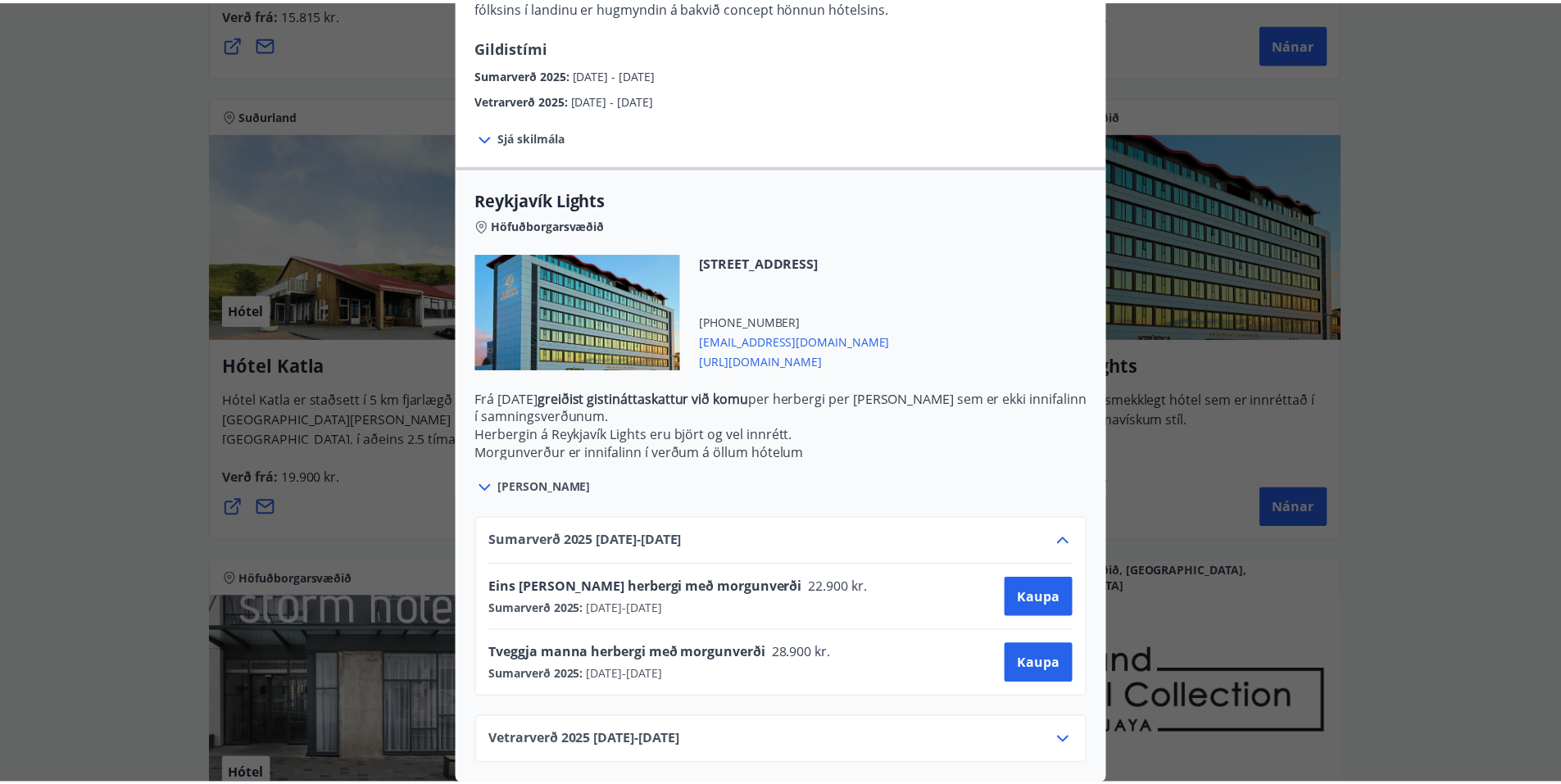
scroll to position [0, 0]
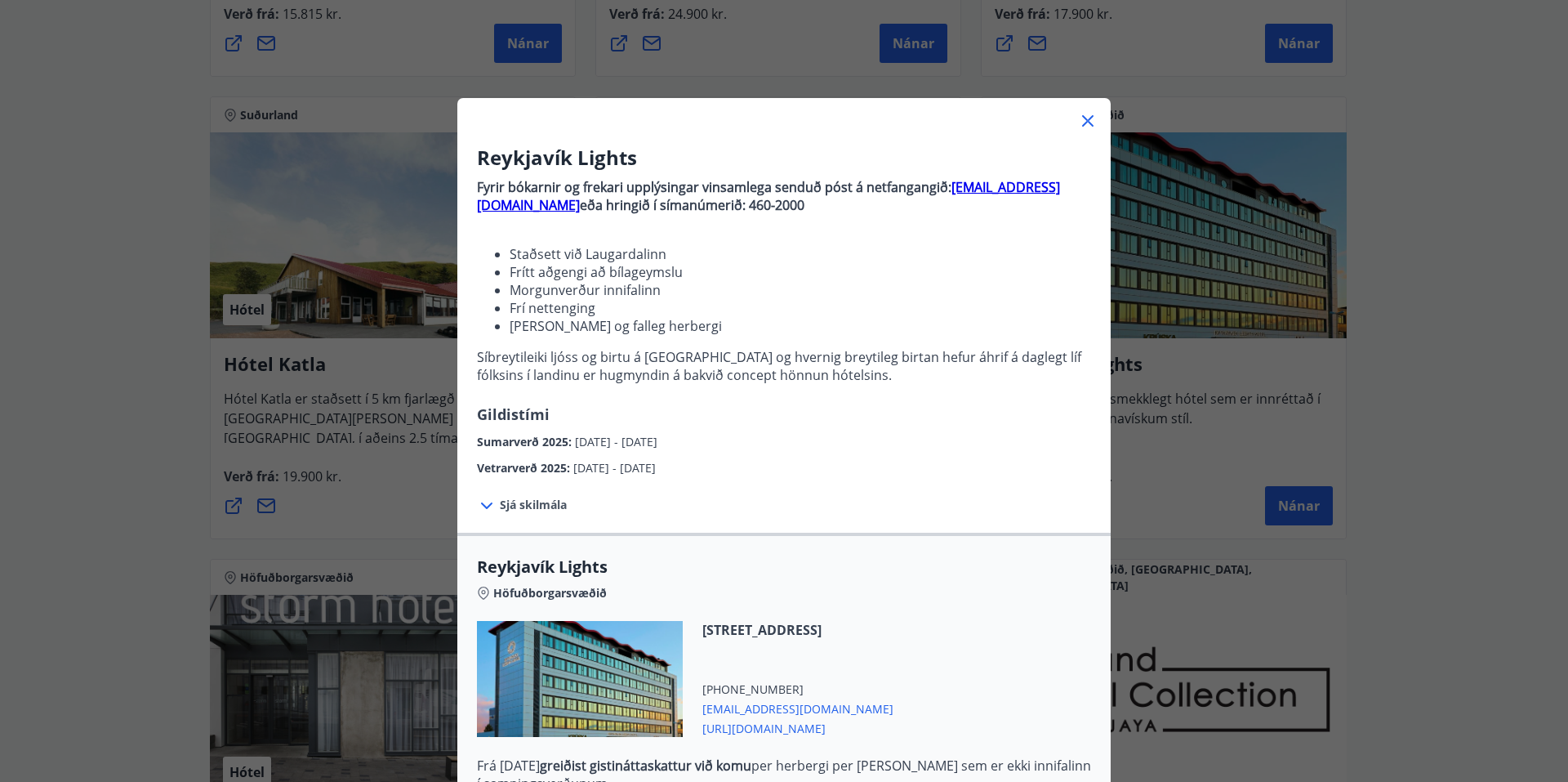
click at [1092, 112] on div at bounding box center [784, 114] width 654 height 33
click at [1078, 129] on icon at bounding box center [1088, 121] width 20 height 20
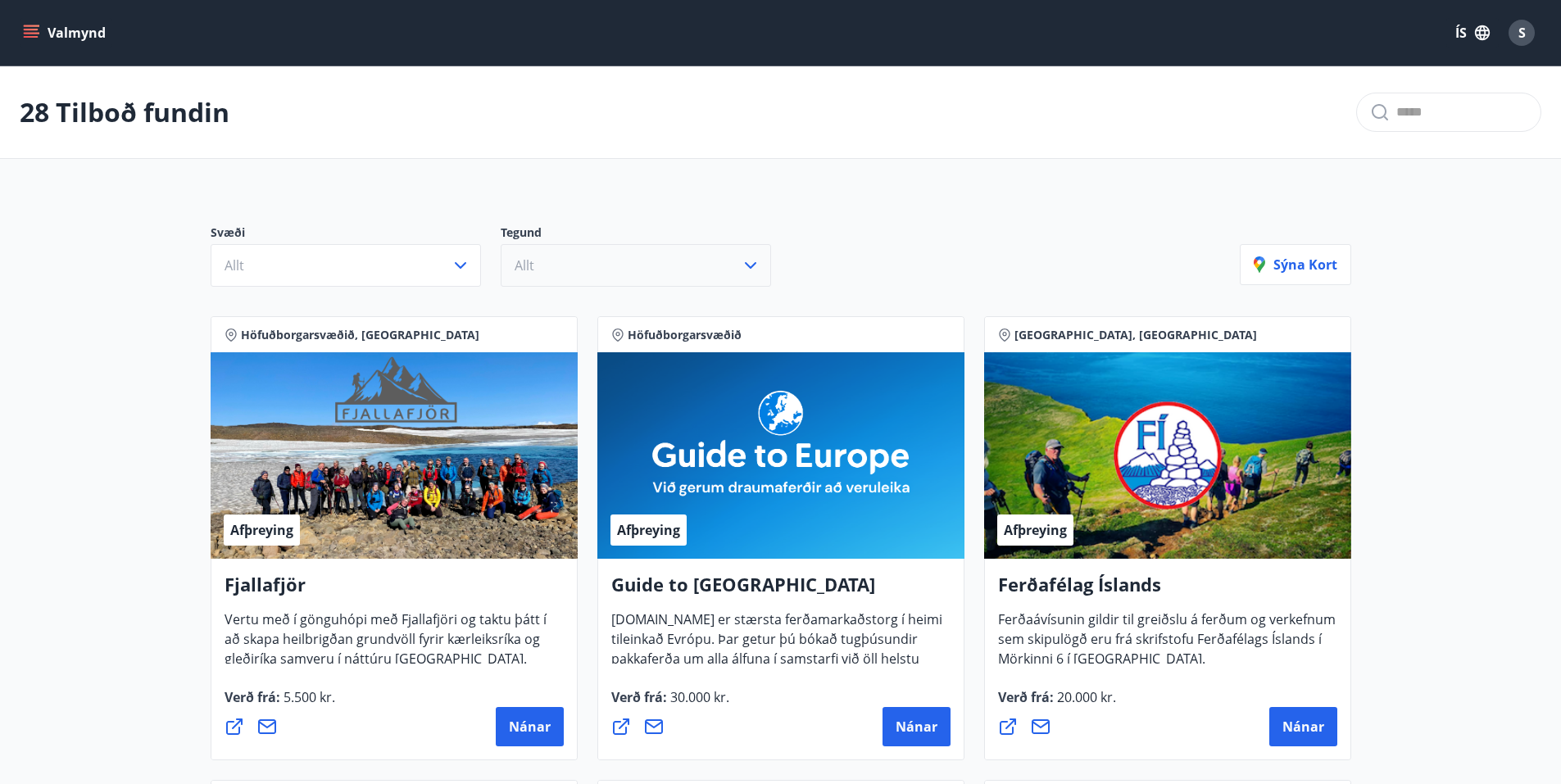
click at [639, 275] on button "Allt" at bounding box center [636, 264] width 270 height 43
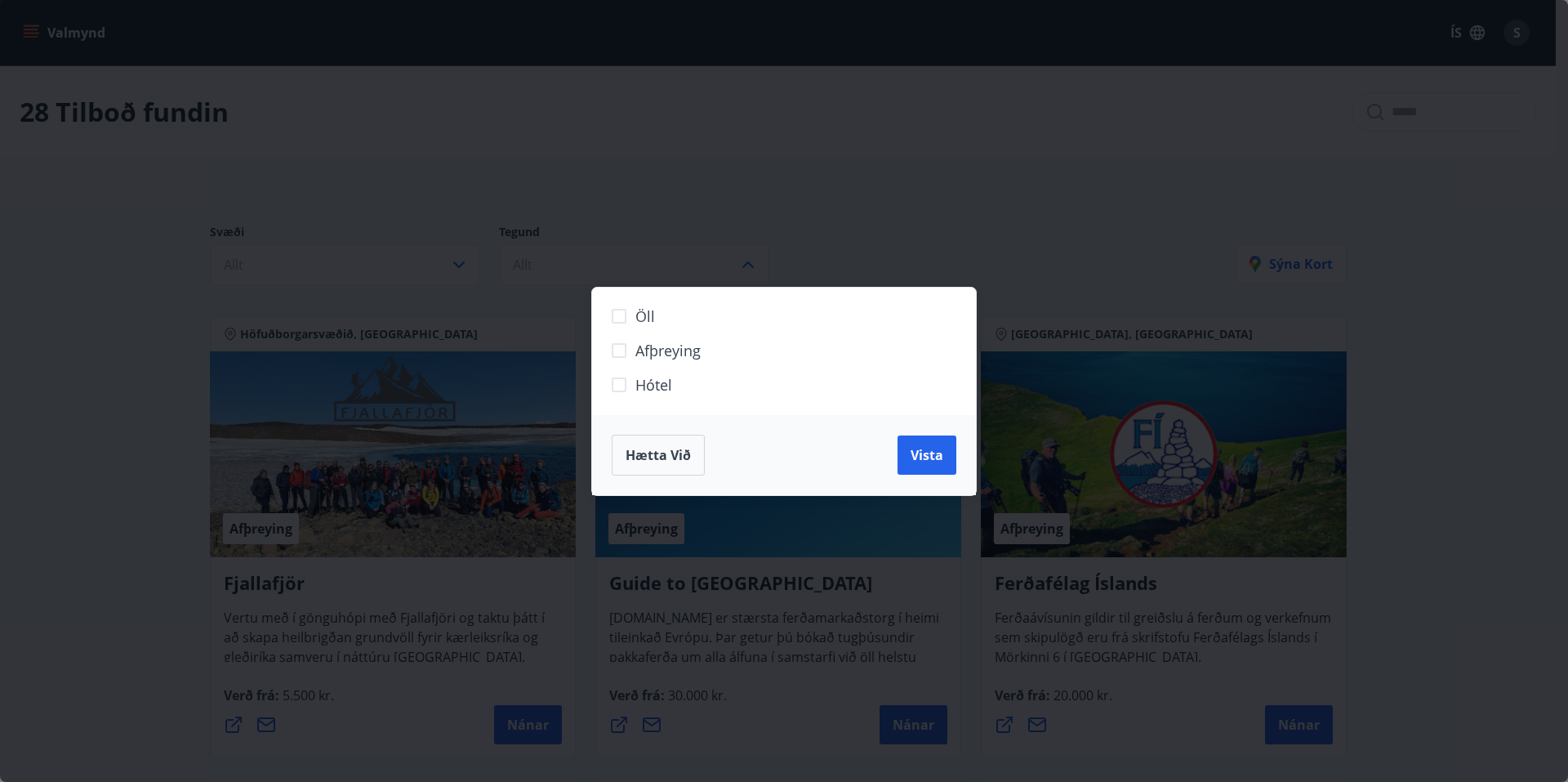
click at [737, 245] on div "Öll Afþreying Hótel Hætta við Vista" at bounding box center [784, 391] width 1568 height 782
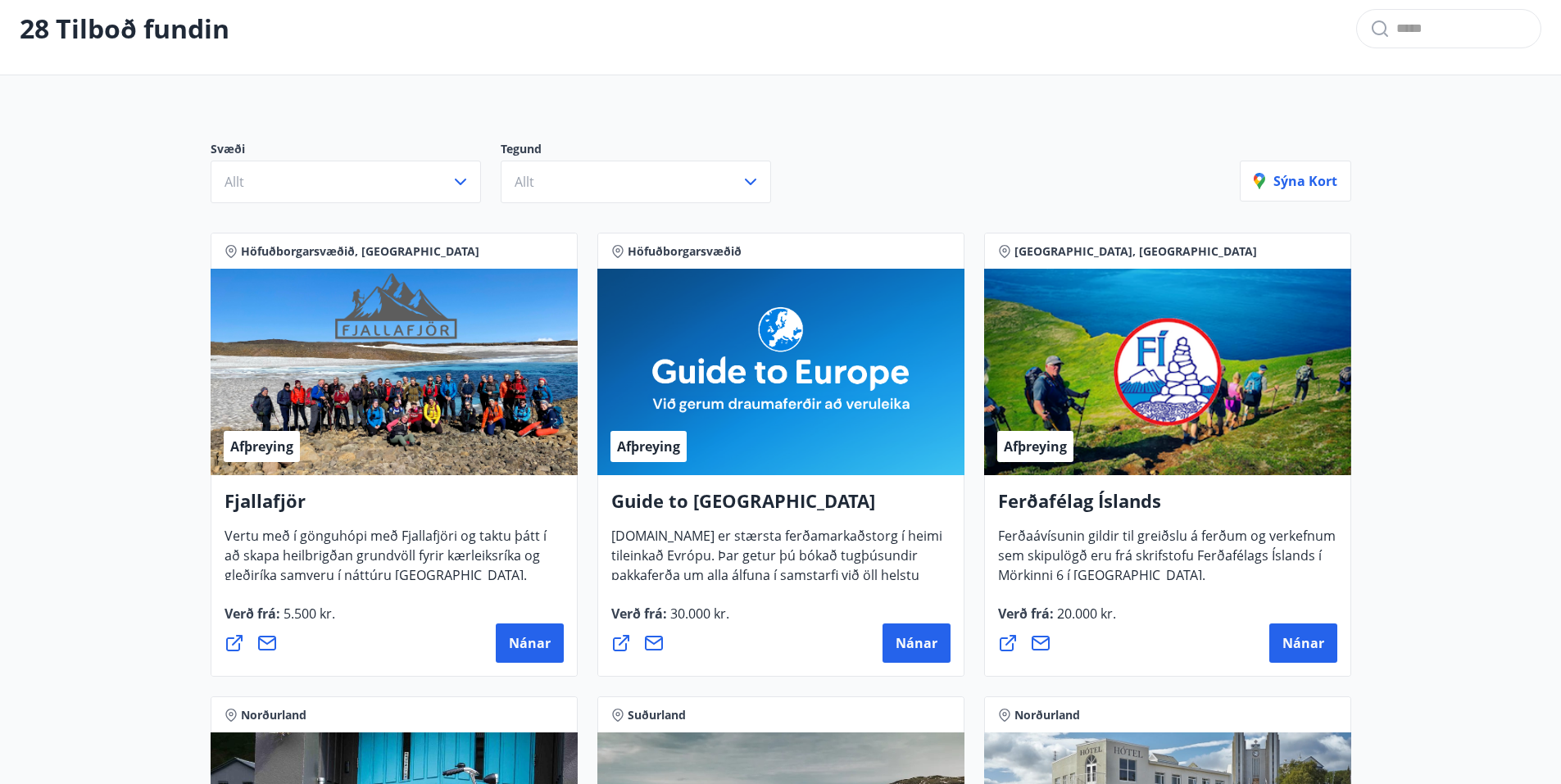
scroll to position [82, 0]
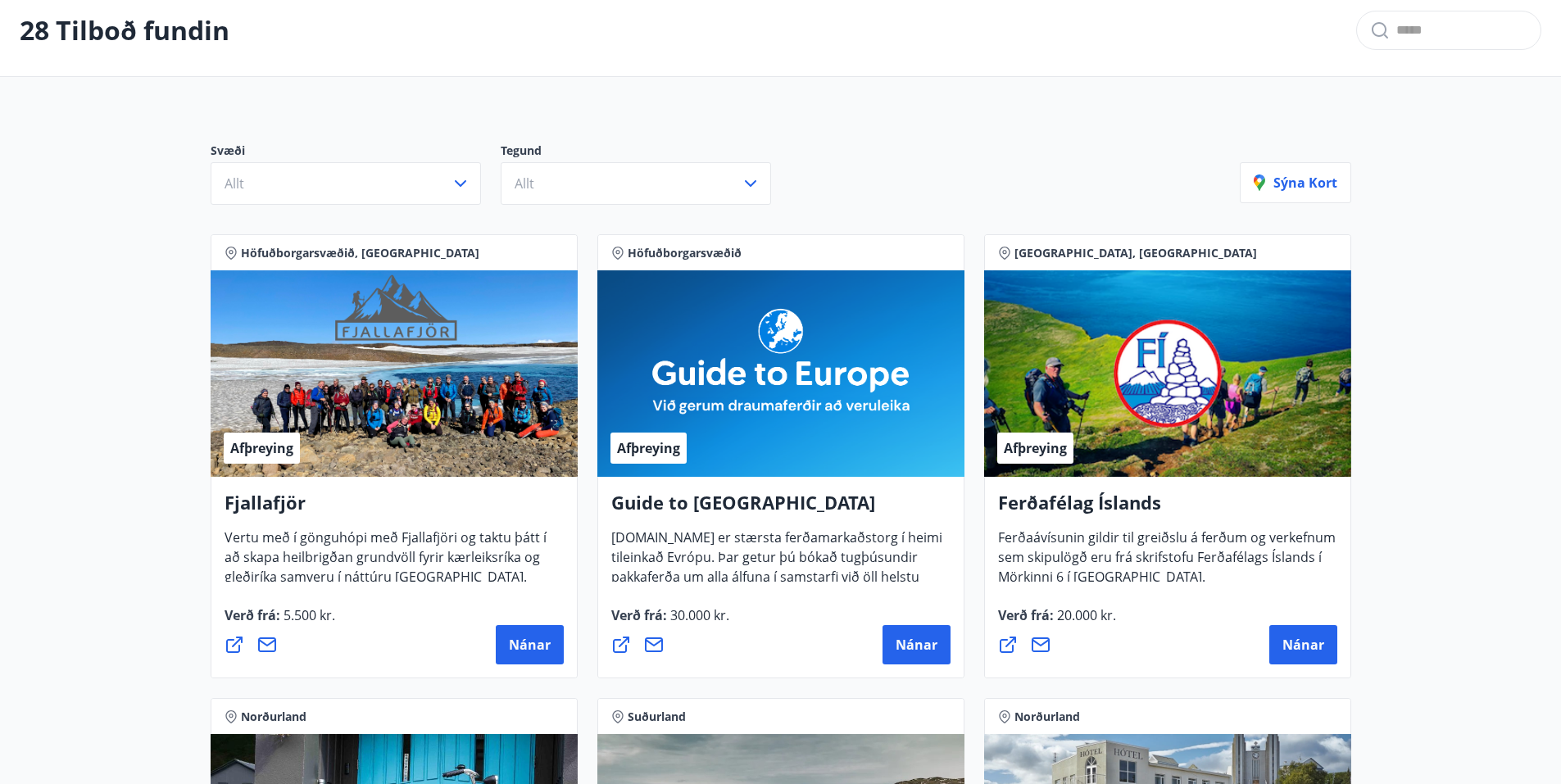
click at [1287, 158] on div "Sýna kort" at bounding box center [1295, 174] width 112 height 62
click at [1287, 170] on button "Sýna kort" at bounding box center [1295, 182] width 112 height 41
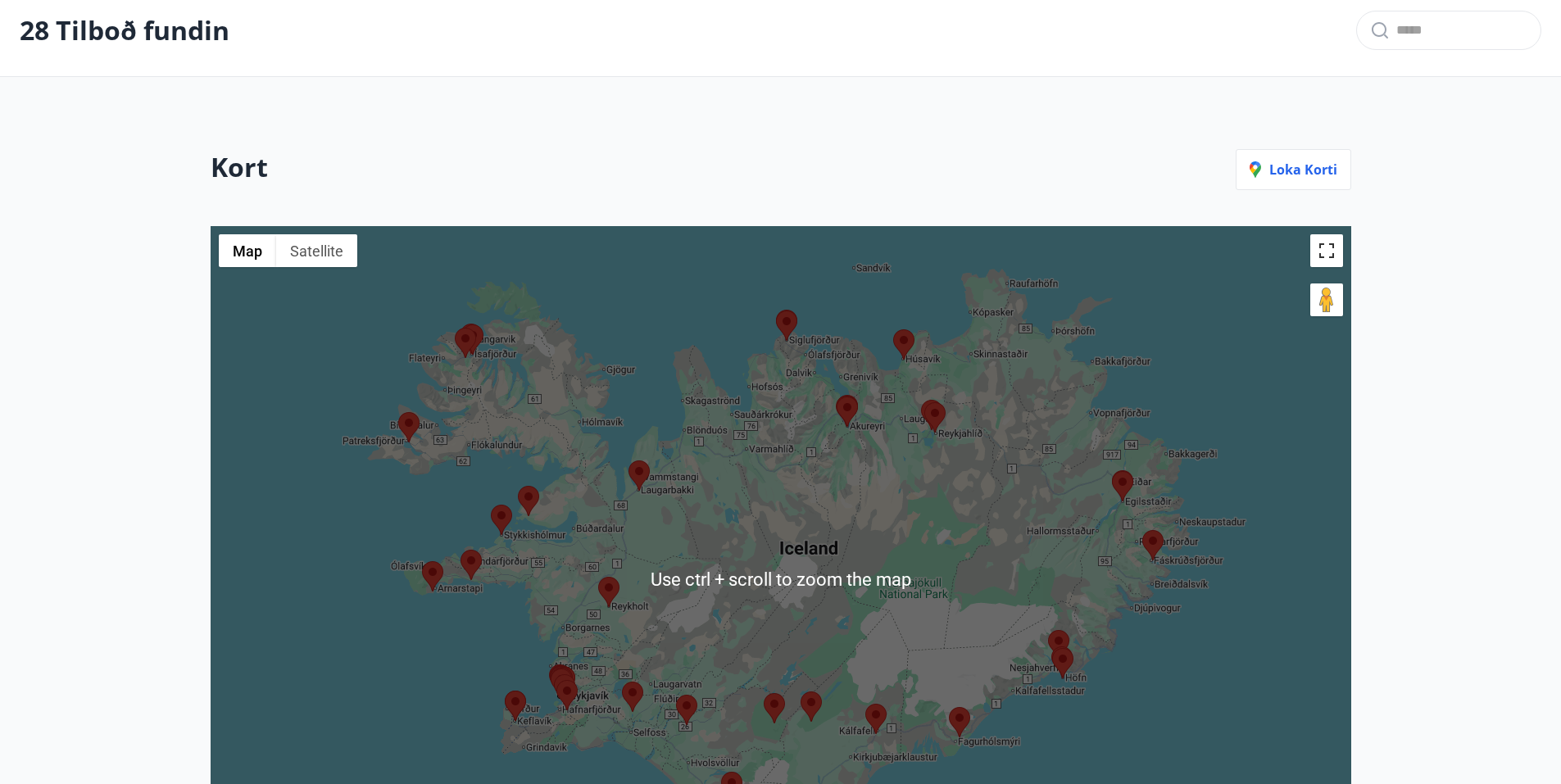
click at [1328, 251] on button "Toggle fullscreen view" at bounding box center [1327, 250] width 33 height 33
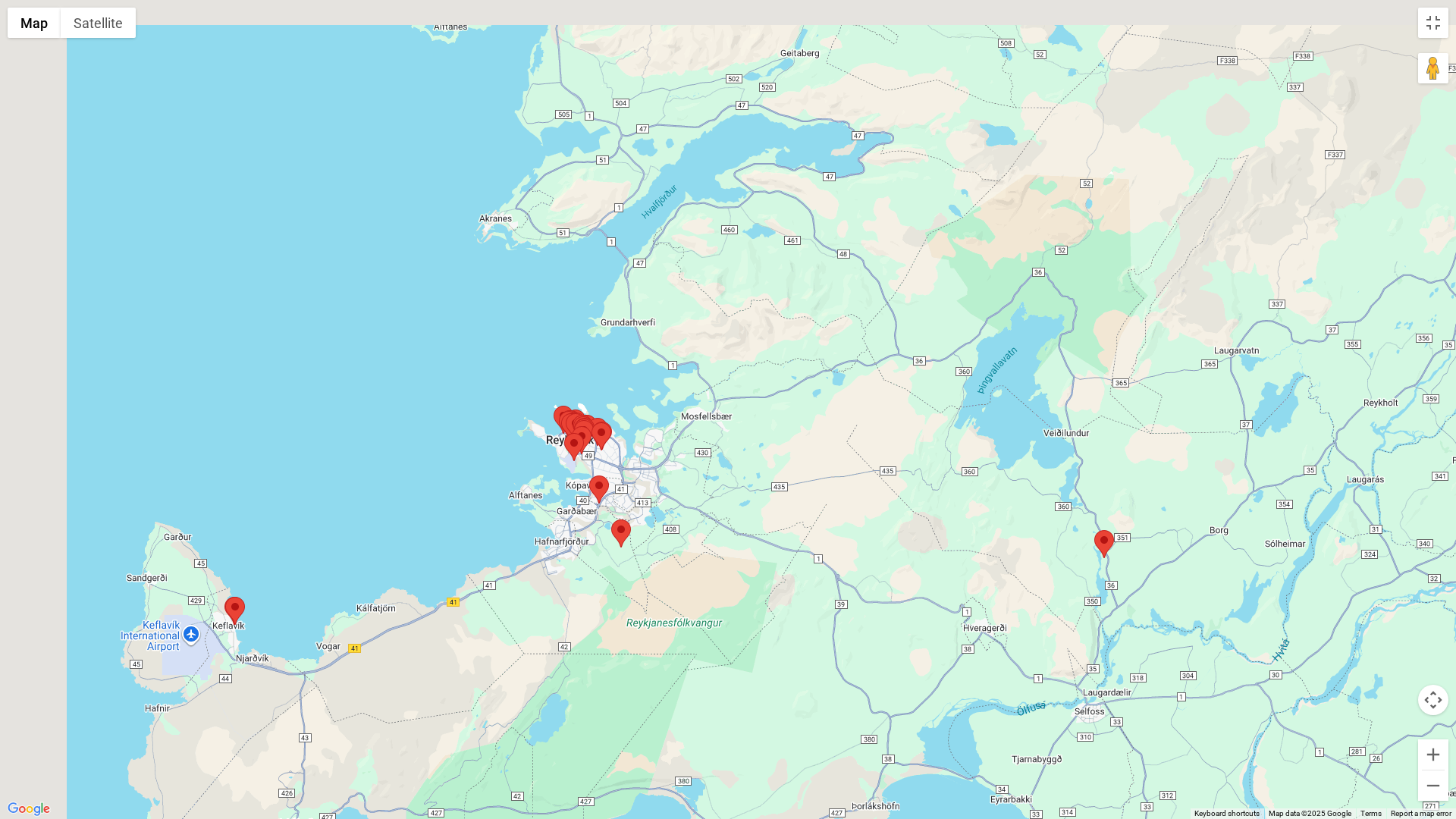
drag, startPoint x: 484, startPoint y: 507, endPoint x: 810, endPoint y: 711, distance: 384.6
click at [809, 711] on div at bounding box center [728, 409] width 1456 height 819
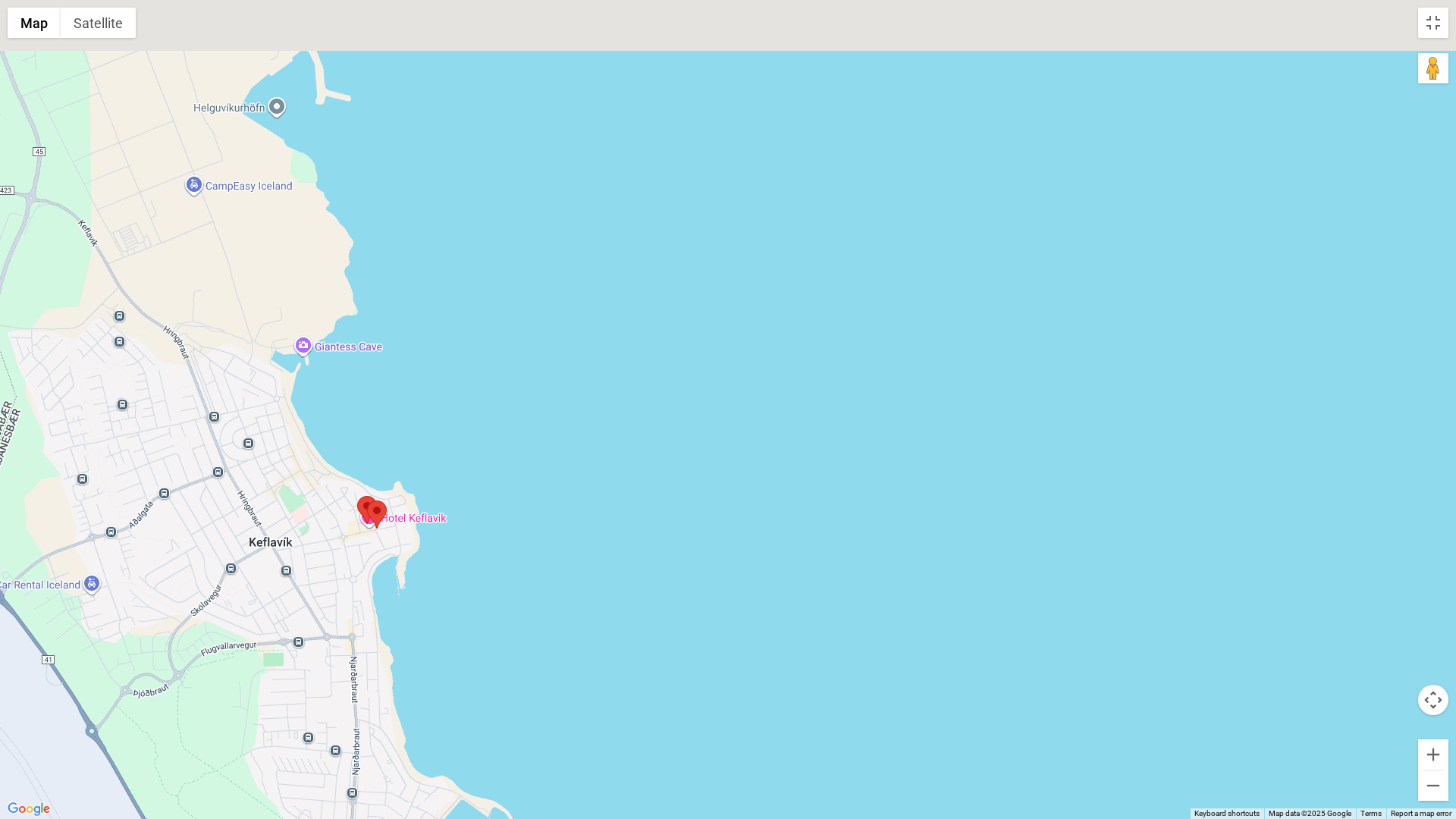
drag, startPoint x: 426, startPoint y: 343, endPoint x: 334, endPoint y: 549, distance: 225.6
click at [311, 552] on div at bounding box center [728, 409] width 1456 height 819
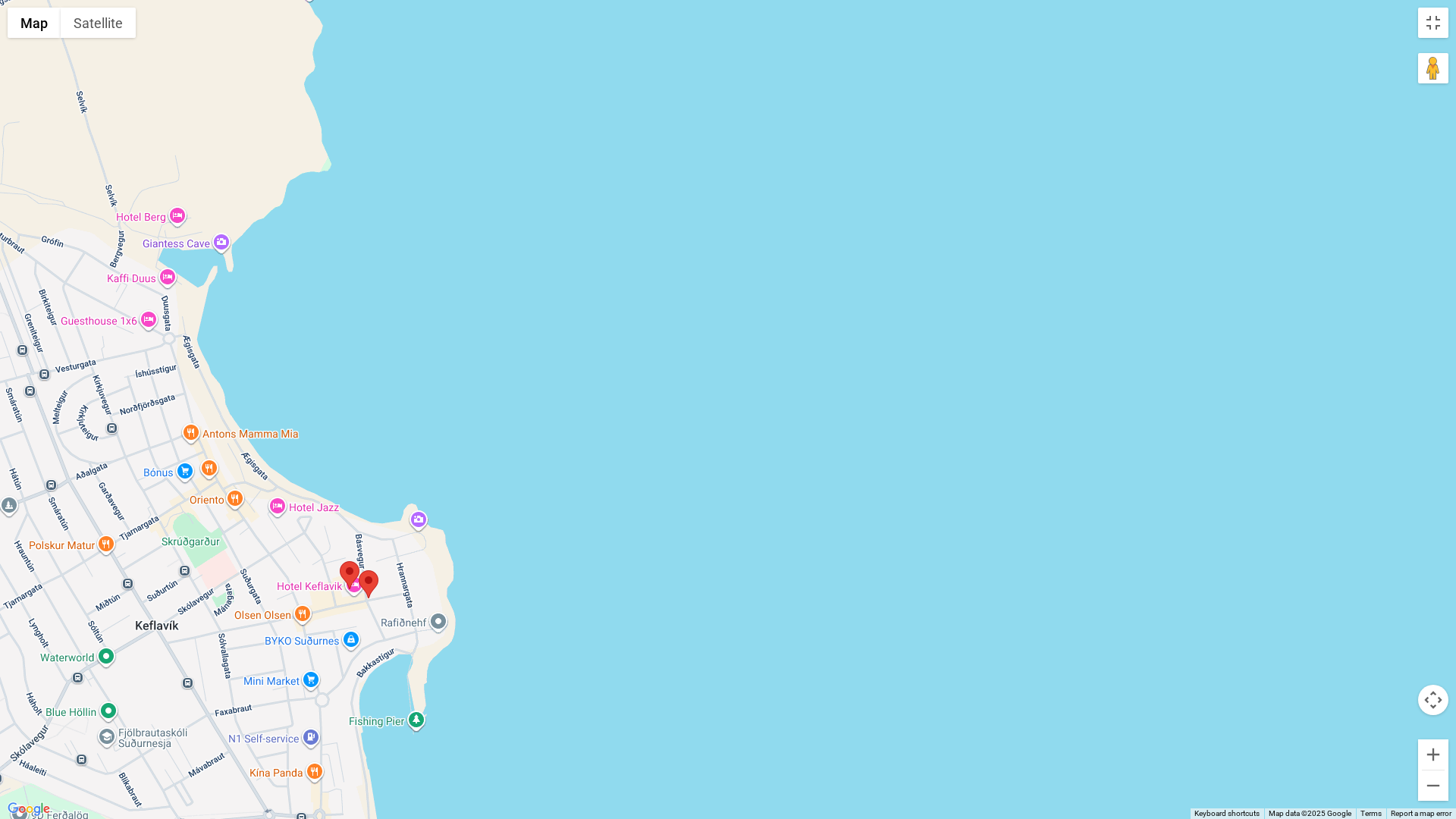
click at [340, 561] on area at bounding box center [340, 561] width 0 height 0
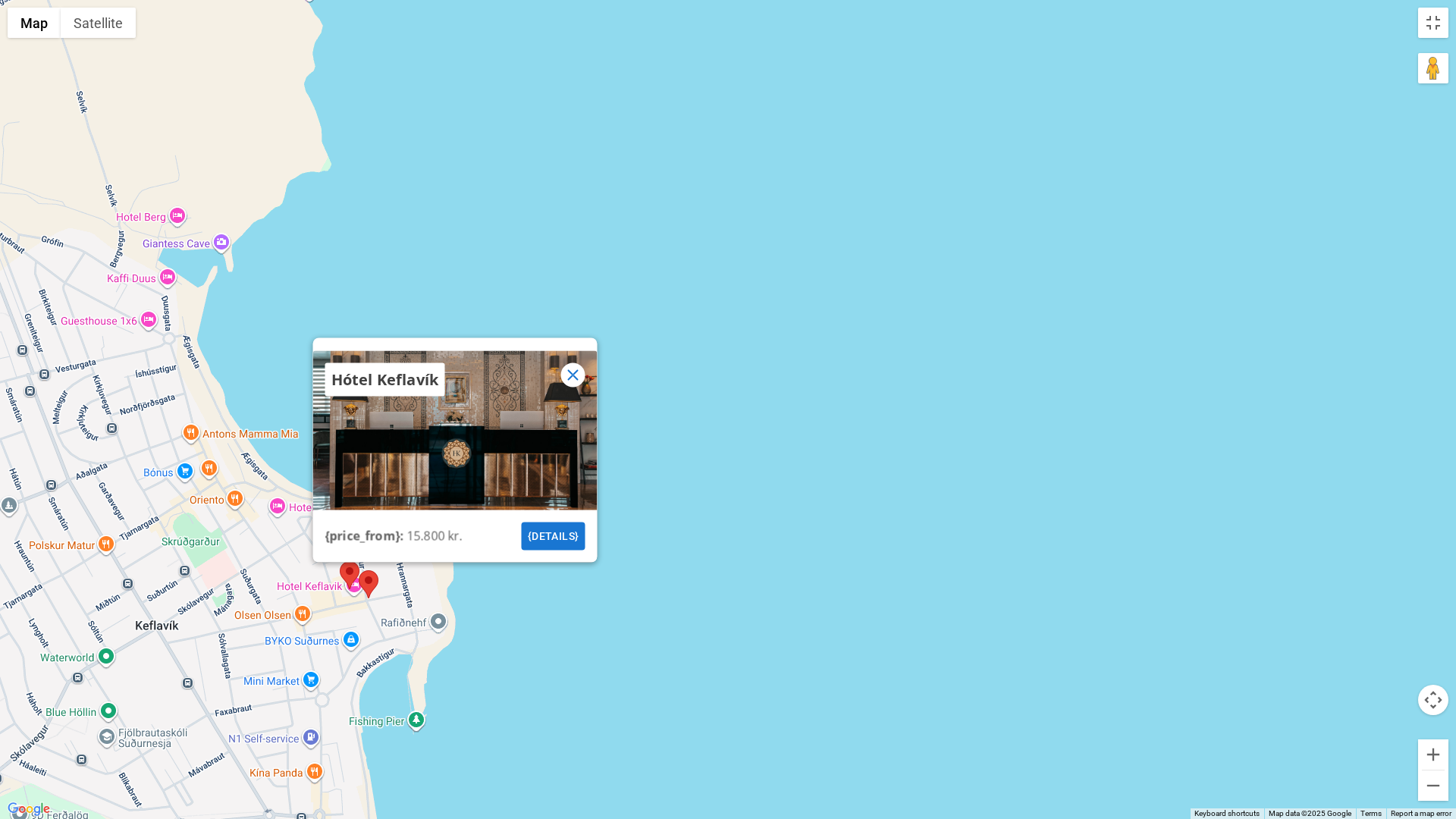
click at [359, 570] on area at bounding box center [359, 570] width 0 height 0
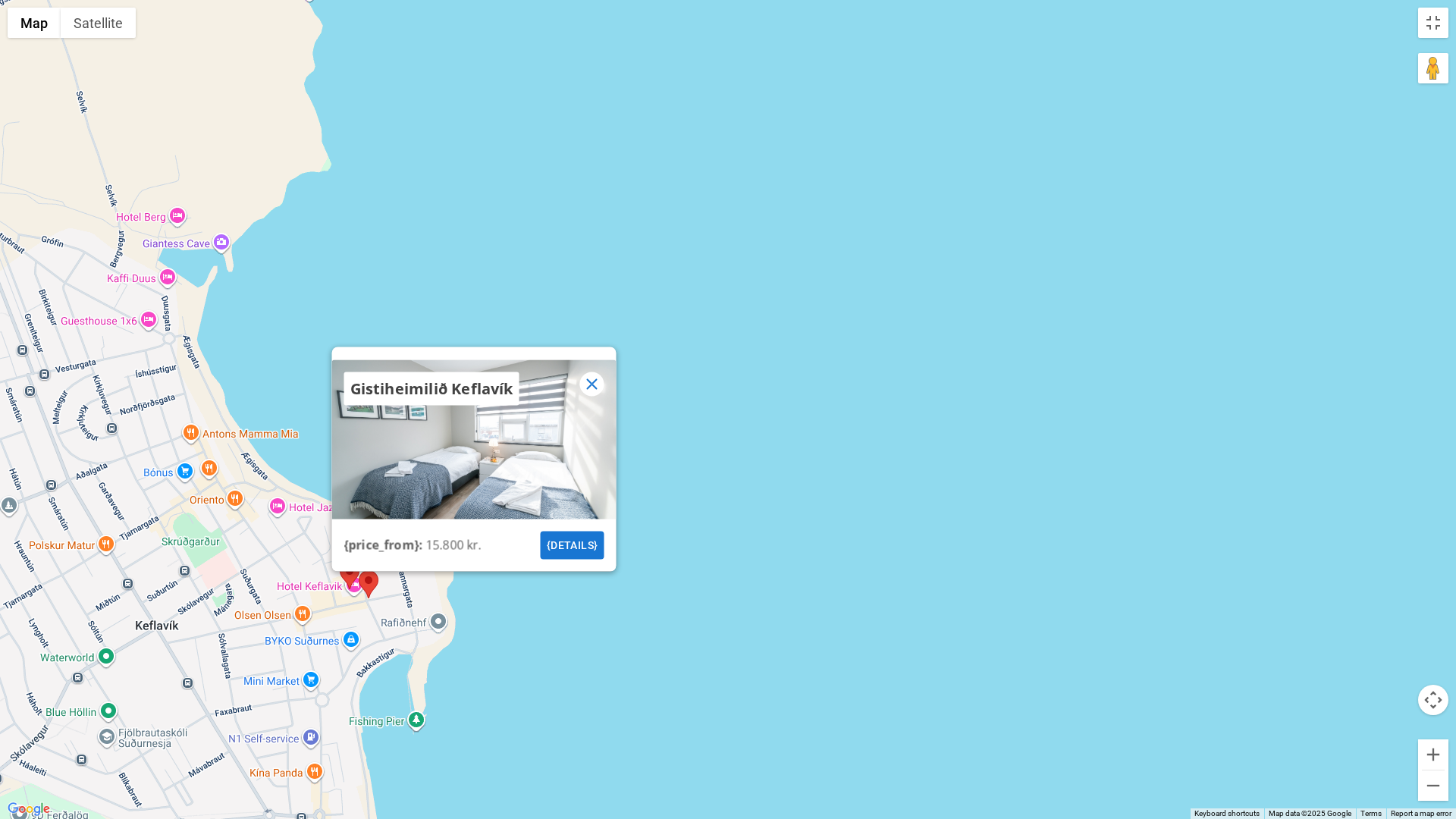
click at [340, 561] on area at bounding box center [340, 561] width 0 height 0
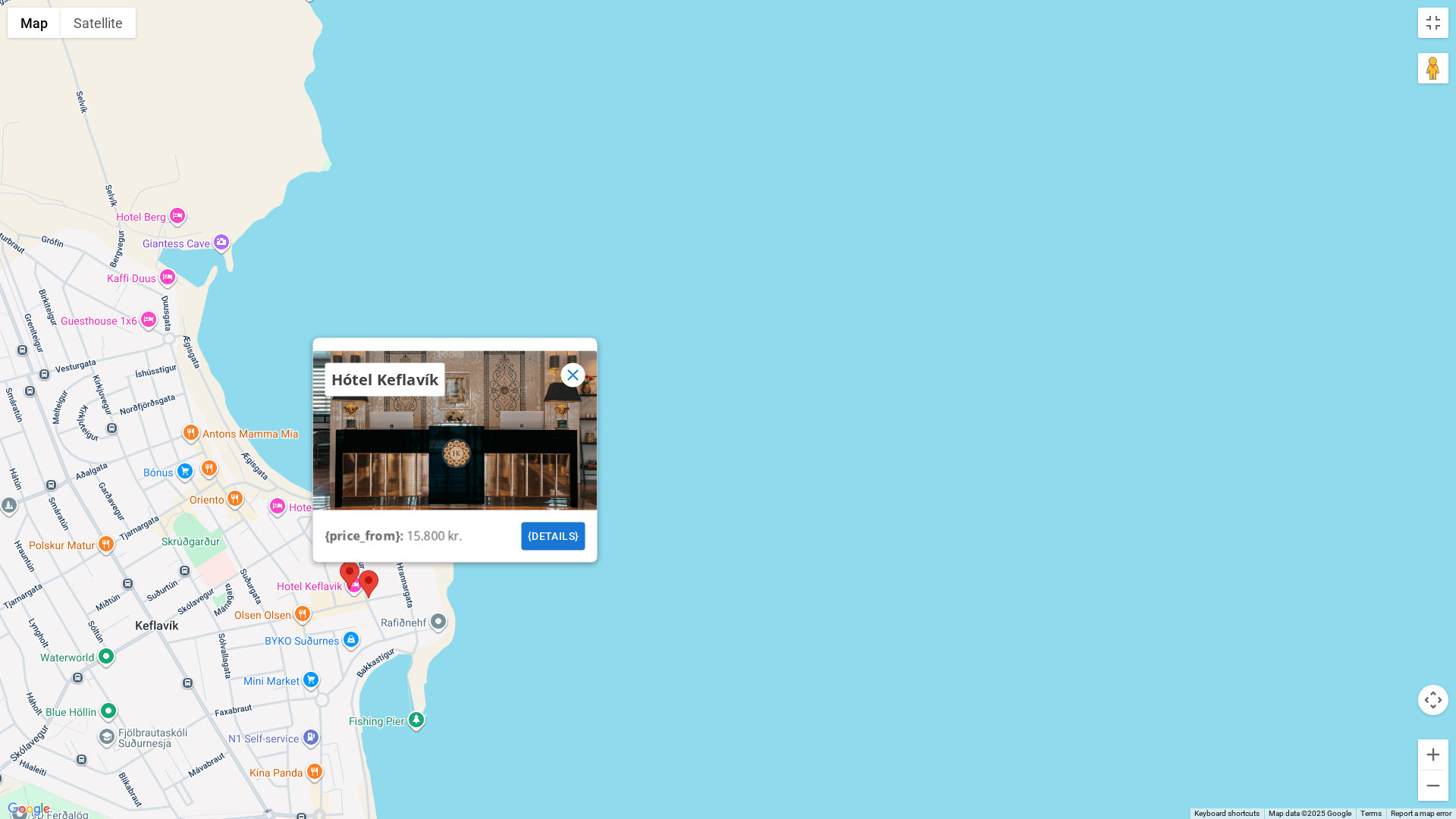
click at [546, 539] on button "{details}" at bounding box center [554, 537] width 64 height 28
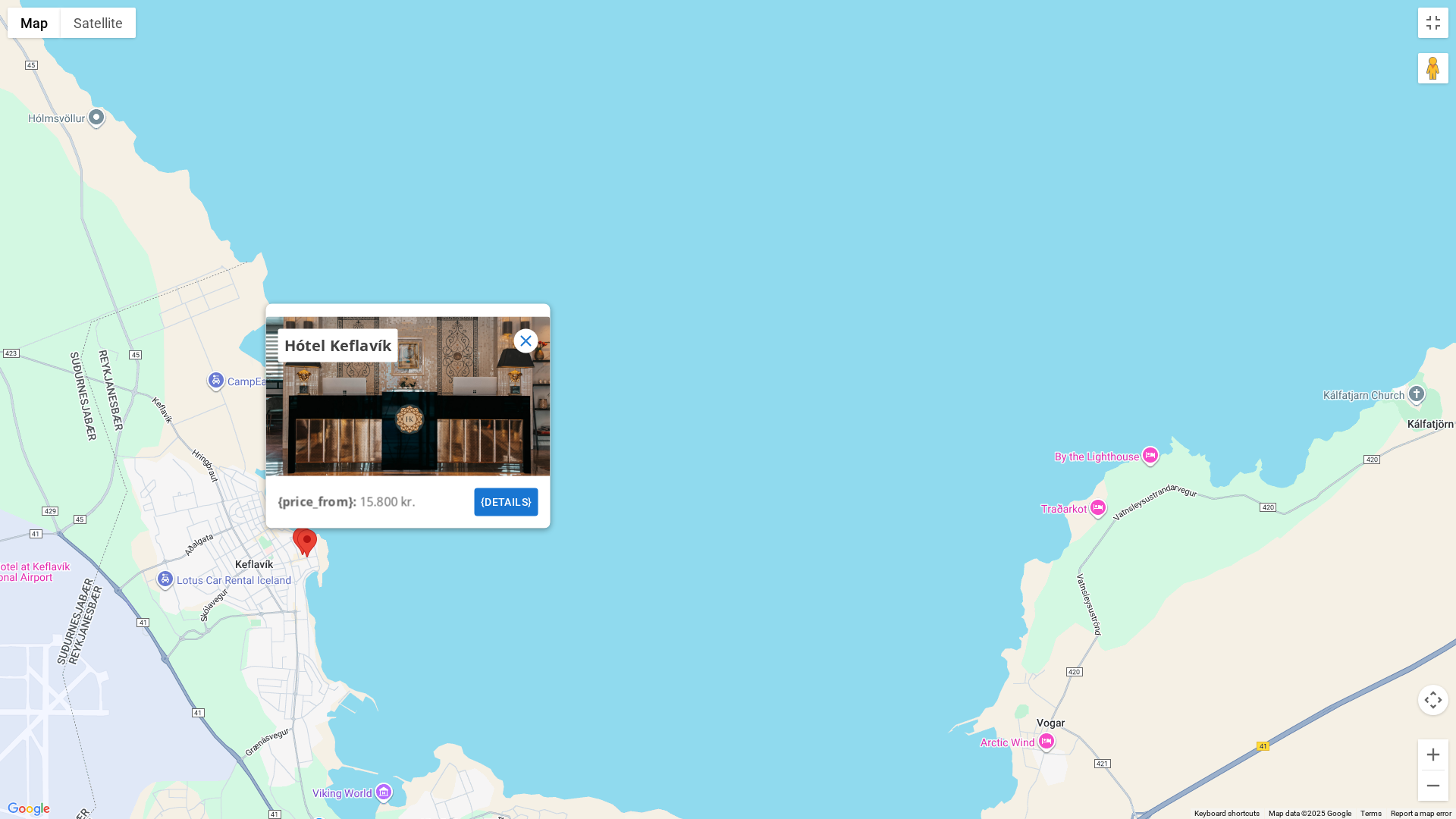
click at [511, 503] on button "{details}" at bounding box center [506, 503] width 64 height 28
click at [1421, 23] on button "Toggle fullscreen view" at bounding box center [1433, 23] width 31 height 31
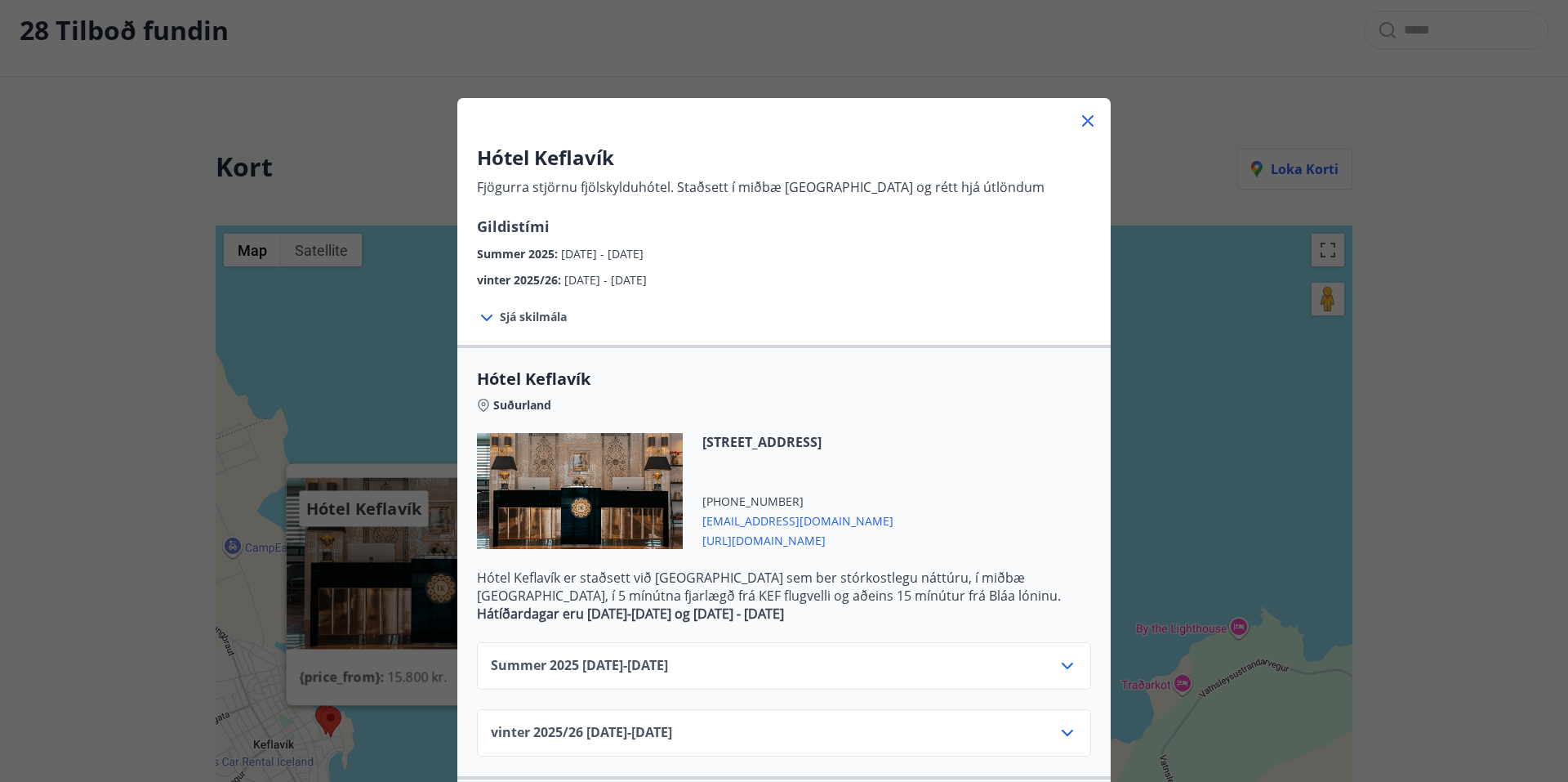
click at [1078, 115] on icon at bounding box center [1088, 121] width 20 height 20
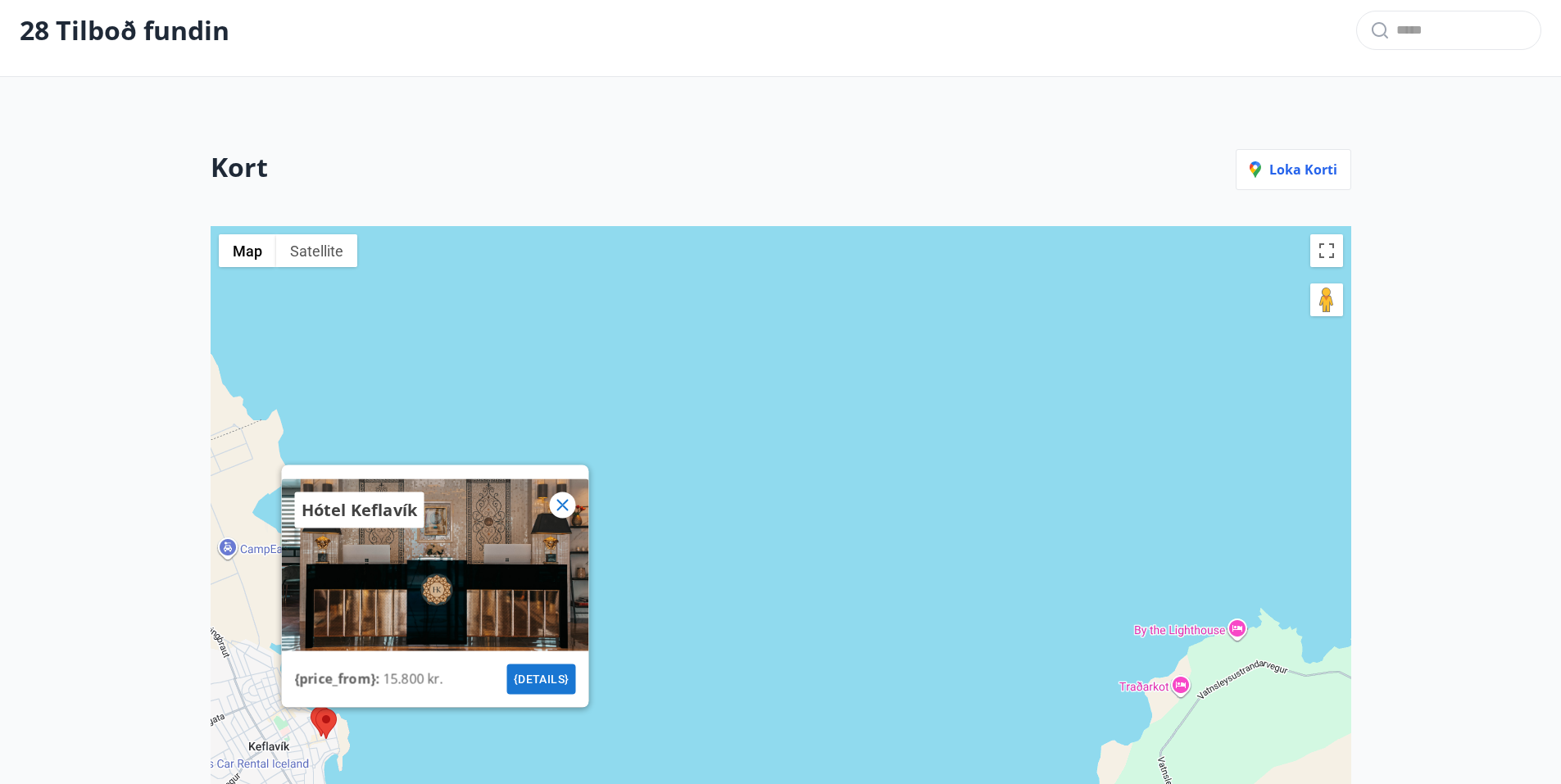
click at [565, 501] on icon at bounding box center [562, 504] width 20 height 20
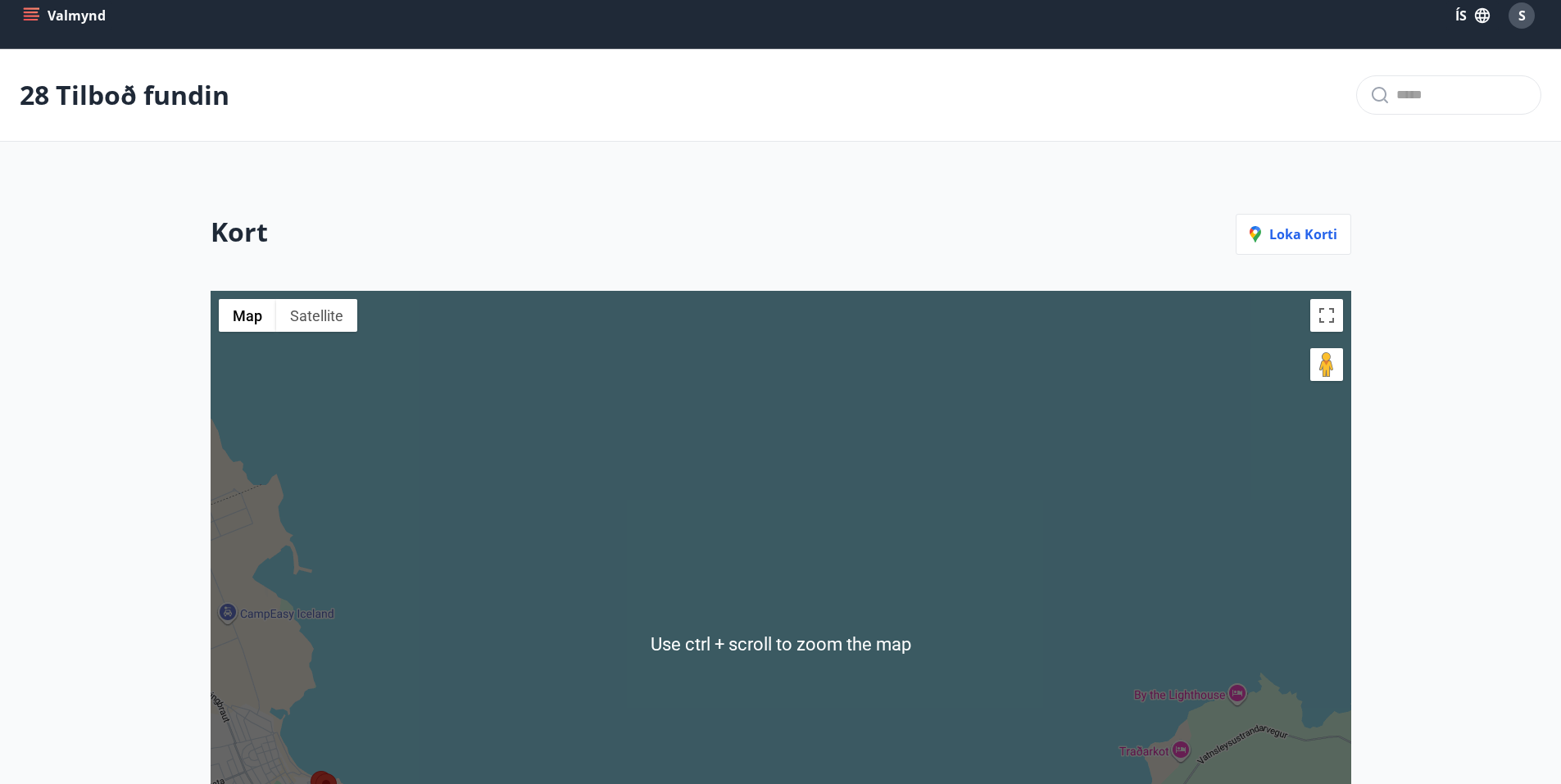
scroll to position [0, 0]
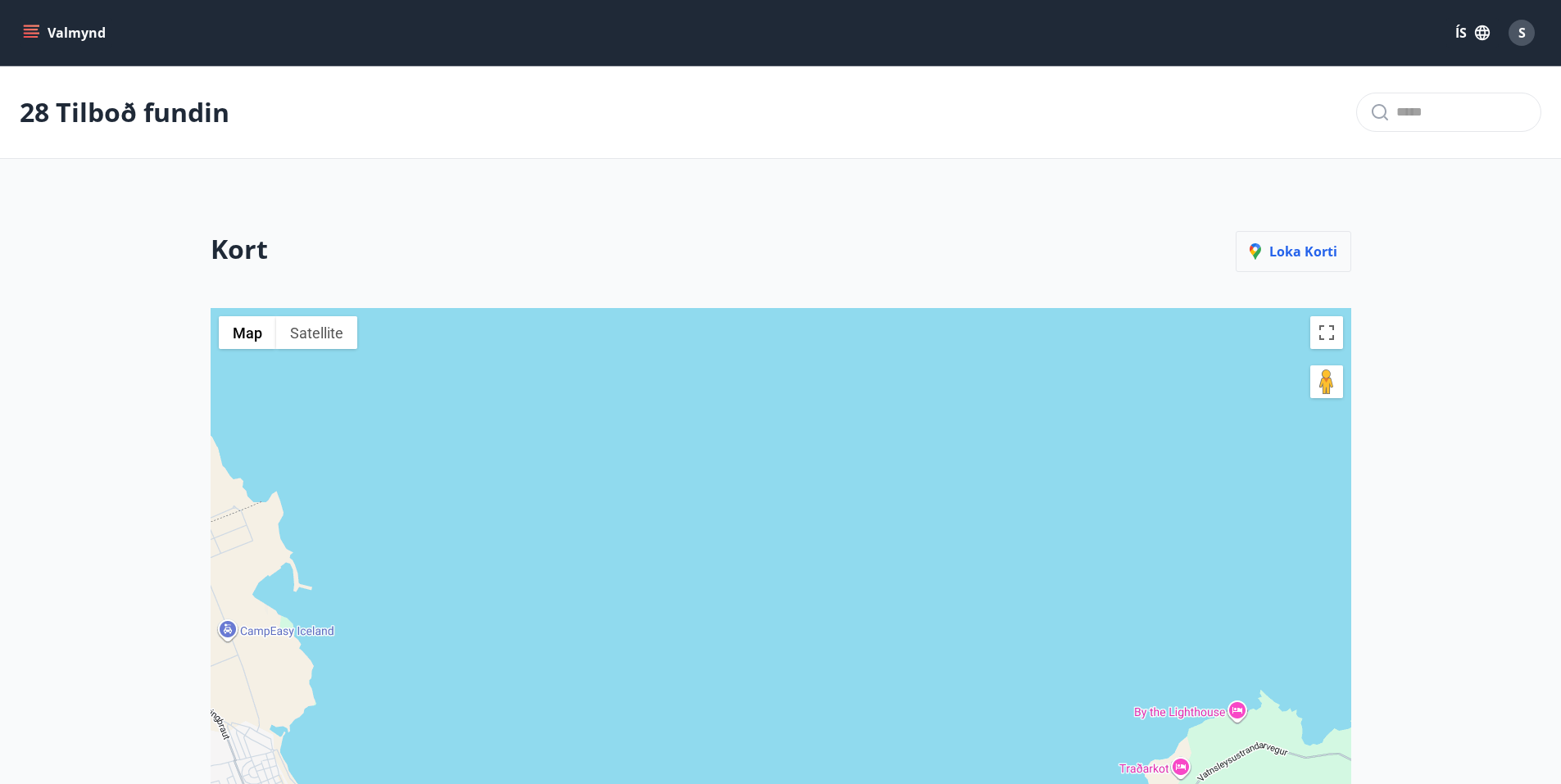
click at [1294, 265] on button "Loka korti" at bounding box center [1294, 251] width 115 height 41
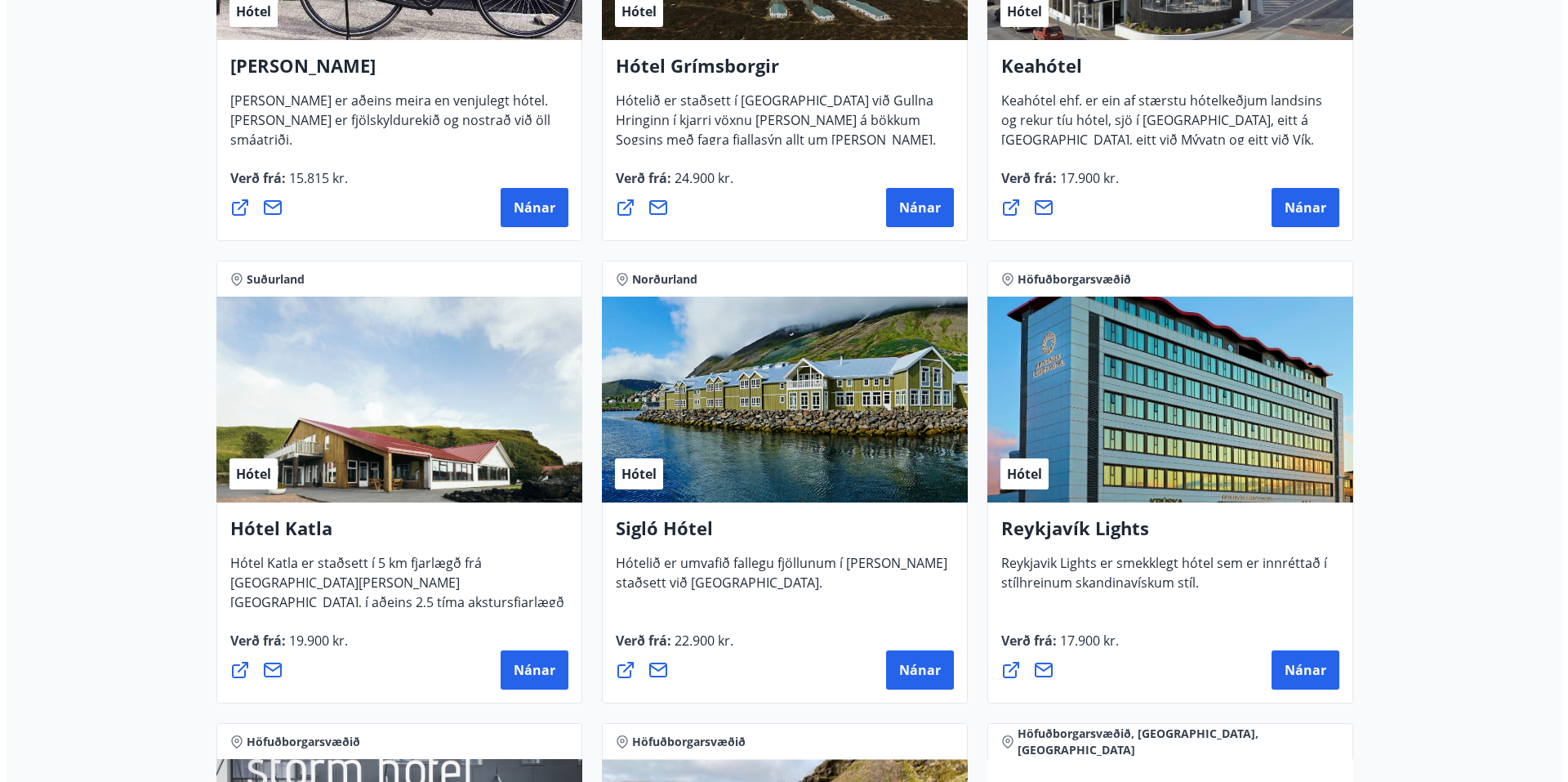
scroll to position [1144, 0]
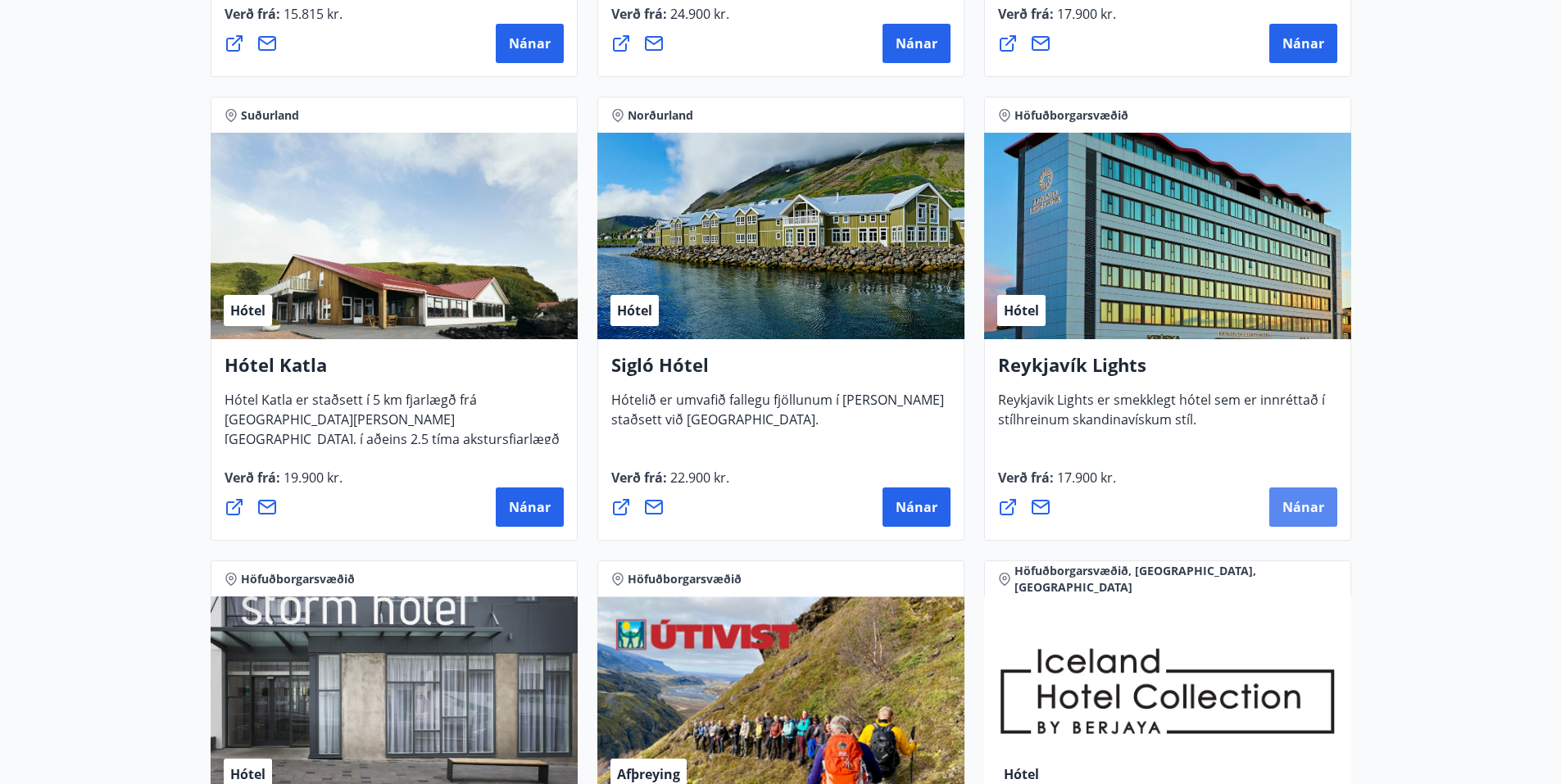
click at [1300, 515] on span "Nánar" at bounding box center [1303, 506] width 42 height 18
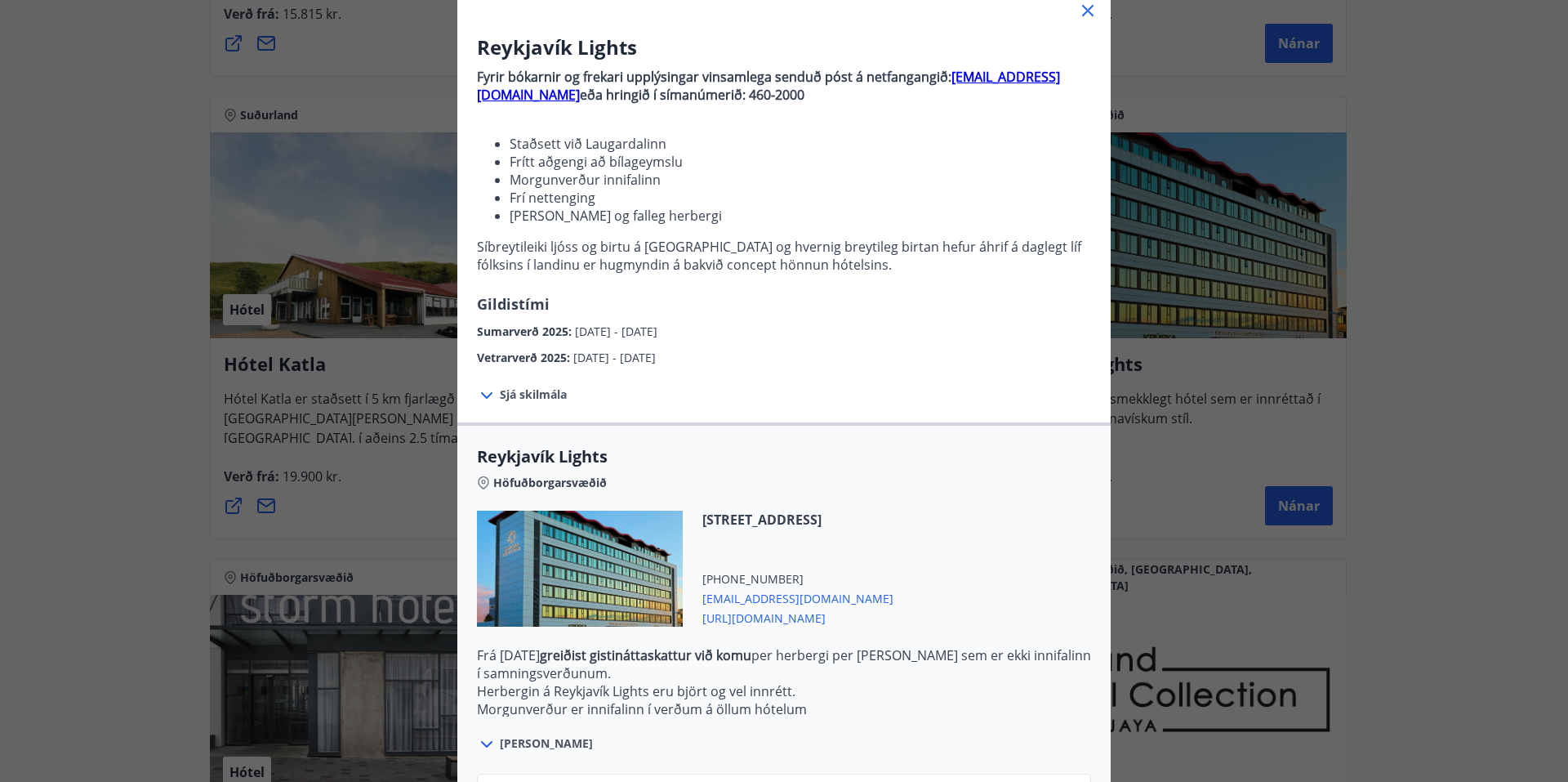
scroll to position [249, 0]
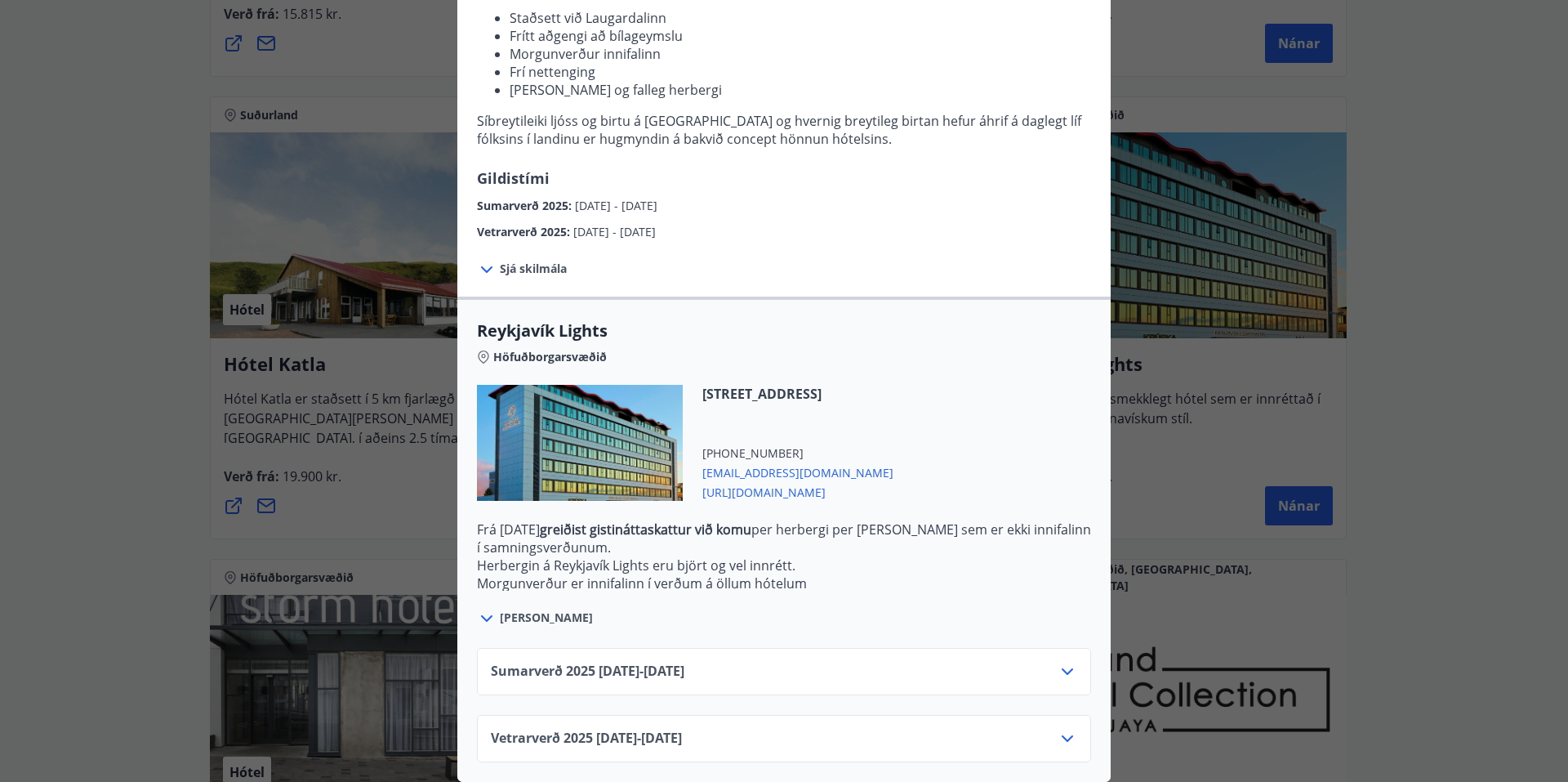
click at [943, 648] on div "Sumarverð 2025 16.05.25 - 30.09.25" at bounding box center [784, 672] width 614 height 47
click at [1043, 662] on div "Sumarverð 2025 16.05.25 - 30.09.25" at bounding box center [784, 678] width 587 height 33
click at [1058, 662] on icon at bounding box center [1067, 672] width 20 height 20
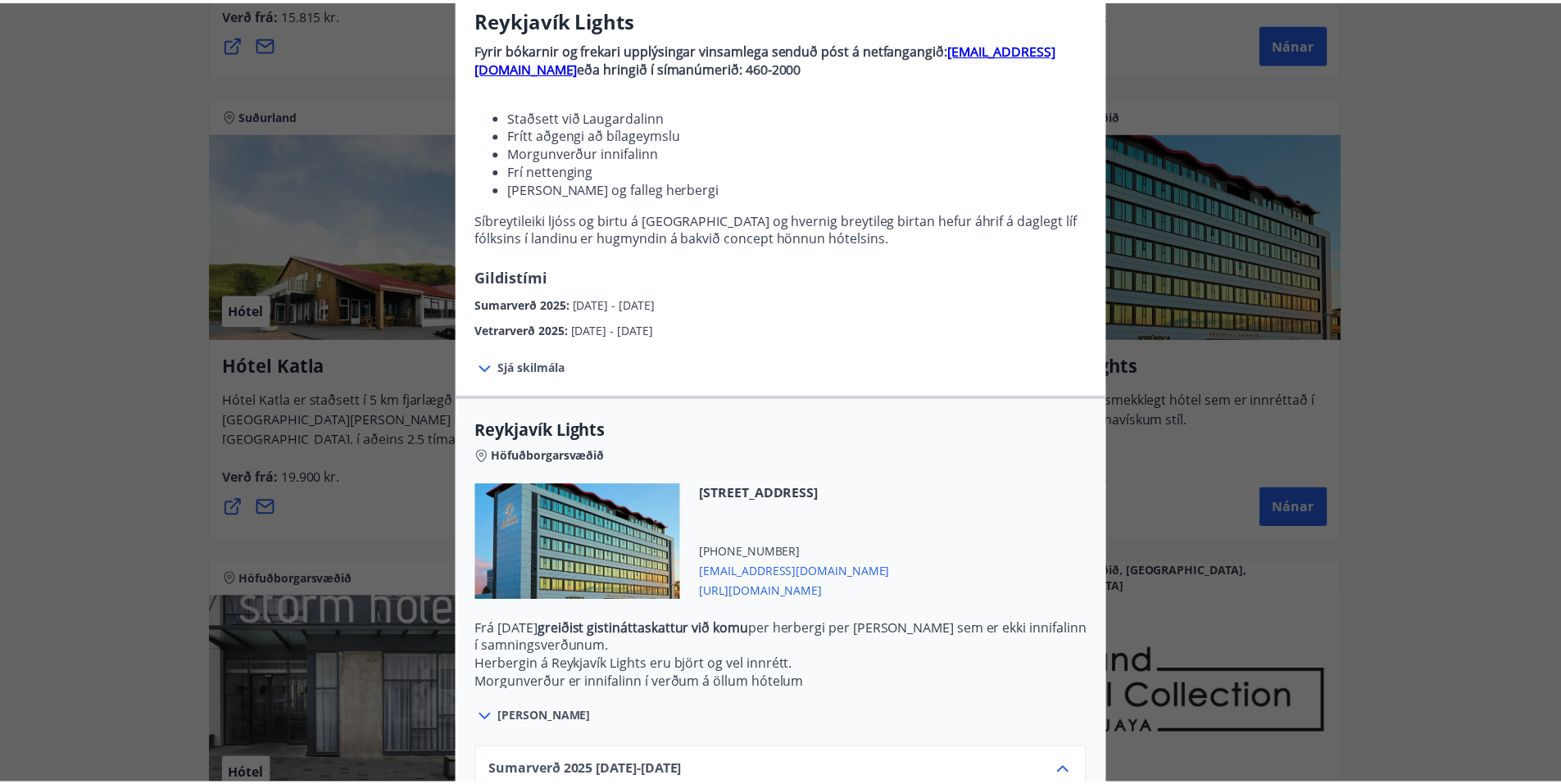
scroll to position [0, 0]
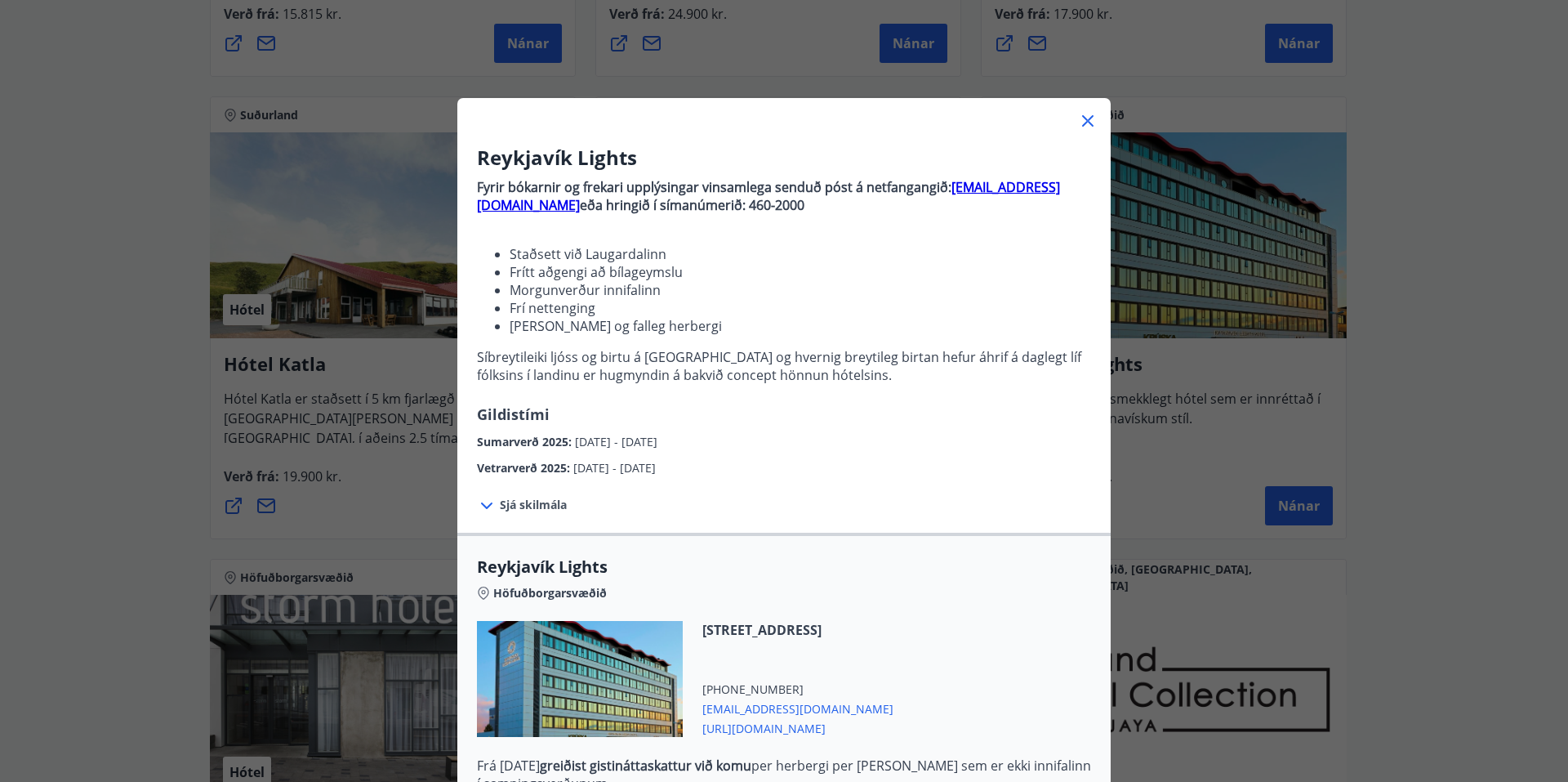
click at [1085, 123] on icon at bounding box center [1088, 121] width 11 height 11
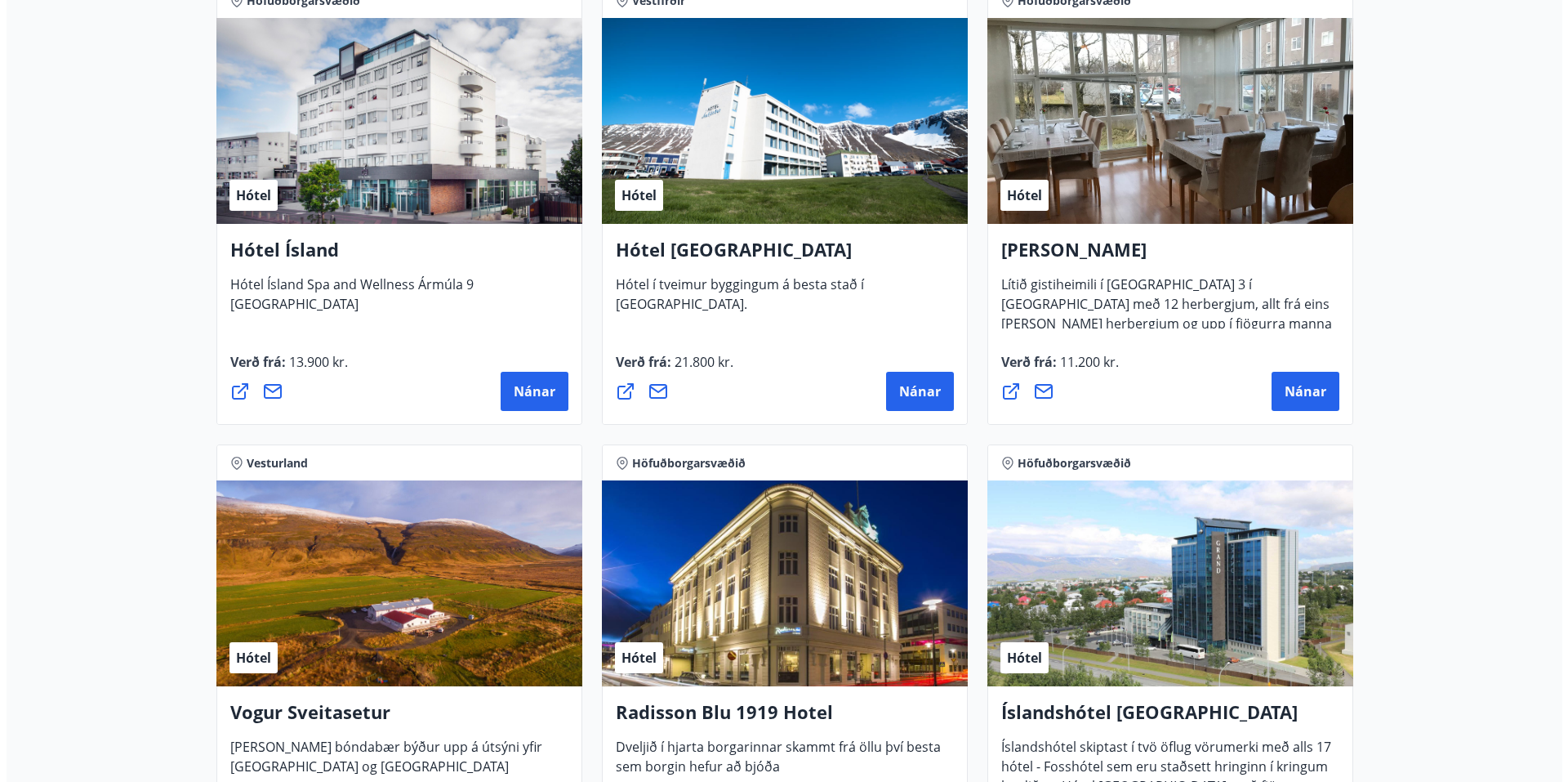
scroll to position [2696, 0]
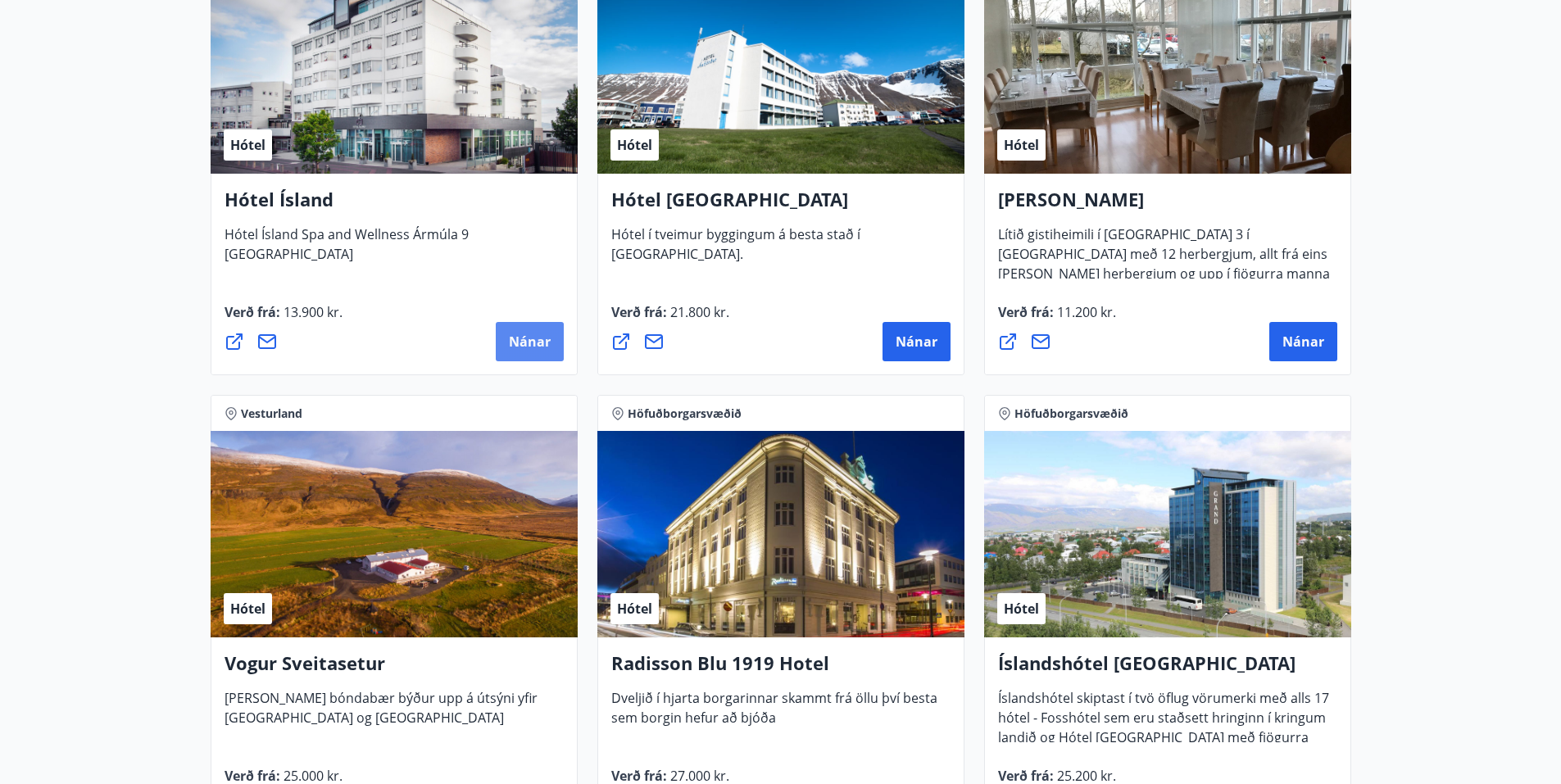
click at [514, 336] on span "Nánar" at bounding box center [530, 341] width 42 height 18
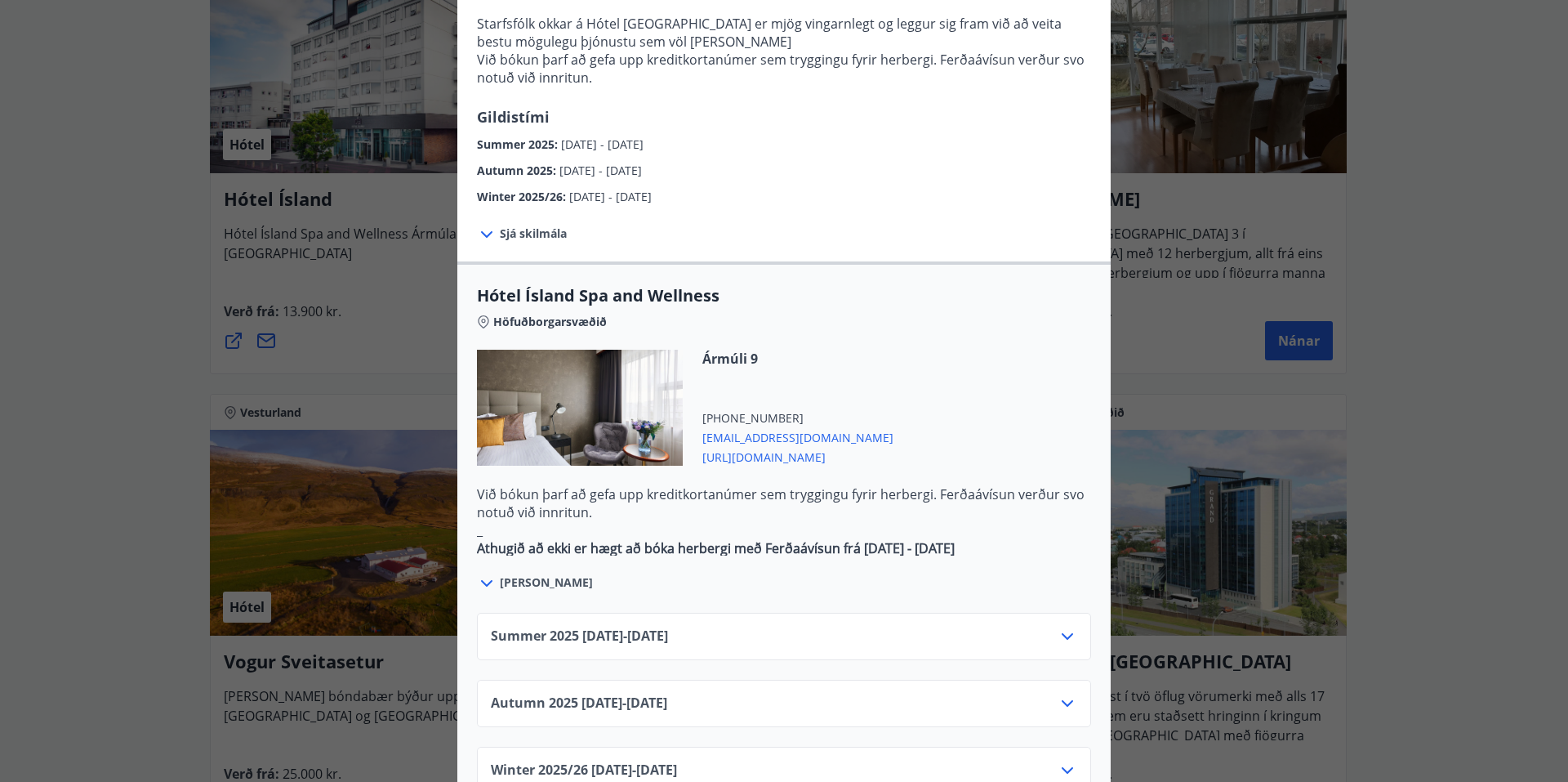
scroll to position [817, 0]
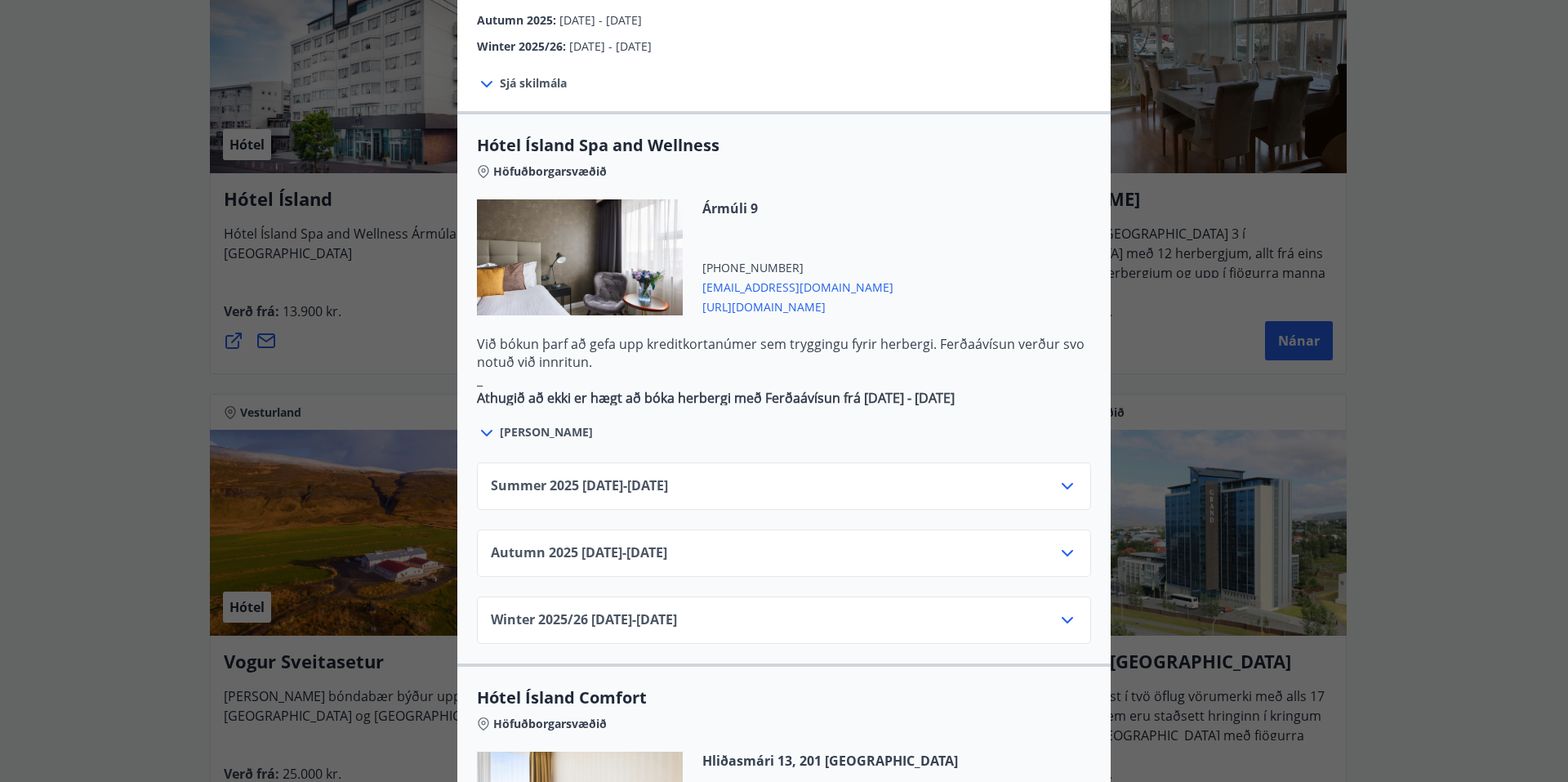
click at [1062, 483] on icon at bounding box center [1068, 486] width 11 height 7
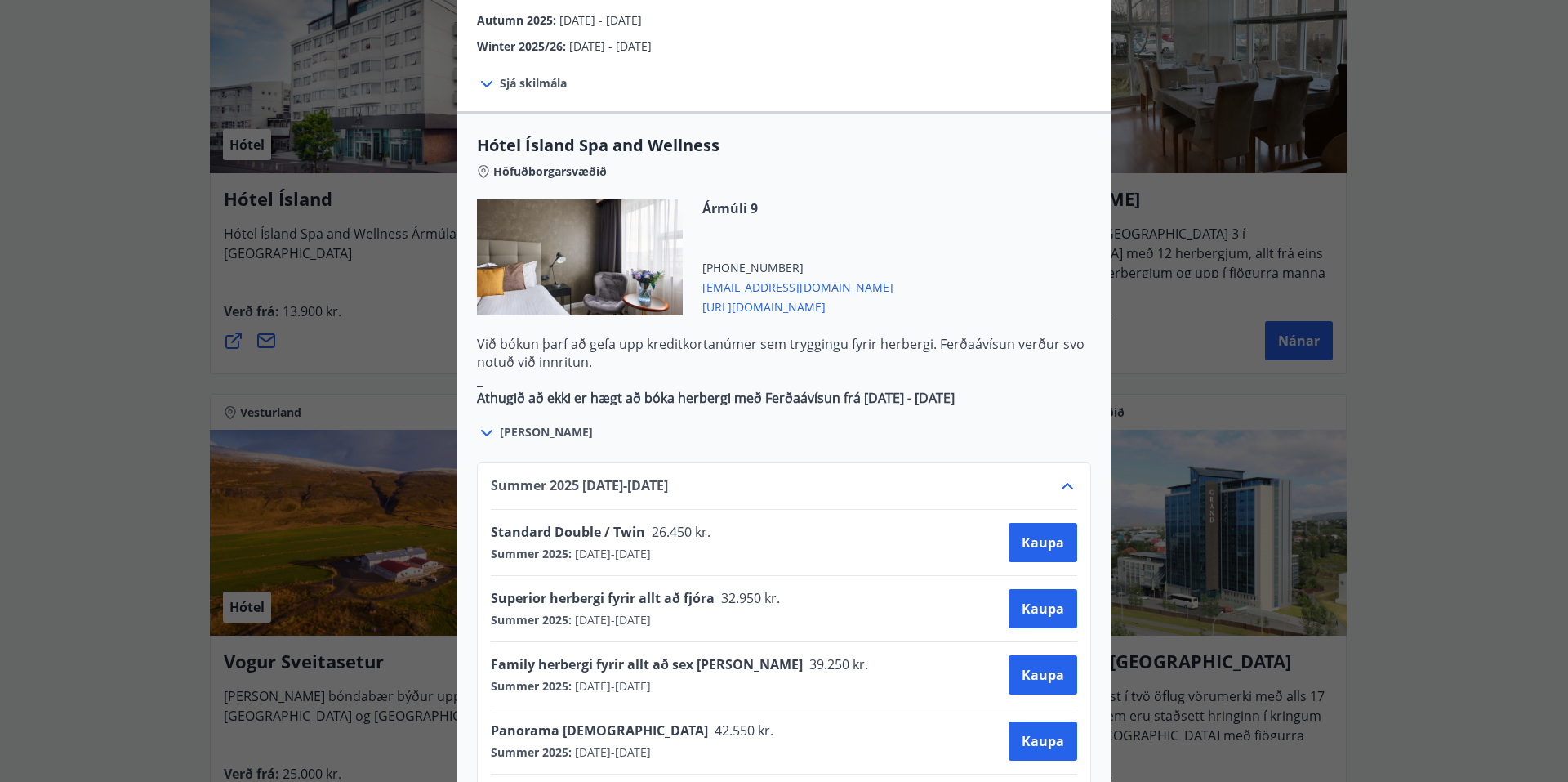
click at [1062, 483] on icon at bounding box center [1068, 486] width 11 height 7
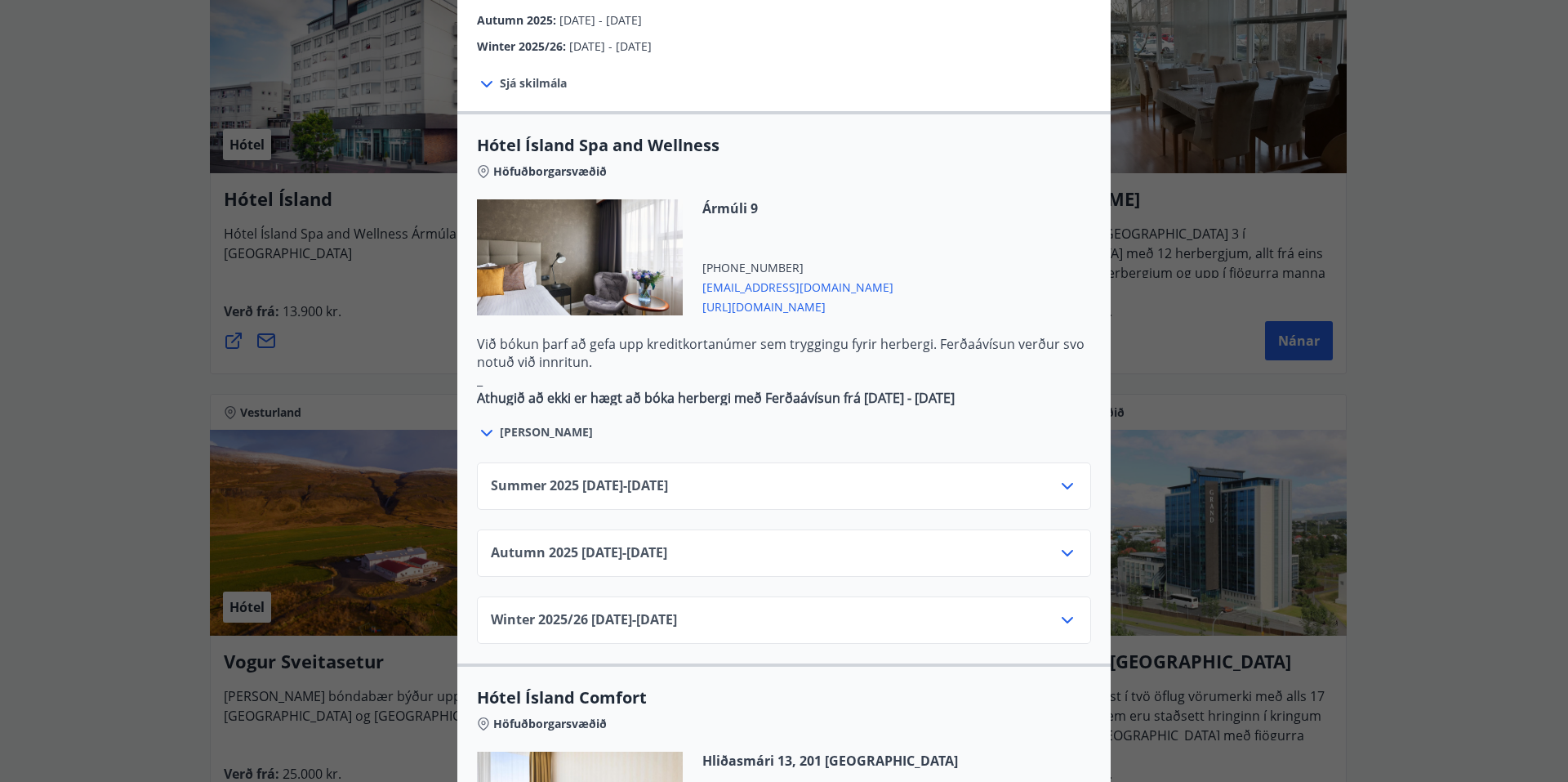
click at [1059, 477] on icon at bounding box center [1067, 486] width 20 height 20
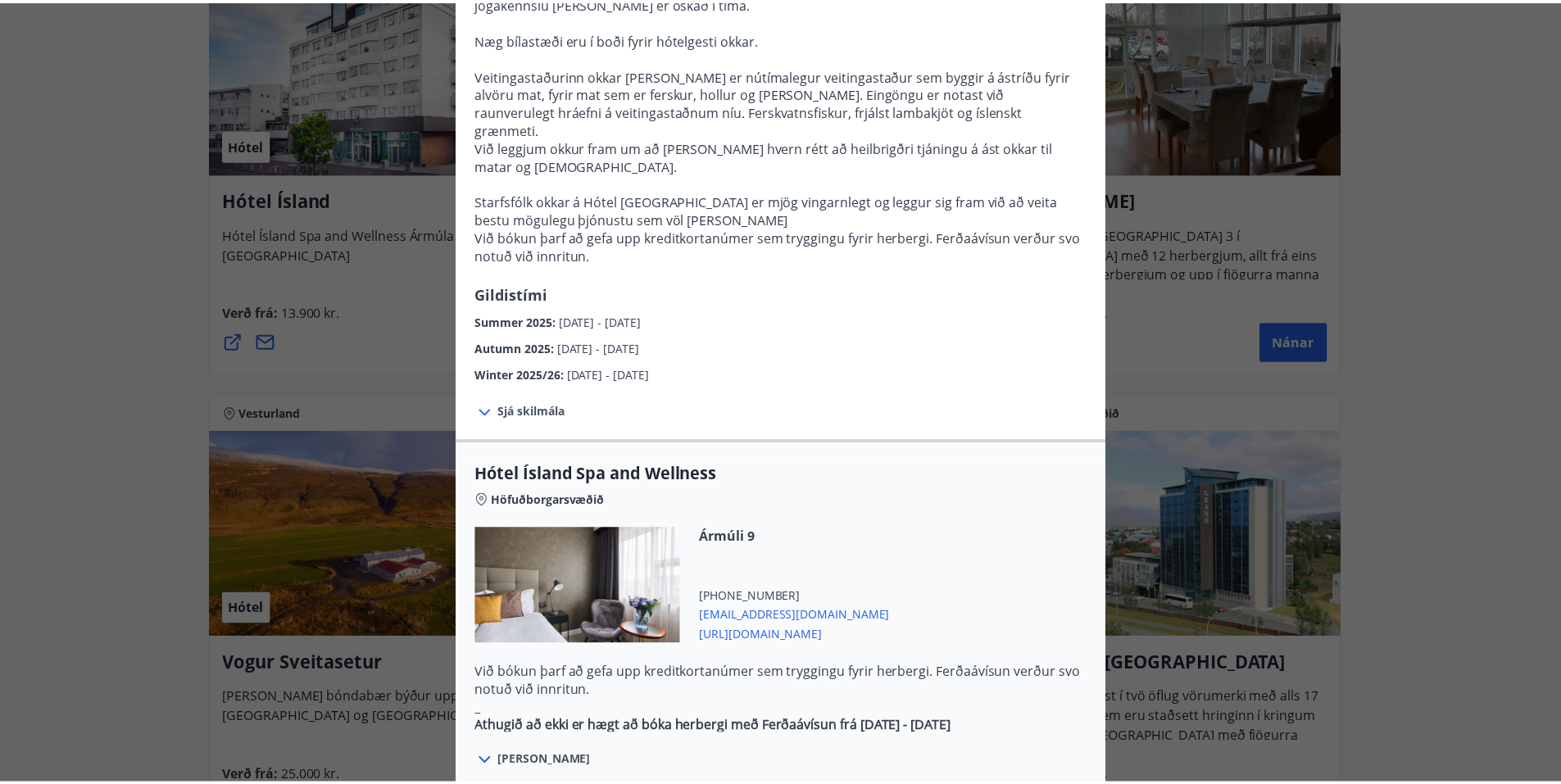
scroll to position [0, 0]
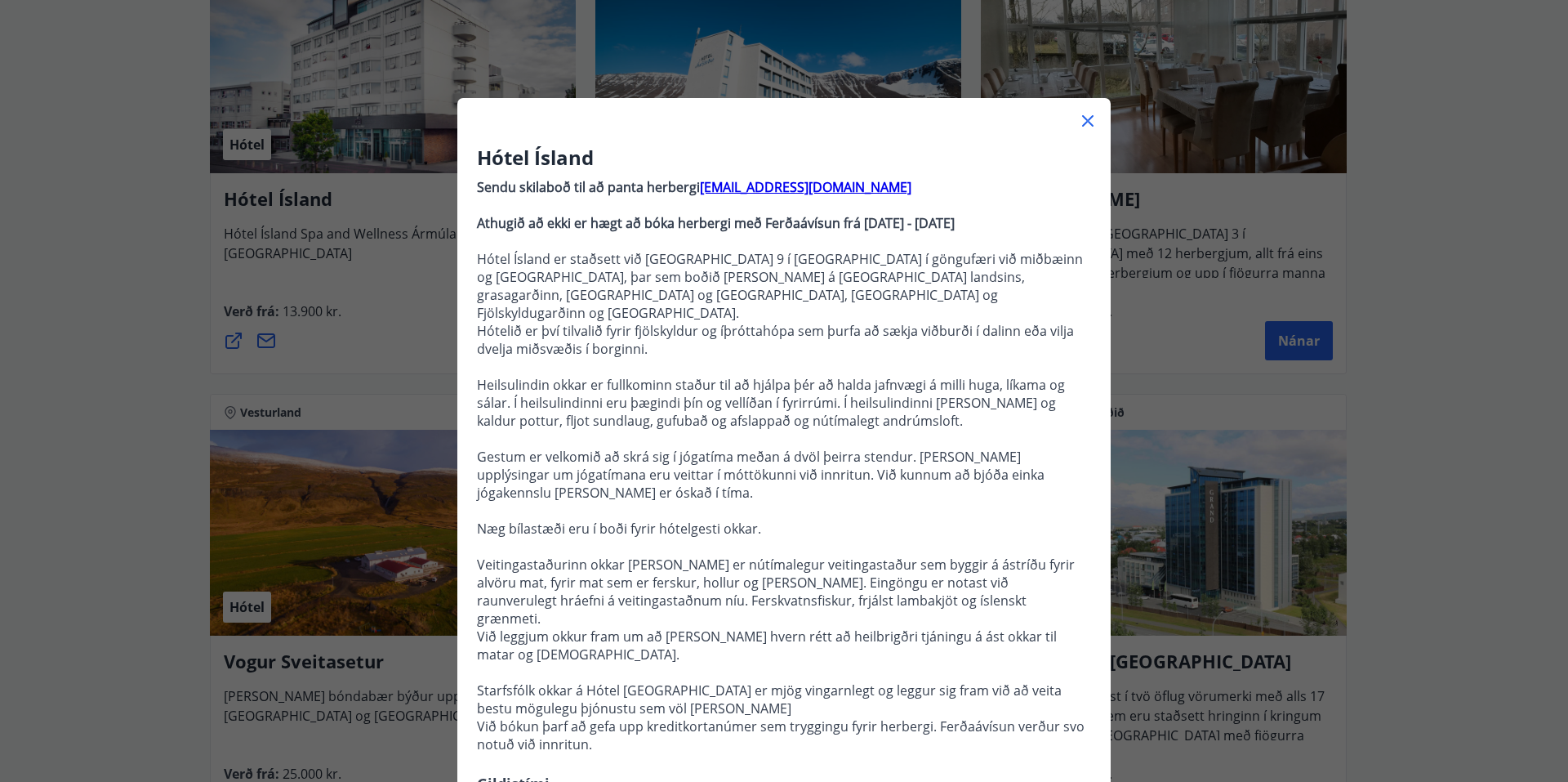
click at [1078, 127] on icon at bounding box center [1088, 121] width 20 height 20
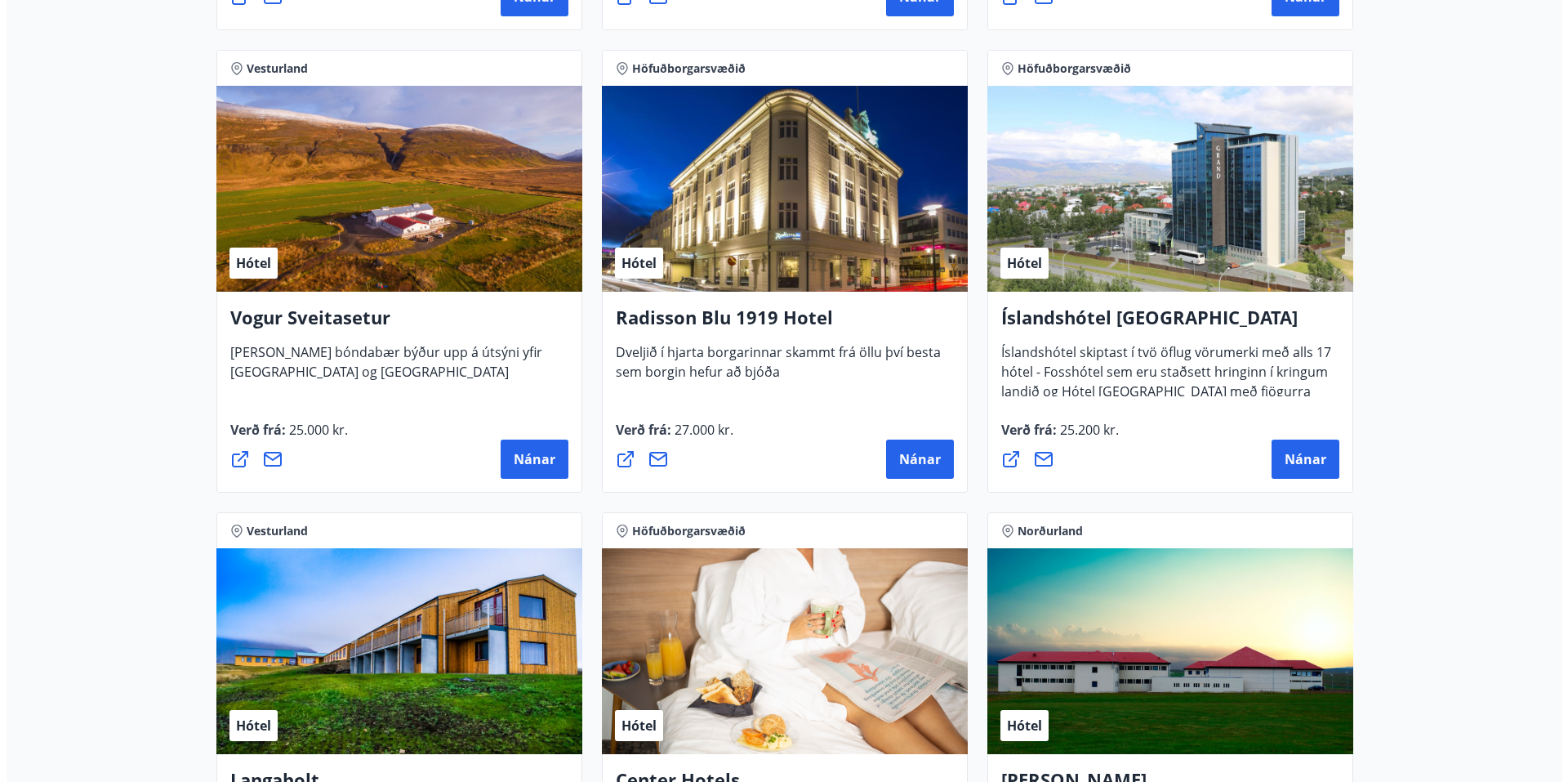
scroll to position [3023, 0]
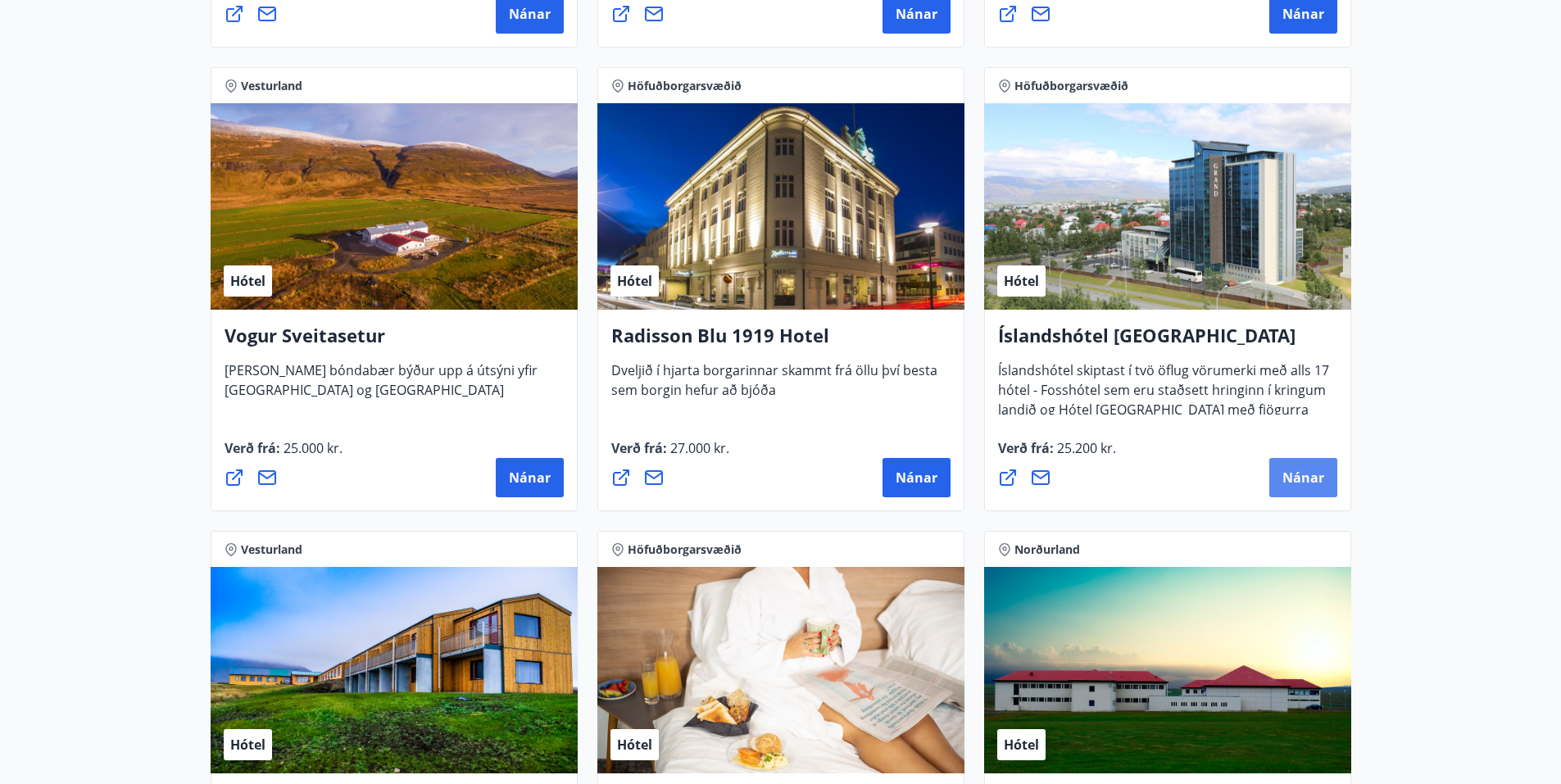
click at [1303, 477] on span "Nánar" at bounding box center [1303, 477] width 42 height 18
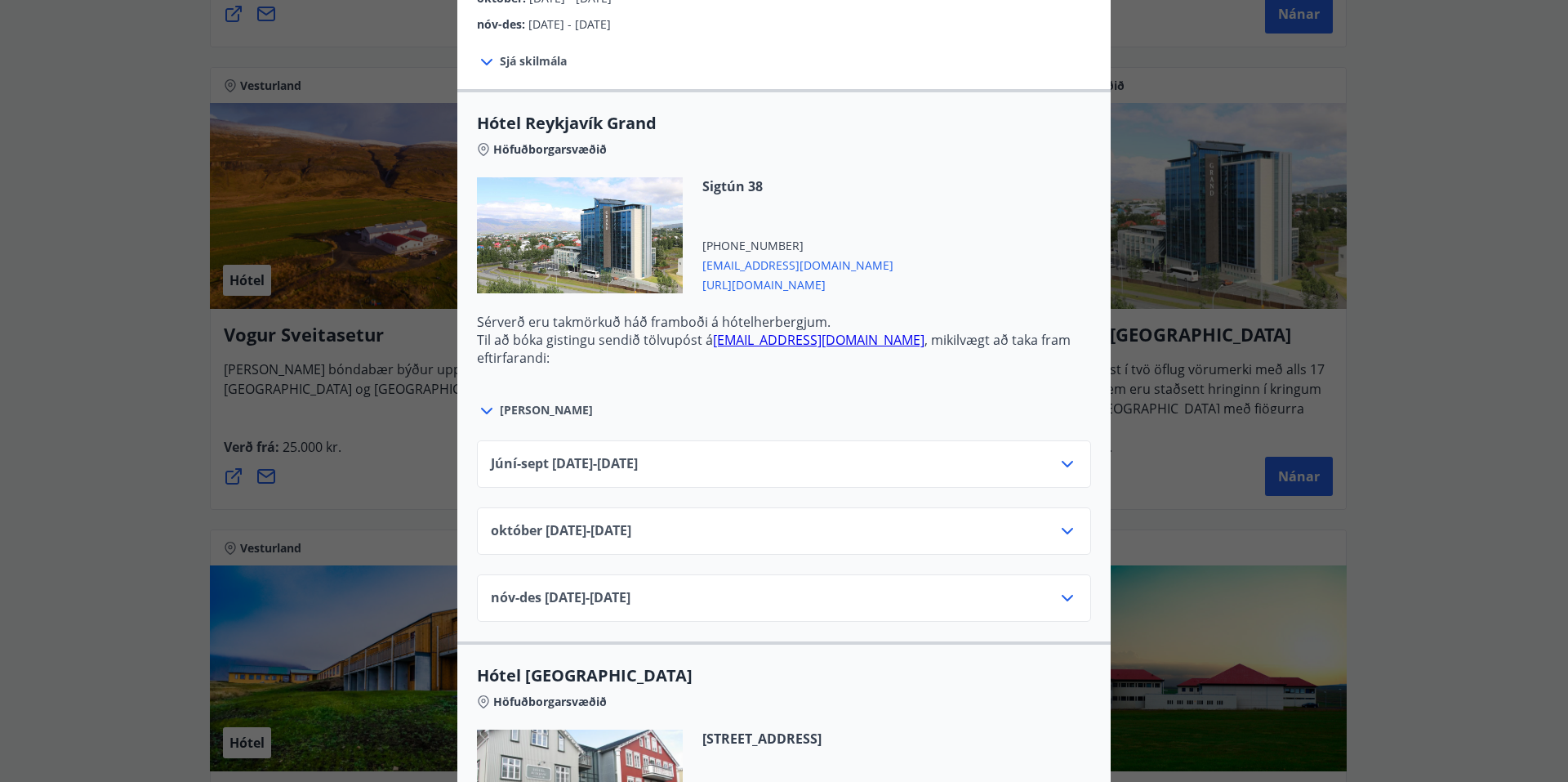
scroll to position [490, 0]
click at [1068, 457] on icon at bounding box center [1067, 462] width 20 height 20
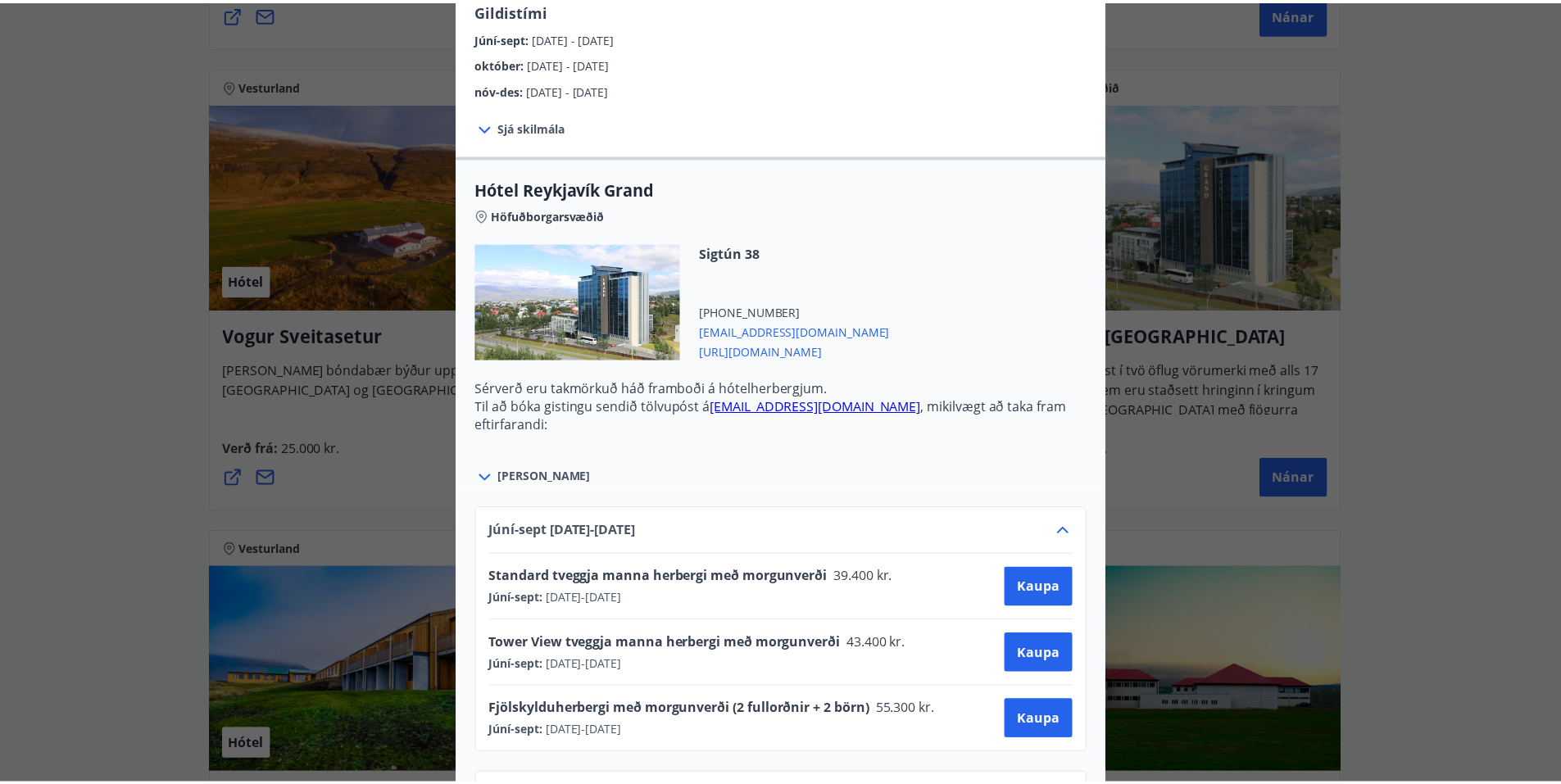
scroll to position [0, 0]
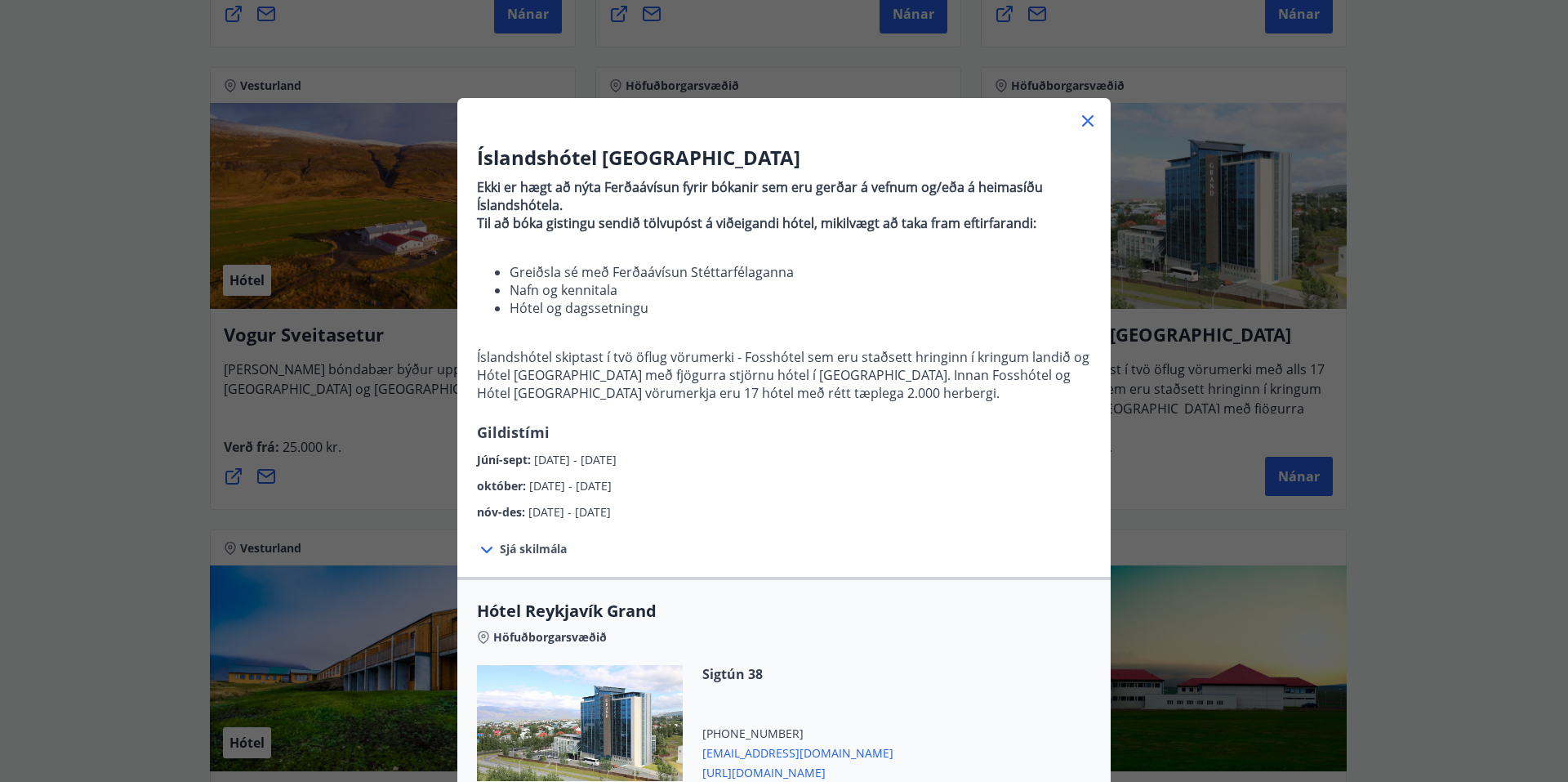
click at [1072, 109] on div at bounding box center [784, 114] width 654 height 33
click at [1081, 131] on div at bounding box center [784, 114] width 654 height 33
click at [1082, 126] on icon at bounding box center [1088, 121] width 20 height 20
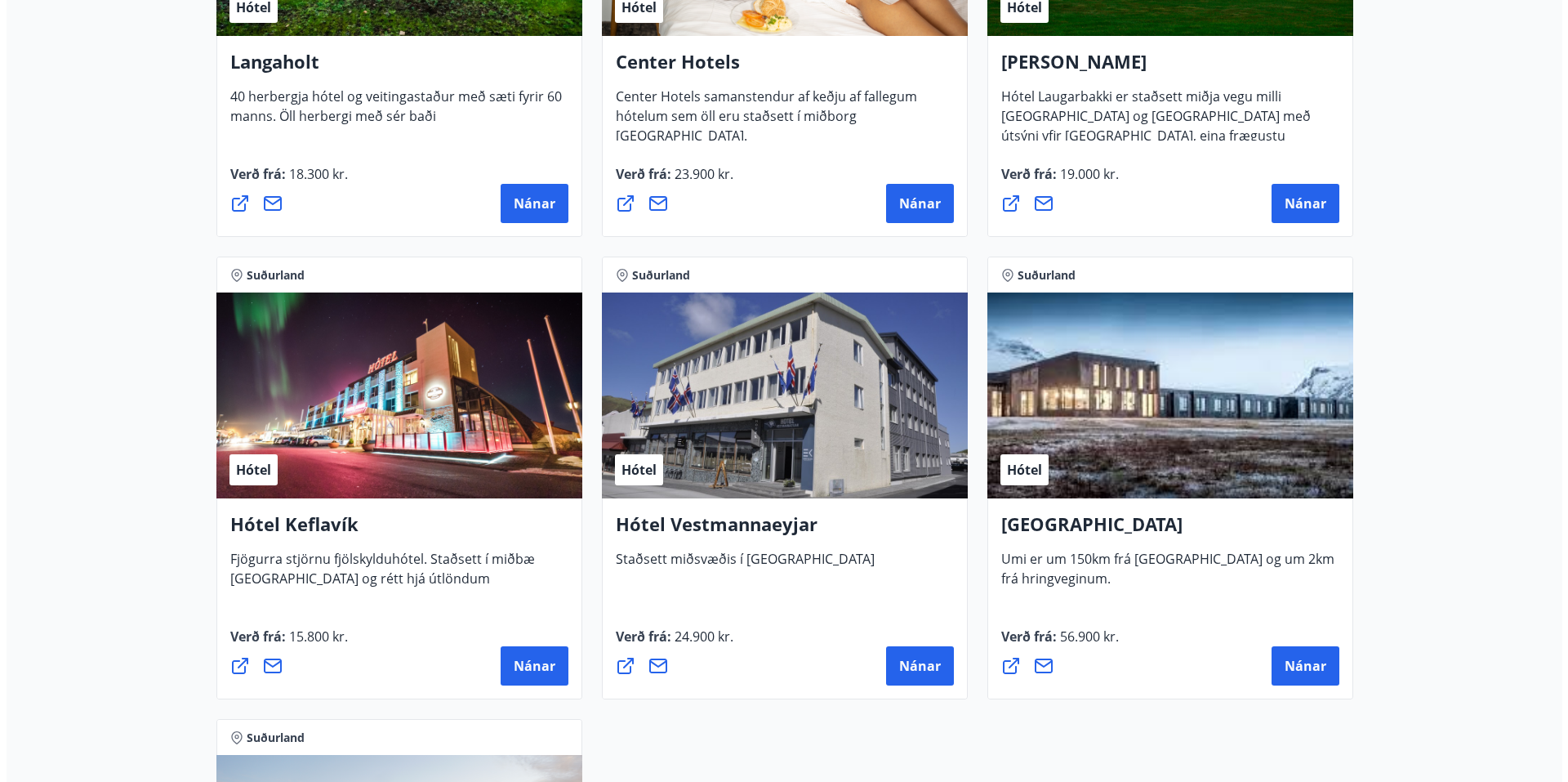
scroll to position [3840, 0]
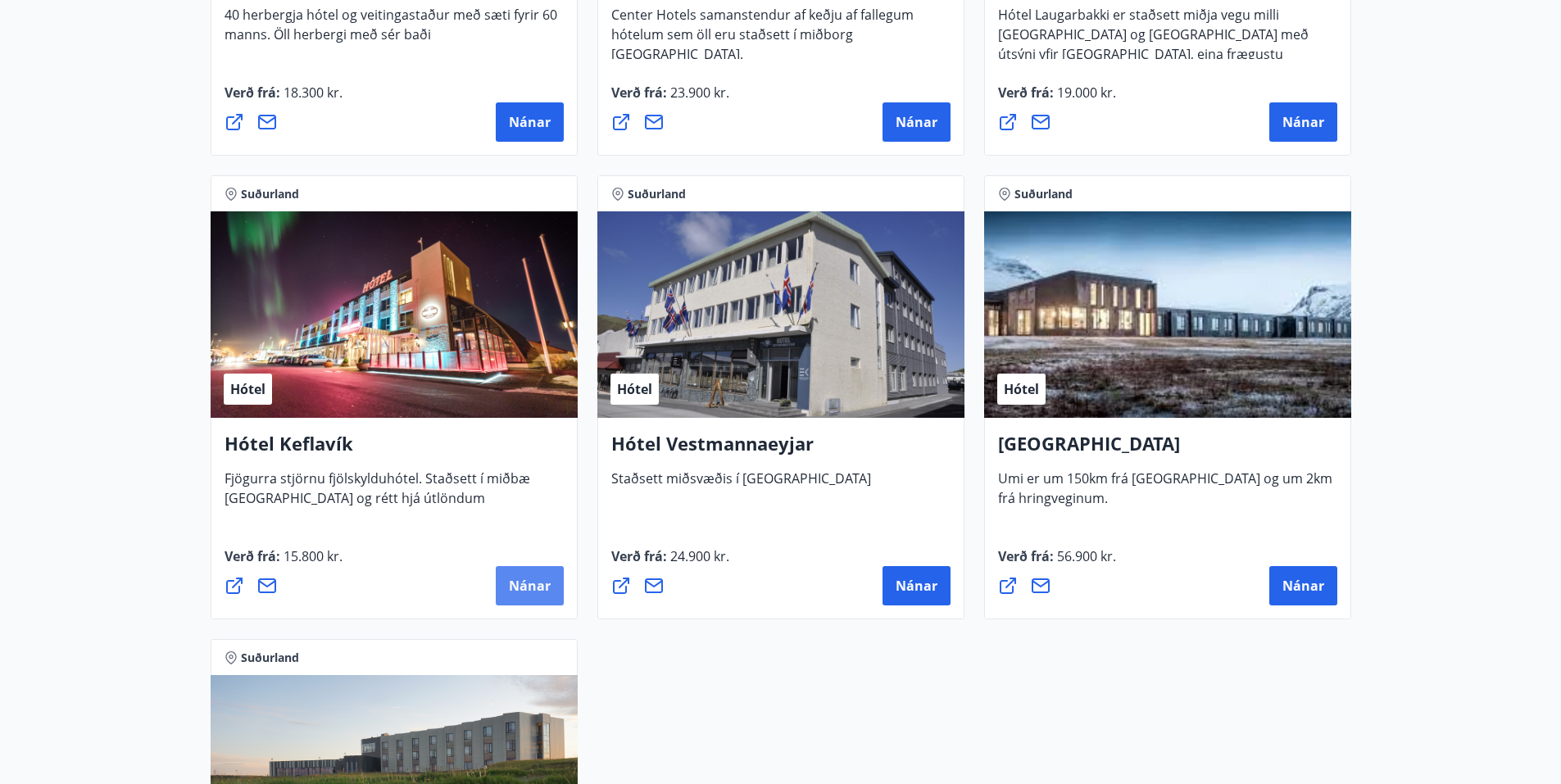
click at [541, 595] on button "Nánar" at bounding box center [530, 586] width 68 height 40
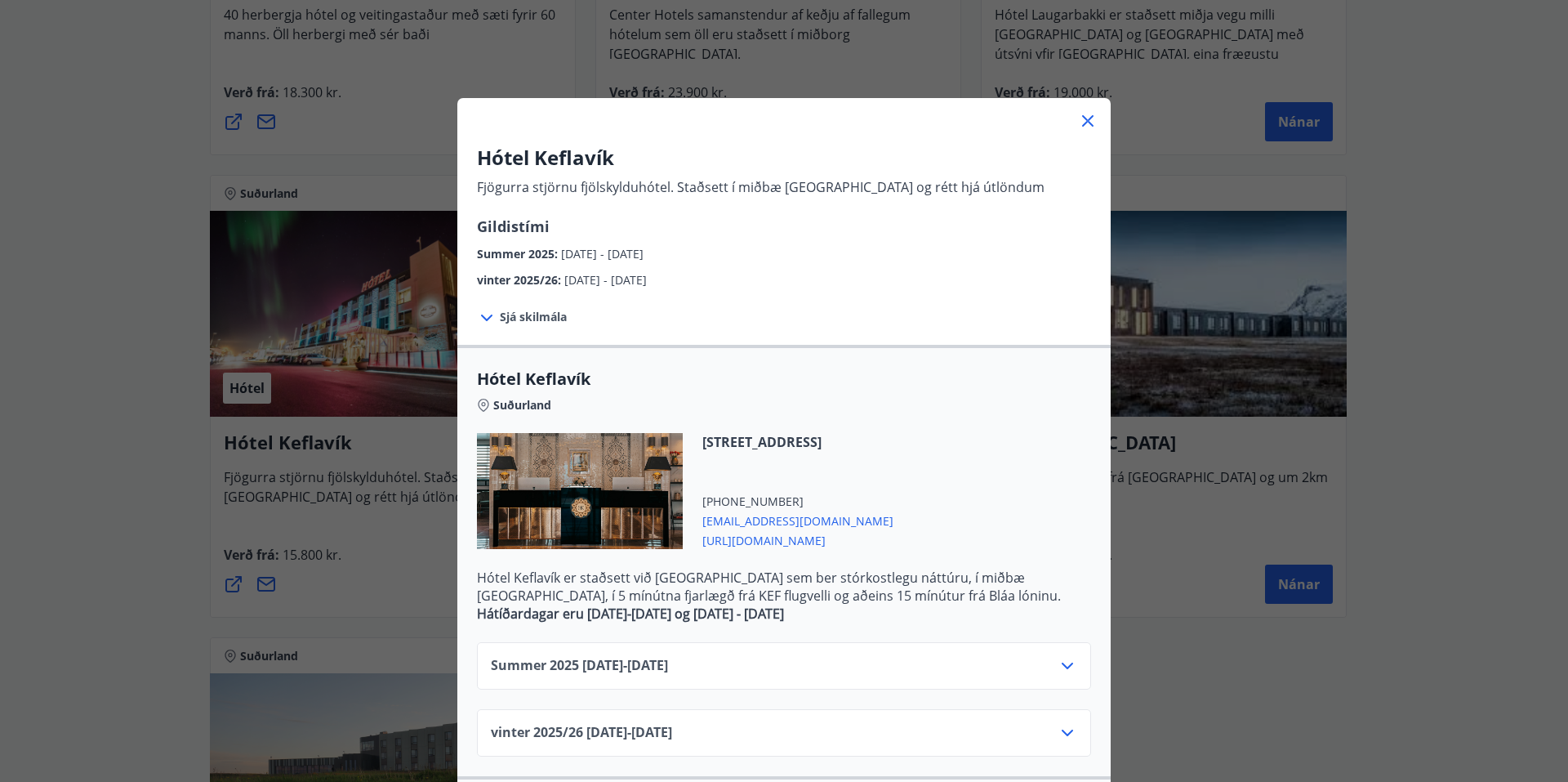
scroll to position [454, 0]
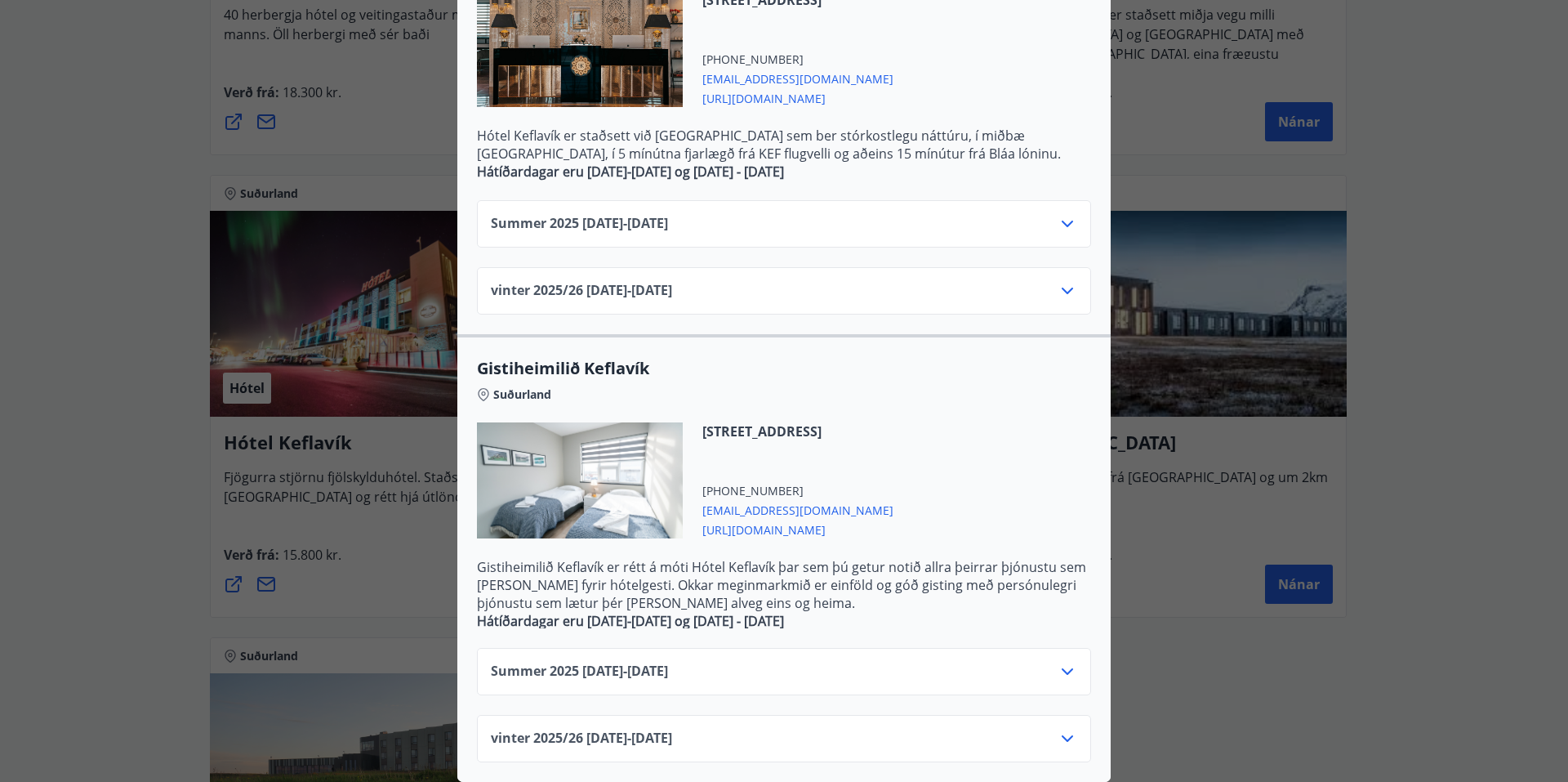
click at [1058, 214] on icon at bounding box center [1067, 223] width 20 height 20
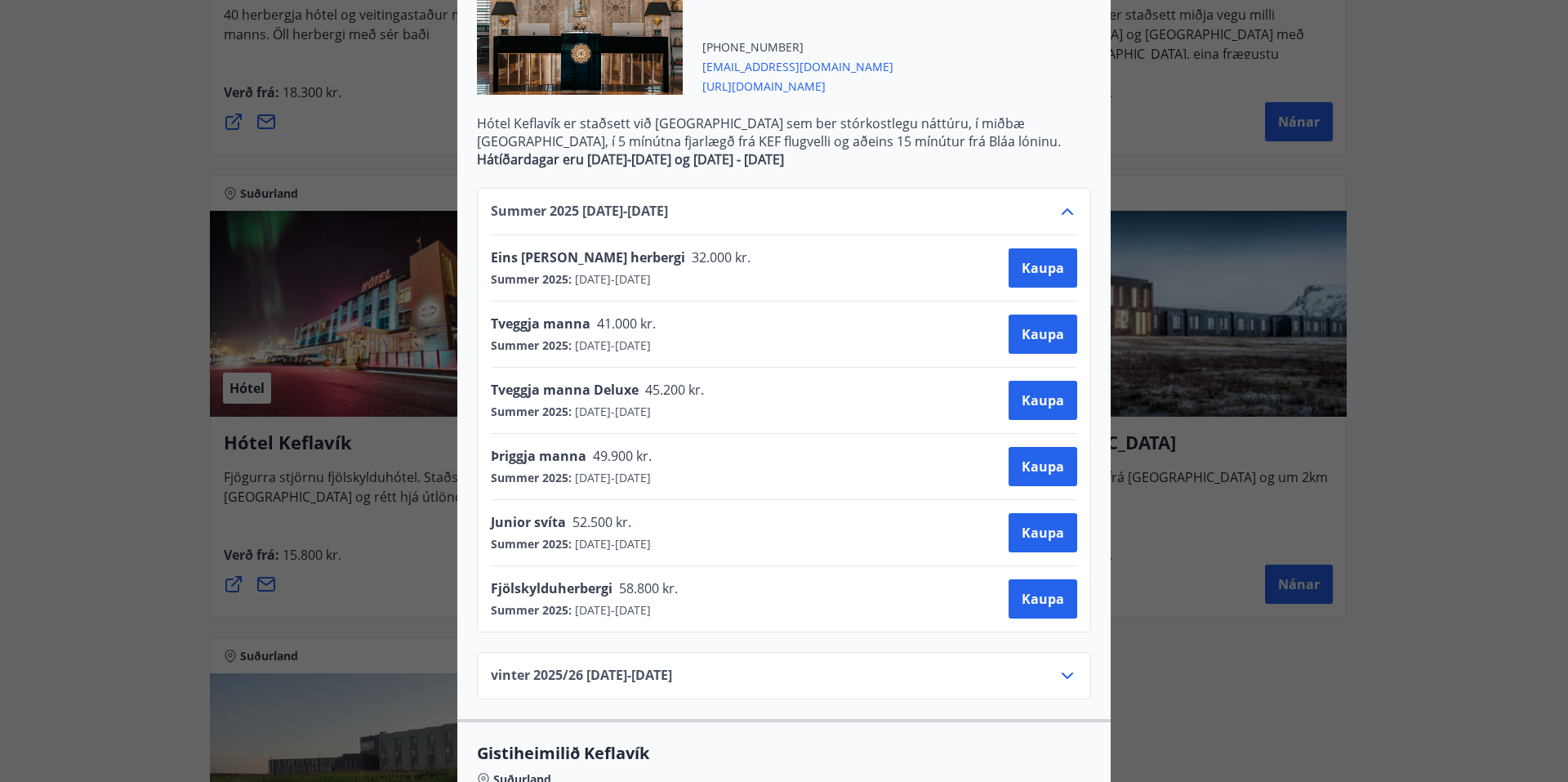
click at [1049, 209] on div "Summer 2025 01.06.25 - 31.10.25" at bounding box center [784, 218] width 587 height 33
click at [1062, 209] on icon at bounding box center [1068, 211] width 11 height 7
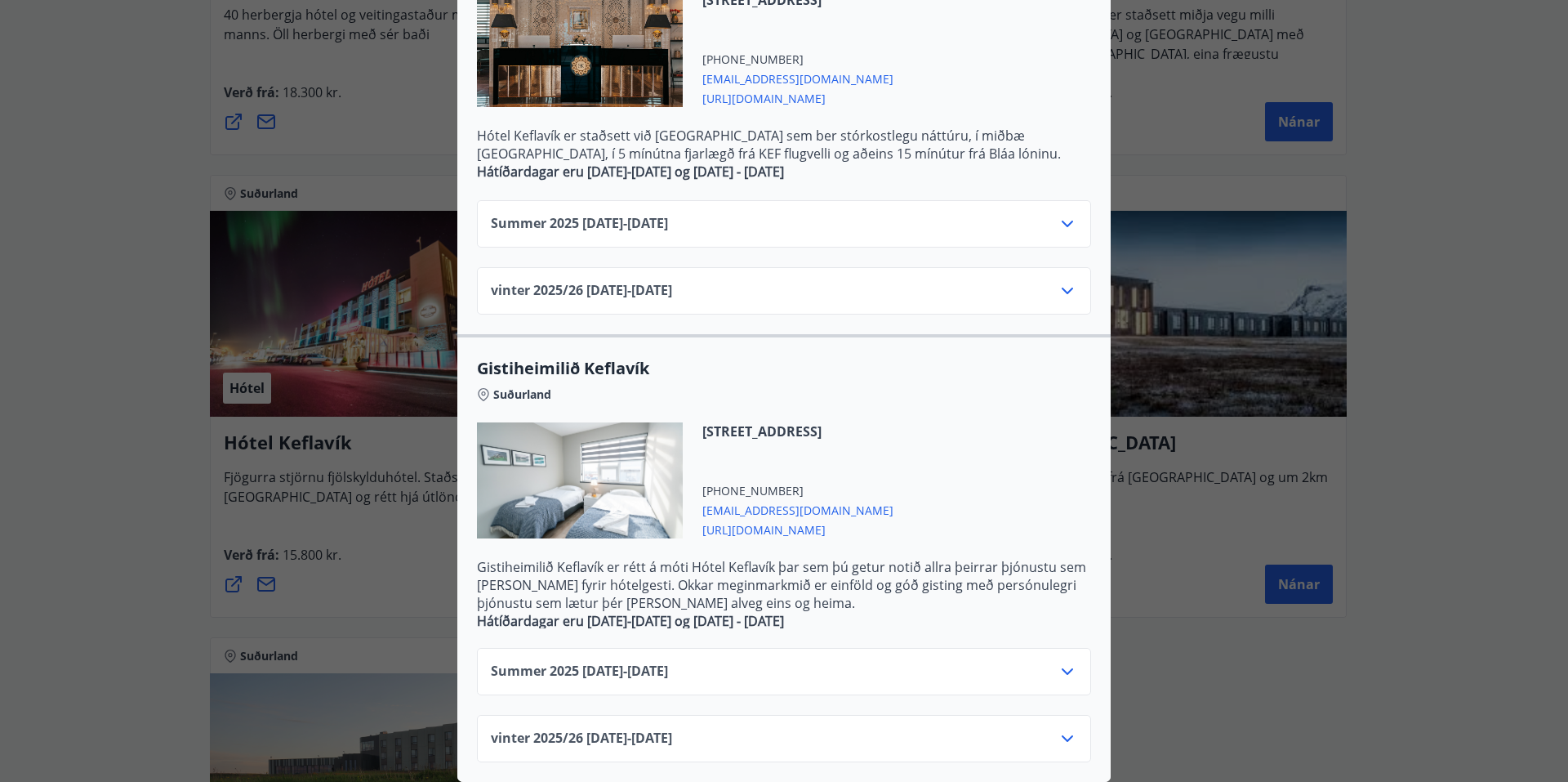
click at [1058, 662] on icon at bounding box center [1067, 672] width 20 height 20
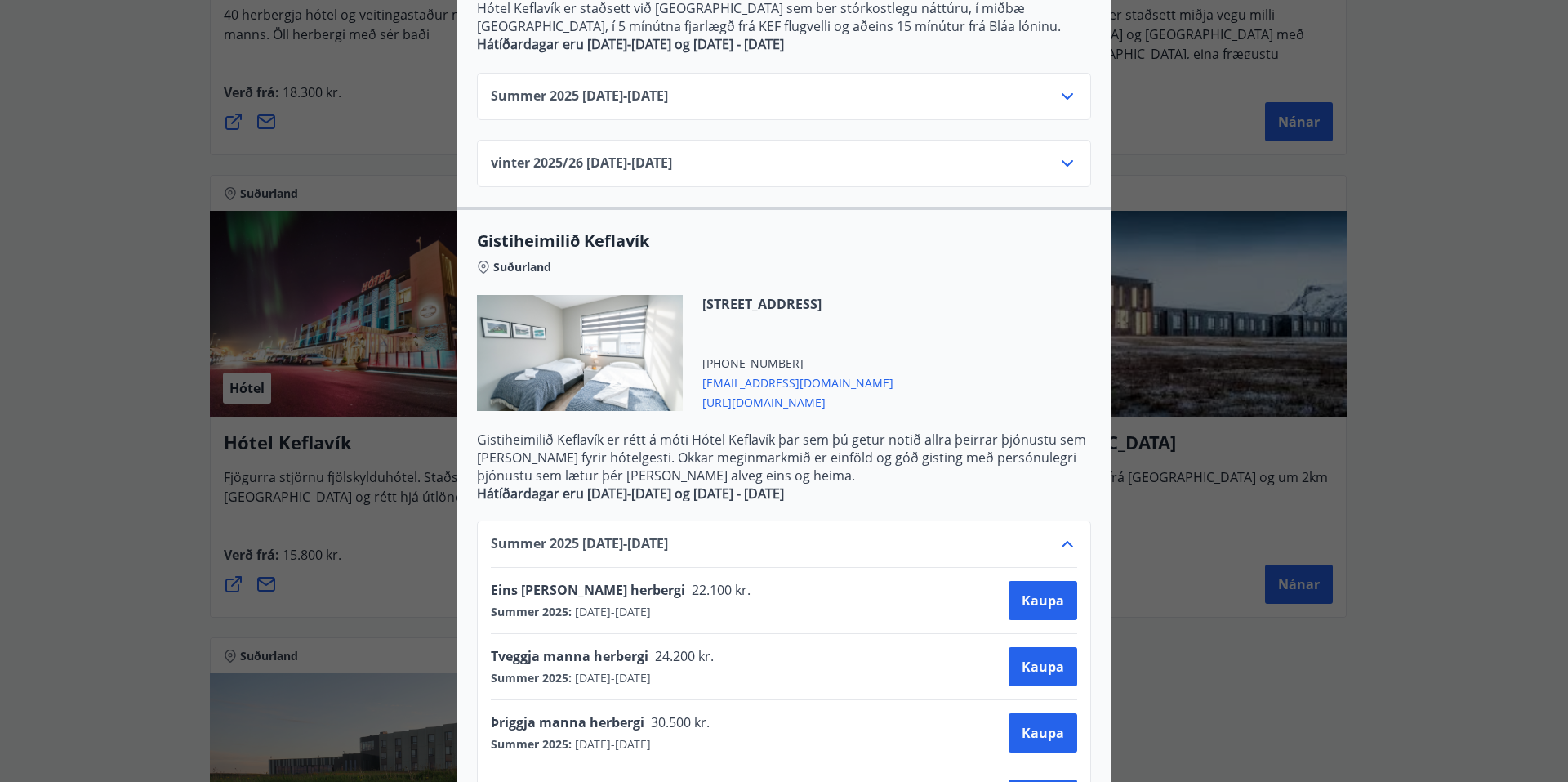
scroll to position [719, 0]
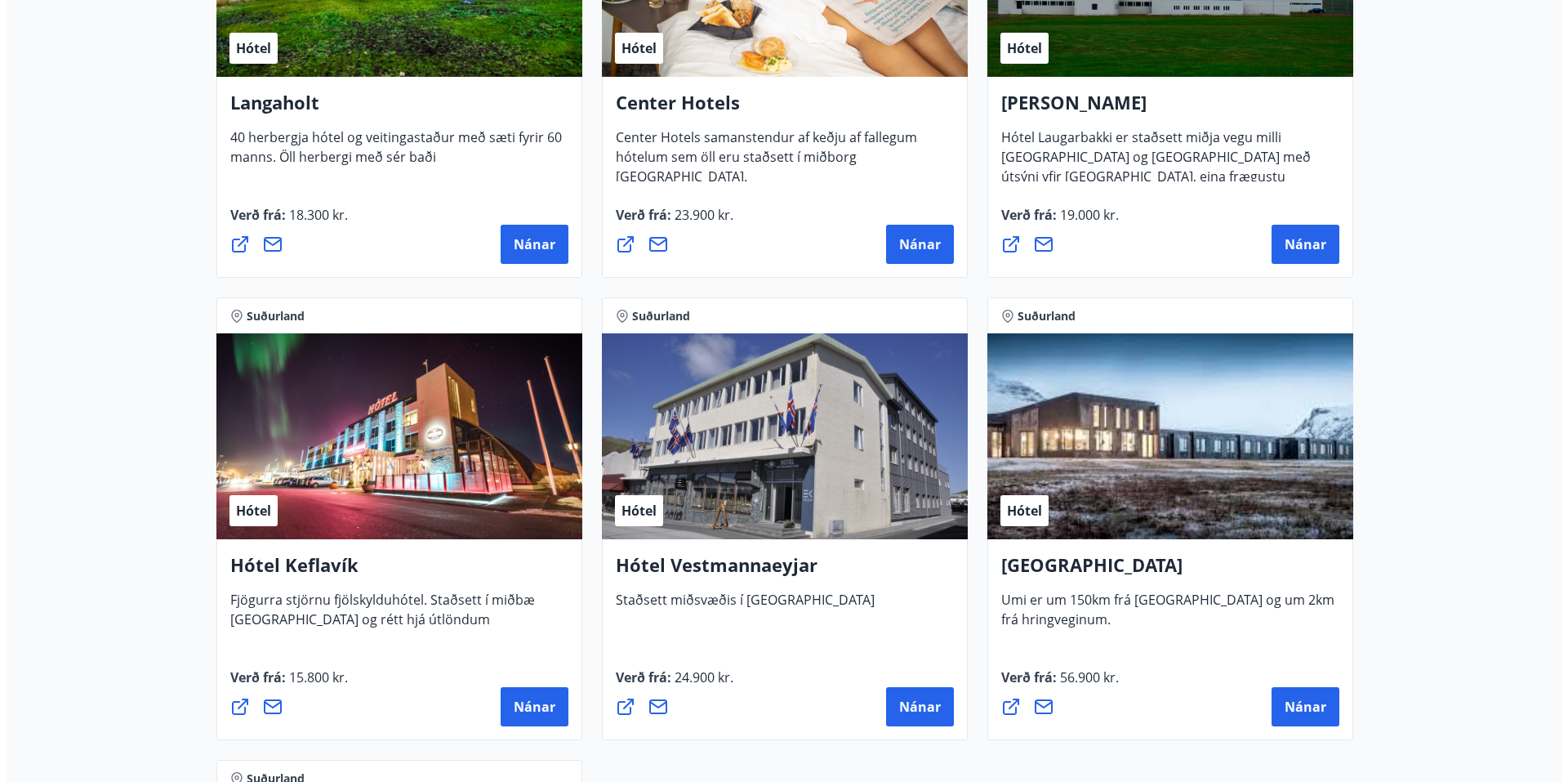
scroll to position [3698, 0]
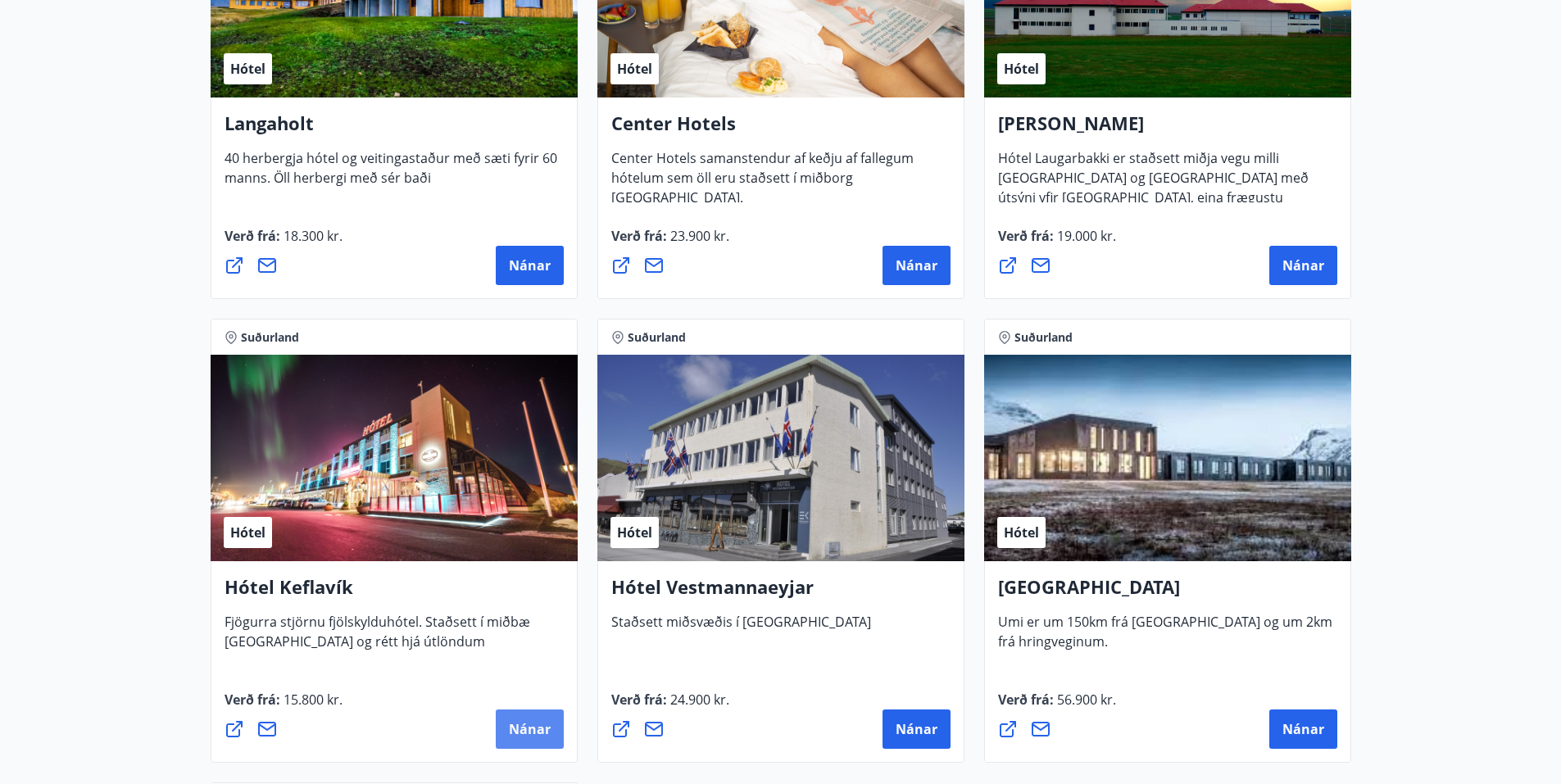
click at [509, 730] on span "Nánar" at bounding box center [530, 728] width 42 height 18
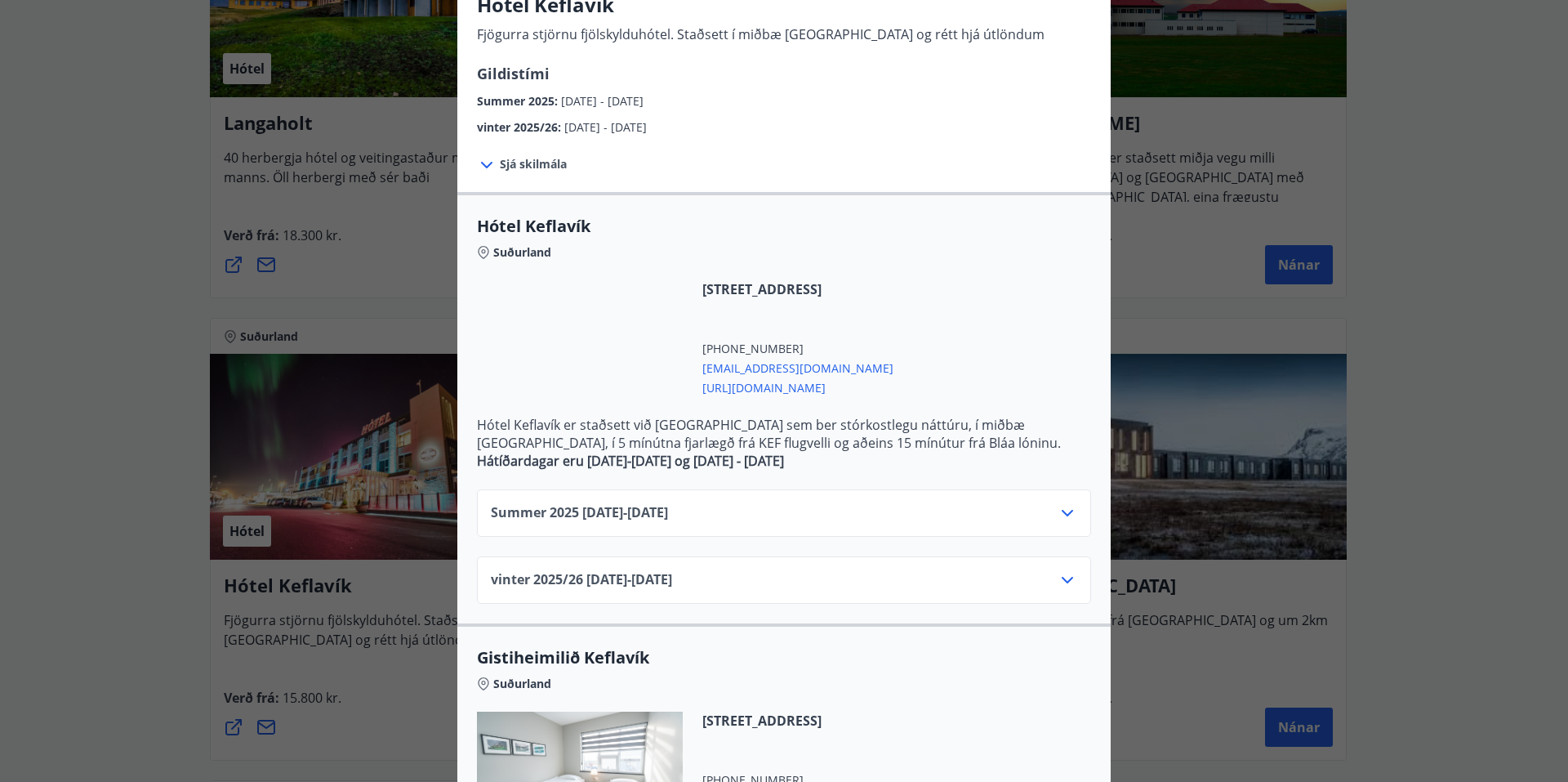
scroll to position [163, 0]
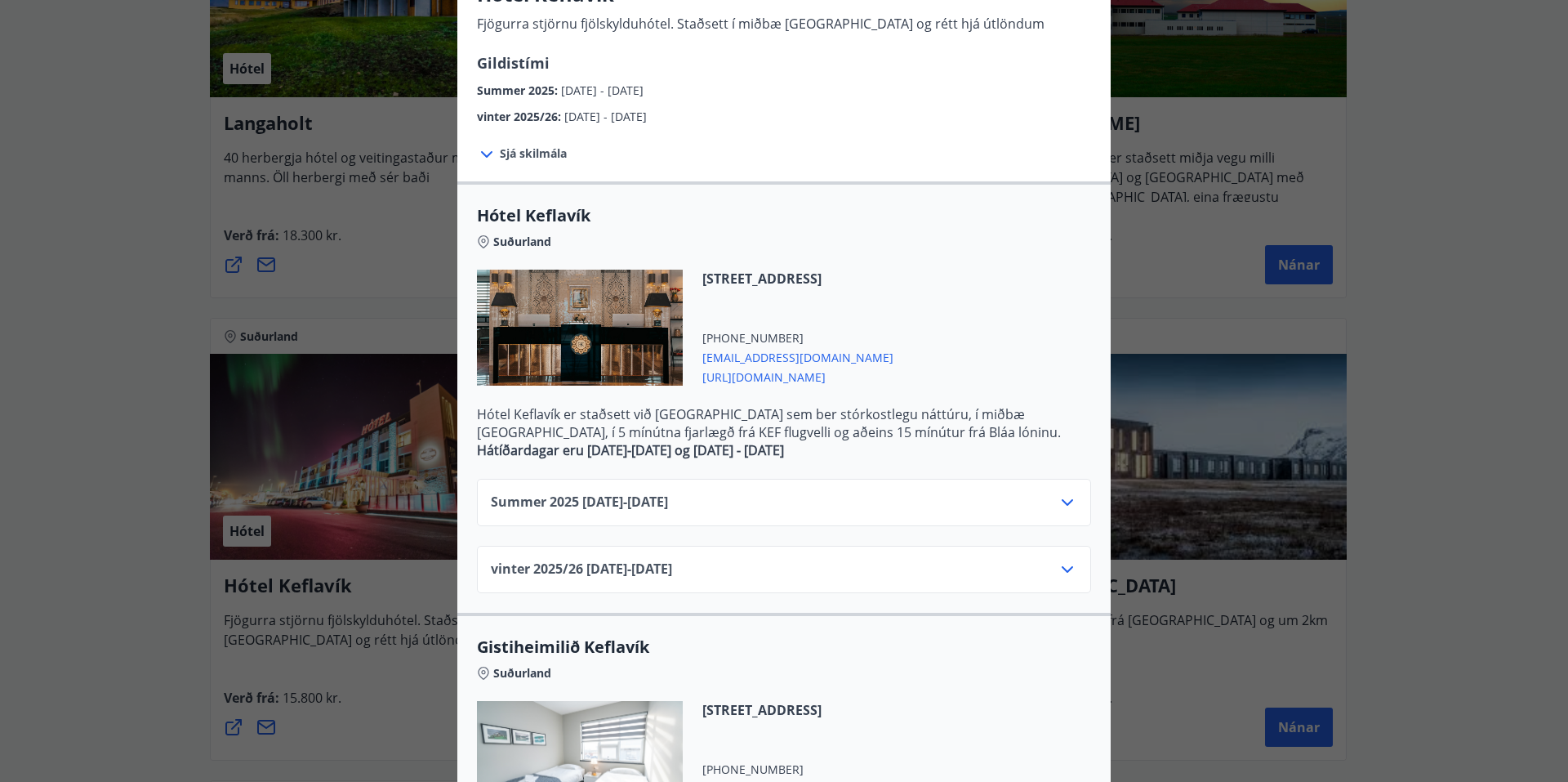
click at [731, 503] on div "Summer 2025 01.06.25 - 31.10.25" at bounding box center [784, 509] width 587 height 33
click at [1071, 516] on div "Summer 2025 01.06.25 - 31.10.25" at bounding box center [784, 509] width 587 height 33
click at [1063, 509] on icon at bounding box center [1067, 502] width 20 height 20
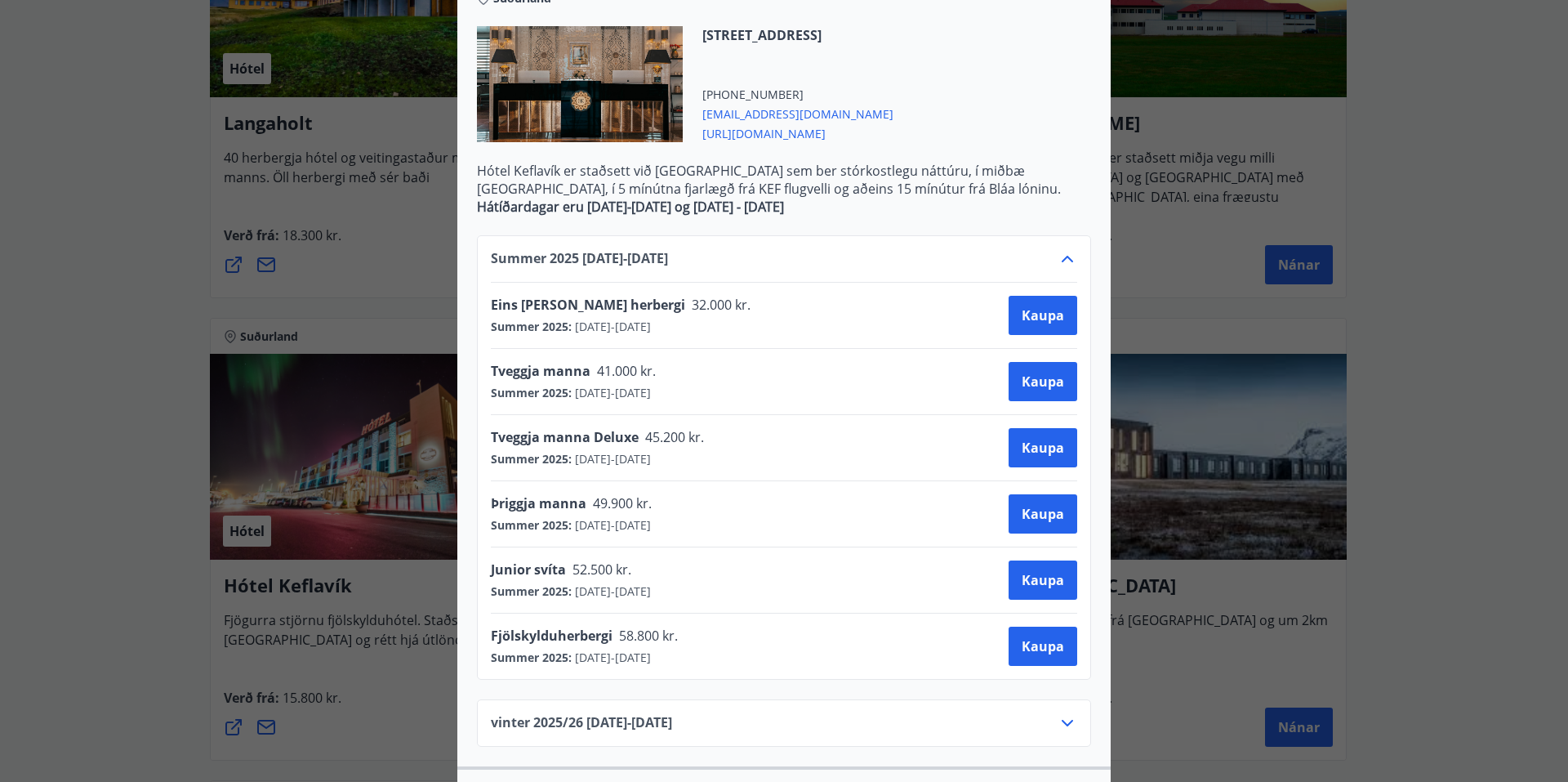
scroll to position [409, 0]
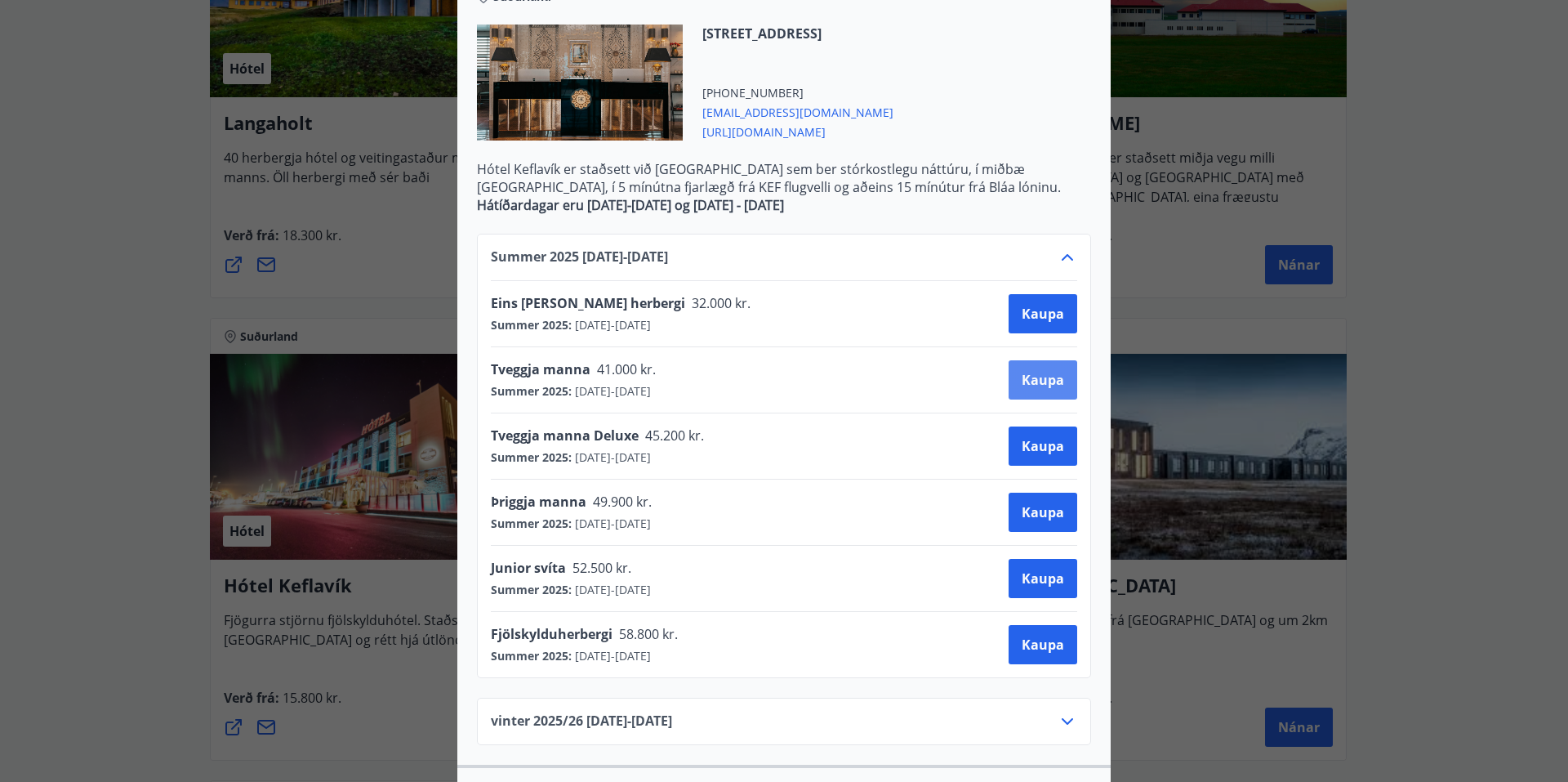
click at [1032, 374] on span "Kaupa" at bounding box center [1043, 380] width 42 height 18
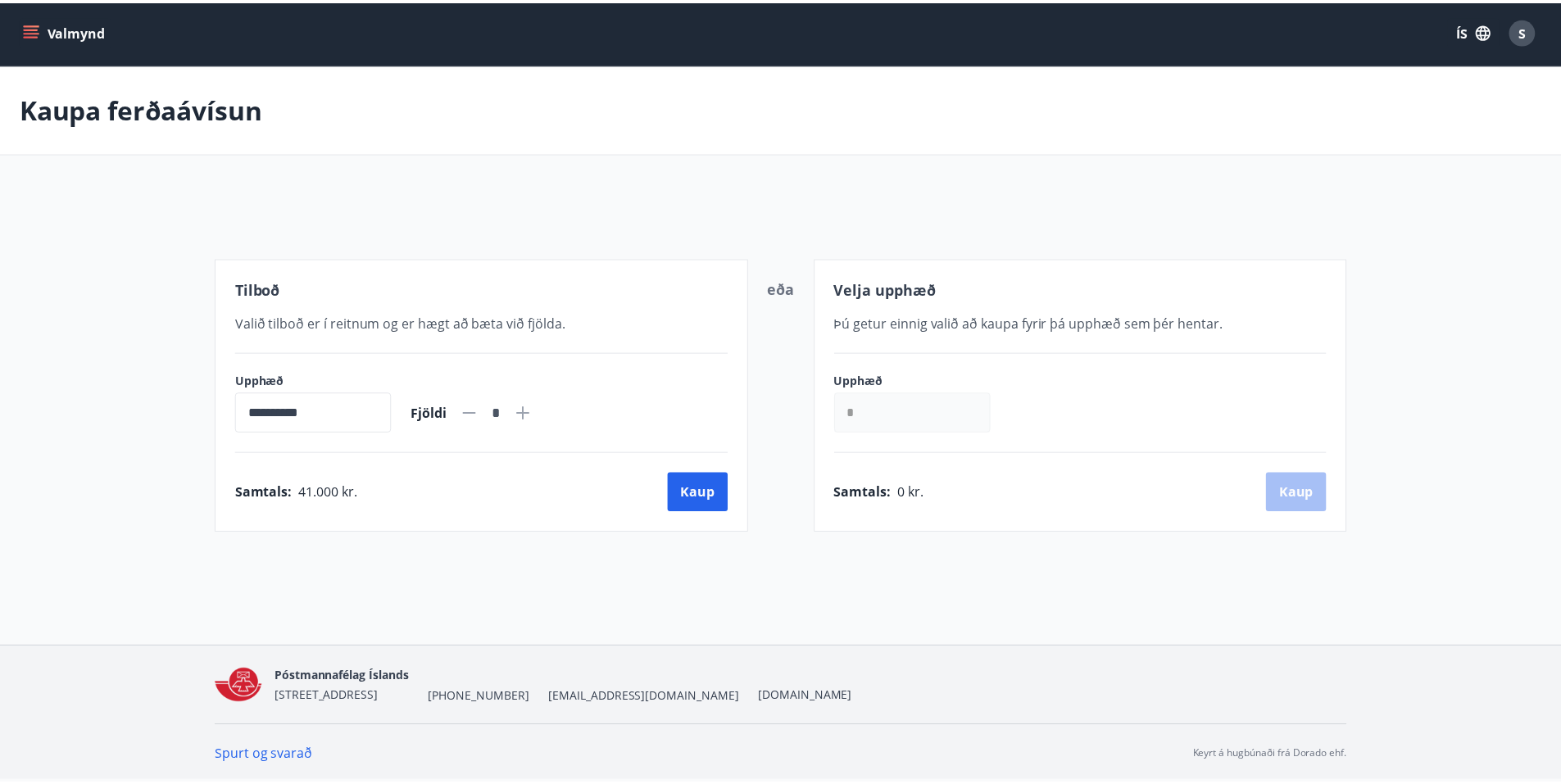
scroll to position [3, 0]
